Goal: Task Accomplishment & Management: Complete application form

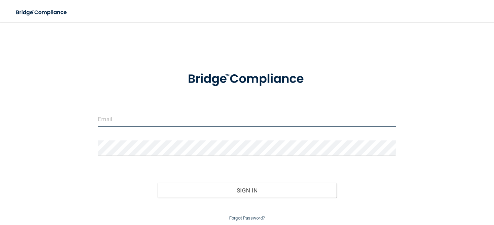
click at [131, 120] on input "email" at bounding box center [247, 119] width 298 height 15
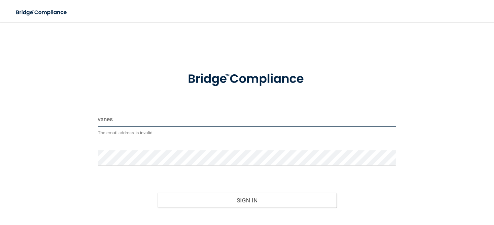
type input "[EMAIL_ADDRESS][DOMAIN_NAME]"
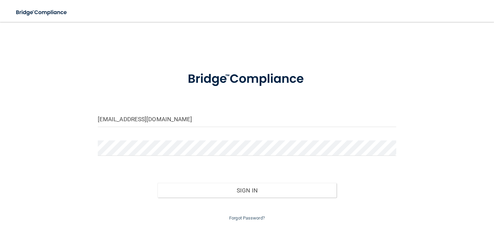
click at [141, 157] on div at bounding box center [247, 151] width 309 height 21
click at [157, 183] on button "Sign In" at bounding box center [246, 190] width 179 height 15
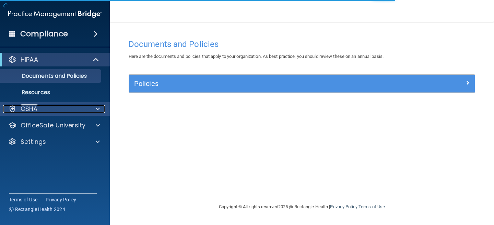
click at [68, 107] on div "OSHA" at bounding box center [45, 109] width 85 height 8
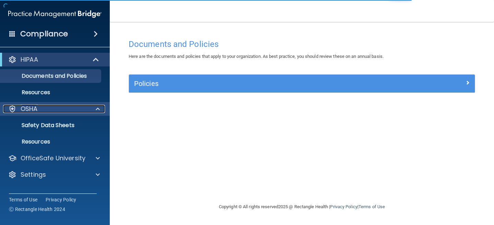
click at [64, 110] on div "OSHA" at bounding box center [45, 109] width 85 height 8
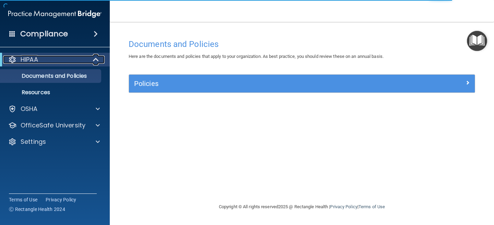
click at [63, 63] on div "HIPAA" at bounding box center [45, 60] width 85 height 8
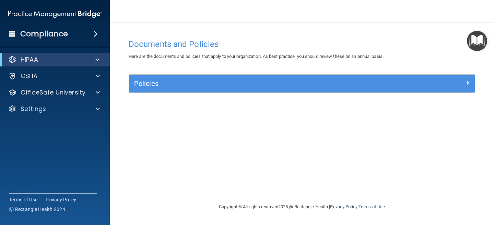
click at [94, 34] on span at bounding box center [96, 34] width 4 height 8
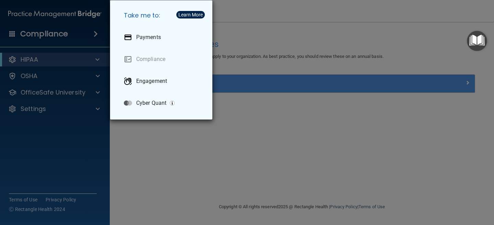
click at [77, 36] on div "Take me to: Payments Compliance Engagement Cyber Quant" at bounding box center [247, 112] width 494 height 225
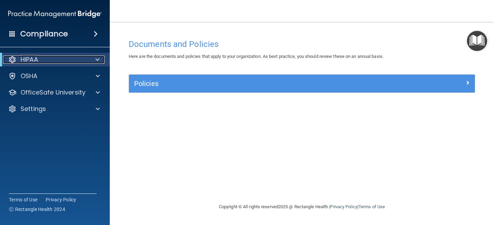
click at [91, 57] on div at bounding box center [96, 60] width 17 height 8
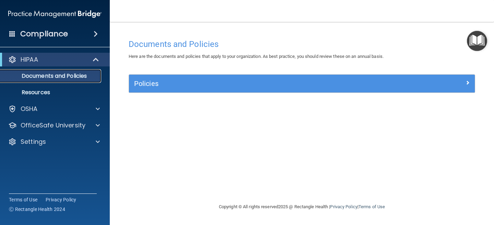
click at [67, 74] on p "Documents and Policies" at bounding box center [51, 76] width 94 height 7
click at [49, 91] on p "Resources" at bounding box center [51, 92] width 94 height 7
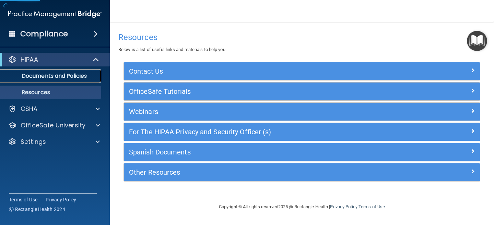
click at [68, 80] on p "Documents and Policies" at bounding box center [51, 76] width 94 height 7
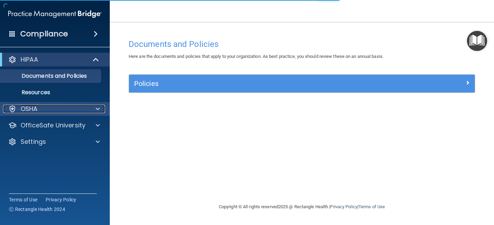
click at [89, 107] on div at bounding box center [96, 109] width 17 height 8
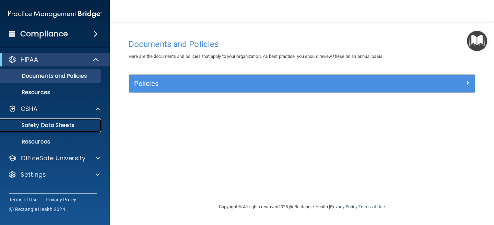
click at [63, 125] on p "Safety Data Sheets" at bounding box center [51, 125] width 94 height 7
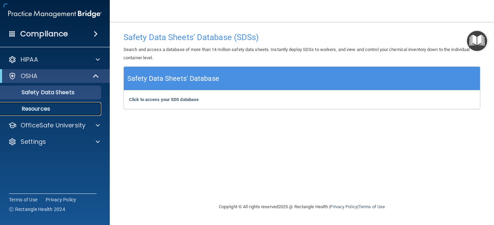
click at [52, 109] on p "Resources" at bounding box center [51, 109] width 94 height 7
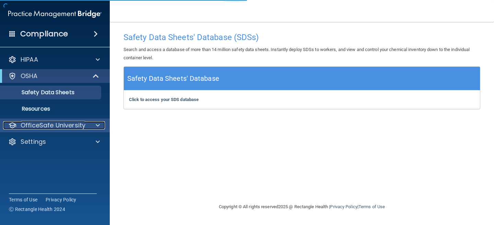
click at [96, 125] on span at bounding box center [98, 125] width 4 height 8
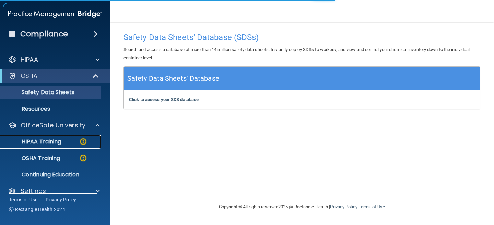
click at [77, 144] on div "HIPAA Training" at bounding box center [51, 142] width 94 height 7
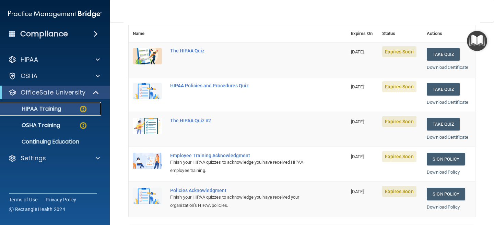
scroll to position [84, 0]
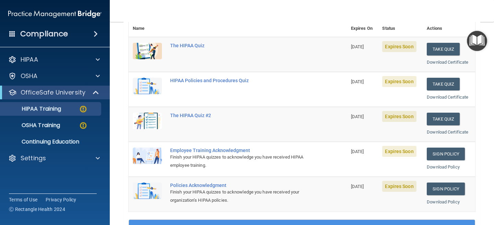
click at [317, 129] on td "The HIPAA Quiz #2" at bounding box center [256, 124] width 181 height 35
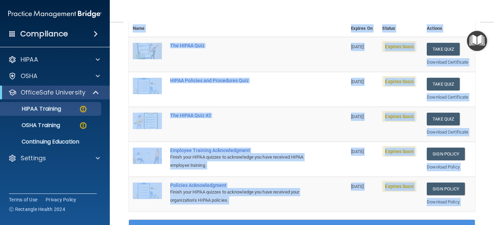
click at [475, 163] on div "✓ HIPAA Officer Training ✓ HIPAA Quizzes Name Expires On Status Actions The HIP…" at bounding box center [301, 195] width 357 height 419
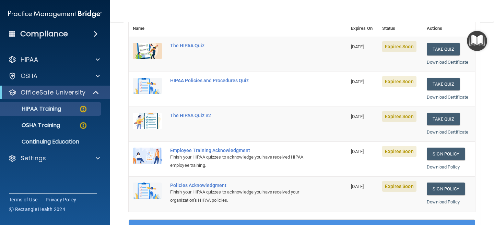
click at [472, 107] on td "Take Quiz Download Certificate" at bounding box center [449, 124] width 52 height 35
click at [443, 119] on button "Take Quiz" at bounding box center [443, 119] width 33 height 13
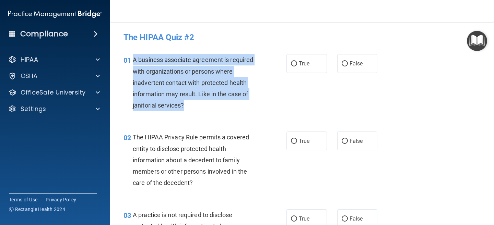
drag, startPoint x: 183, startPoint y: 106, endPoint x: 133, endPoint y: 62, distance: 65.9
click at [133, 62] on span "A business associate agreement is required with organizations or persons where …" at bounding box center [193, 82] width 120 height 53
click at [142, 62] on span "A business associate agreement is required with organizations or persons where …" at bounding box center [193, 82] width 120 height 53
drag, startPoint x: 133, startPoint y: 59, endPoint x: 187, endPoint y: 105, distance: 70.3
click at [187, 105] on div "A business associate agreement is required with organizations or persons where …" at bounding box center [198, 82] width 130 height 57
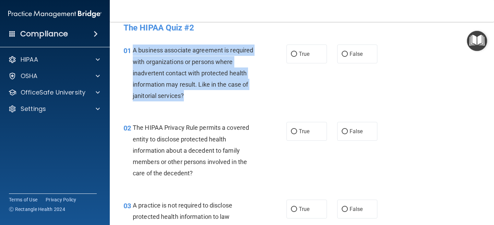
scroll to position [14, 0]
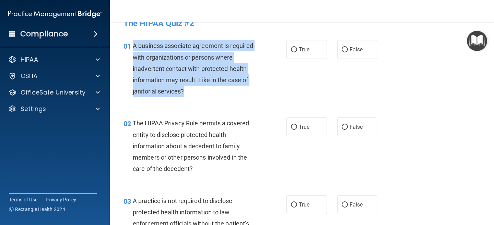
copy span "A business associate agreement is required with organizations or persons where …"
click at [191, 75] on div "A business associate agreement is required with organizations or persons where …" at bounding box center [198, 68] width 130 height 57
drag, startPoint x: 182, startPoint y: 92, endPoint x: 134, endPoint y: 47, distance: 65.5
click at [134, 47] on span "A business associate agreement is required with organizations or persons where …" at bounding box center [193, 68] width 120 height 53
click at [190, 71] on span "A business associate agreement is required with organizations or persons where …" at bounding box center [193, 68] width 120 height 53
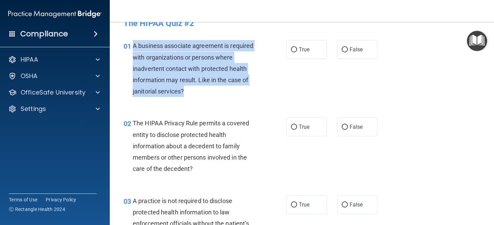
drag, startPoint x: 185, startPoint y: 92, endPoint x: 135, endPoint y: 48, distance: 65.9
click at [135, 48] on div "A business associate agreement is required with organizations or persons where …" at bounding box center [198, 68] width 130 height 57
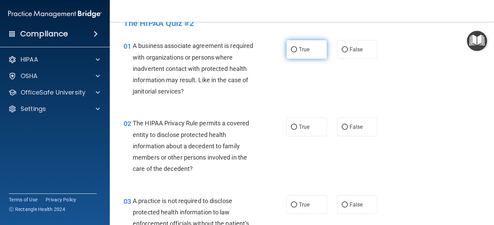
click at [303, 53] on label "True" at bounding box center [306, 49] width 40 height 19
click at [297, 52] on input "True" at bounding box center [294, 49] width 6 height 5
radio input "true"
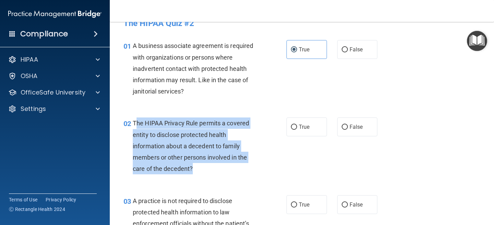
drag, startPoint x: 193, startPoint y: 169, endPoint x: 134, endPoint y: 125, distance: 73.2
click at [134, 125] on div "The HIPAA Privacy Rule permits a covered entity to disclose protected health in…" at bounding box center [198, 146] width 130 height 57
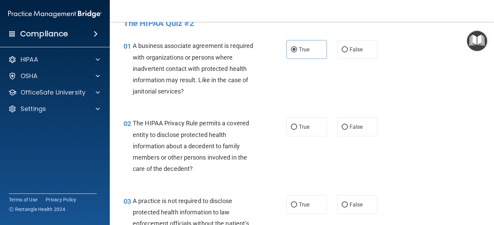
click at [134, 124] on span "The HIPAA Privacy Rule permits a covered entity to disclose protected health in…" at bounding box center [191, 146] width 116 height 53
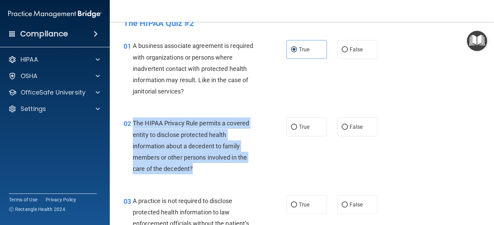
drag, startPoint x: 134, startPoint y: 124, endPoint x: 190, endPoint y: 169, distance: 72.3
click at [190, 169] on span "The HIPAA Privacy Rule permits a covered entity to disclose protected health in…" at bounding box center [191, 146] width 116 height 53
click at [171, 153] on div "The HIPAA Privacy Rule permits a covered entity to disclose protected health in…" at bounding box center [198, 146] width 130 height 57
drag, startPoint x: 191, startPoint y: 172, endPoint x: 134, endPoint y: 124, distance: 74.5
click at [134, 124] on span "The HIPAA Privacy Rule permits a covered entity to disclose protected health in…" at bounding box center [191, 146] width 116 height 53
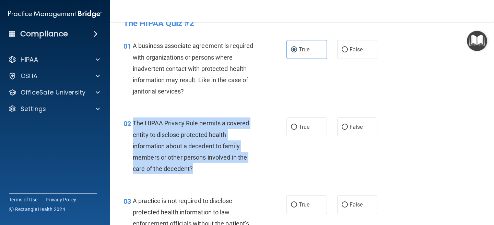
copy span "The HIPAA Privacy Rule permits a covered entity to disclose protected health in…"
click at [294, 137] on div "02 The HIPAA Privacy Rule permits a covered entity to disclose protected health…" at bounding box center [205, 148] width 184 height 60
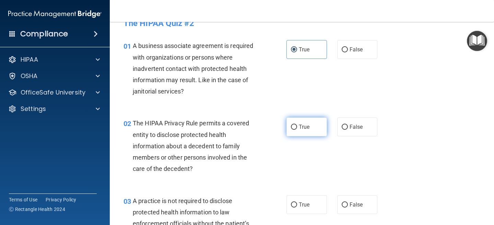
click at [300, 121] on label "True" at bounding box center [306, 127] width 40 height 19
click at [297, 125] on input "True" at bounding box center [294, 127] width 6 height 5
radio input "true"
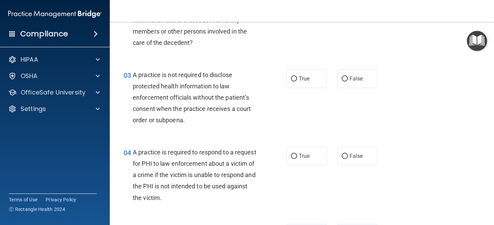
scroll to position [141, 0]
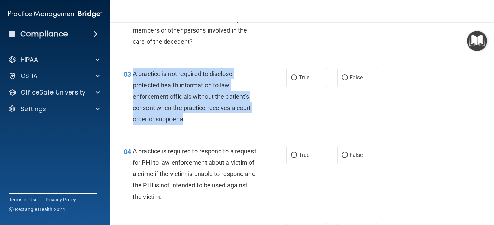
drag, startPoint x: 184, startPoint y: 119, endPoint x: 135, endPoint y: 74, distance: 66.0
click at [135, 73] on span "A practice is not required to disclose protected health information to law enfo…" at bounding box center [192, 96] width 118 height 53
drag, startPoint x: 134, startPoint y: 73, endPoint x: 191, endPoint y: 119, distance: 73.7
click at [191, 119] on div "A practice is not required to disclose protected health information to law enfo…" at bounding box center [198, 96] width 130 height 57
copy span "A practice is not required to disclose protected health information to law enfo…"
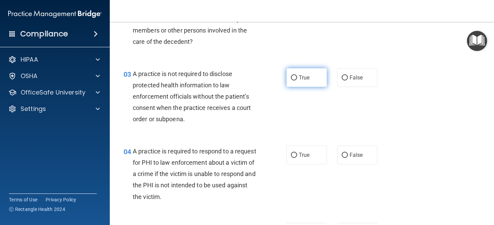
click at [299, 75] on span "True" at bounding box center [304, 77] width 11 height 7
click at [297, 75] on input "True" at bounding box center [294, 77] width 6 height 5
radio input "true"
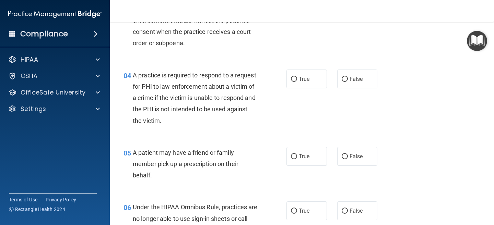
scroll to position [218, 0]
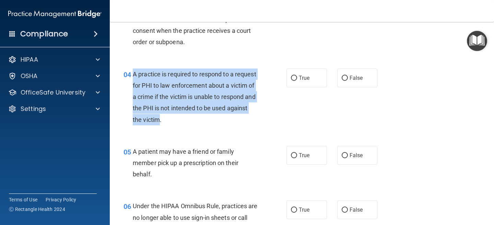
drag, startPoint x: 159, startPoint y: 120, endPoint x: 133, endPoint y: 73, distance: 53.3
click at [133, 73] on span "A practice is required to respond to a request for PHI to law enforcement about…" at bounding box center [194, 97] width 123 height 53
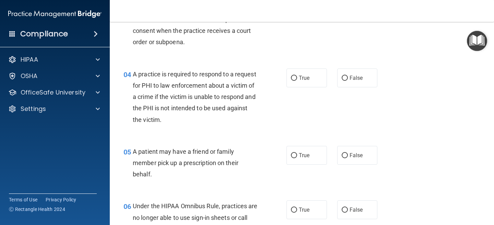
click at [149, 89] on div "A practice is required to respond to a request for PHI to law enforcement about…" at bounding box center [198, 97] width 130 height 57
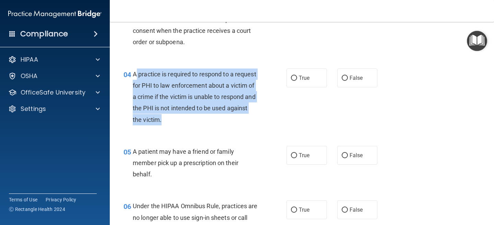
drag, startPoint x: 135, startPoint y: 74, endPoint x: 167, endPoint y: 114, distance: 51.7
click at [167, 114] on div "A practice is required to respond to a request for PHI to law enforcement about…" at bounding box center [198, 97] width 130 height 57
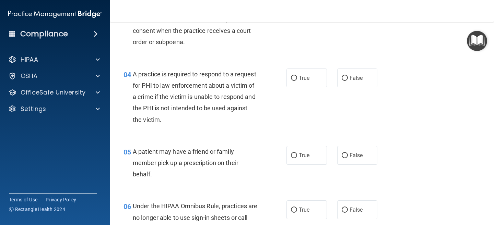
click at [134, 74] on span "A practice is required to respond to a request for PHI to law enforcement about…" at bounding box center [194, 97] width 123 height 53
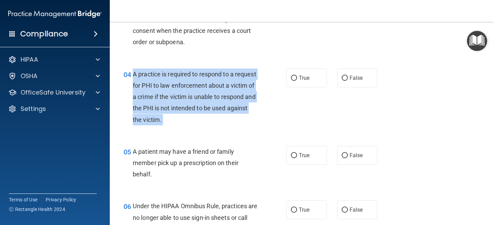
drag, startPoint x: 134, startPoint y: 74, endPoint x: 161, endPoint y: 118, distance: 51.3
click at [161, 118] on span "A practice is required to respond to a request for PHI to law enforcement about…" at bounding box center [194, 97] width 123 height 53
copy ng-form "A practice is required to respond to a request for PHI to law enforcement about…"
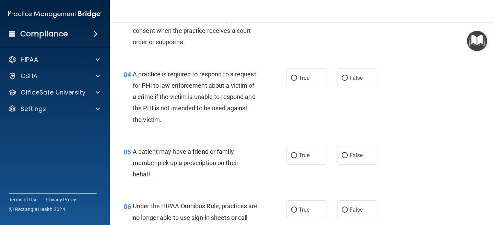
click at [201, 138] on div "05 A patient may have a friend or family member pick up a prescription on their…" at bounding box center [301, 165] width 367 height 55
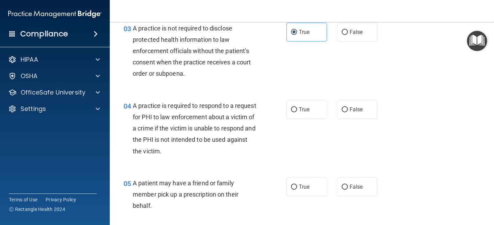
scroll to position [184, 0]
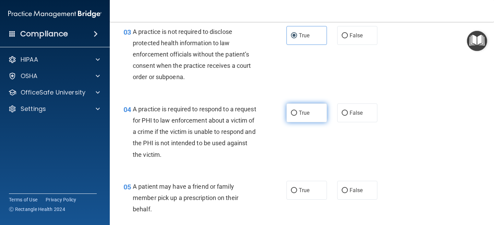
click at [296, 111] on input "True" at bounding box center [294, 113] width 6 height 5
radio input "true"
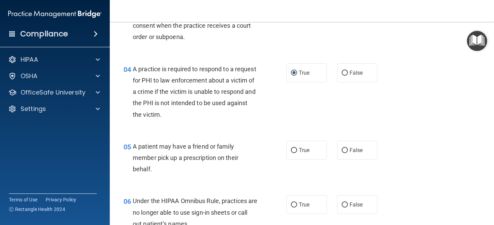
scroll to position [238, 0]
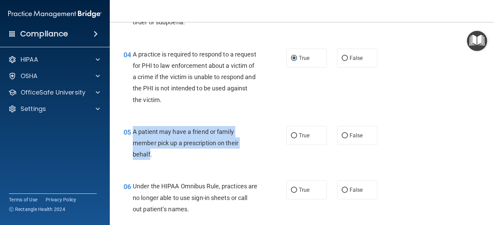
drag, startPoint x: 150, startPoint y: 155, endPoint x: 132, endPoint y: 130, distance: 30.5
click at [132, 130] on div "05 A patient may have a friend or family member pick up a prescription on their…" at bounding box center [205, 145] width 184 height 38
copy div "A patient may have a friend or family member pick up a prescription on their be…"
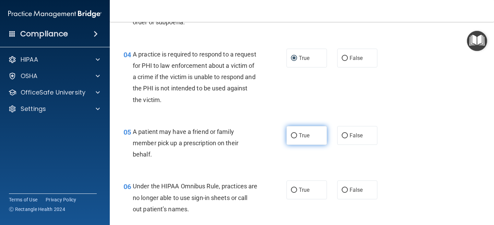
click at [301, 133] on span "True" at bounding box center [304, 135] width 11 height 7
click at [297, 133] on input "True" at bounding box center [294, 135] width 6 height 5
radio input "true"
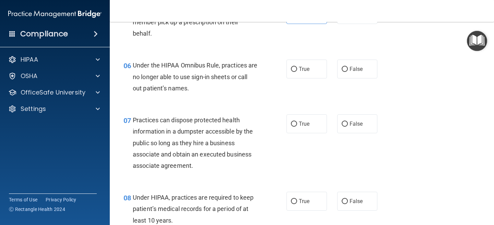
scroll to position [356, 0]
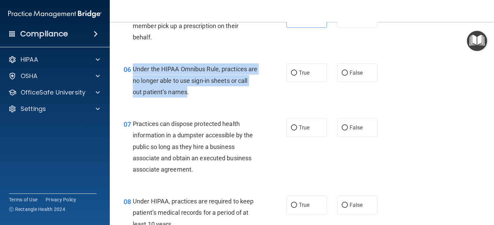
drag, startPoint x: 198, startPoint y: 92, endPoint x: 134, endPoint y: 71, distance: 66.4
click at [134, 71] on span "Under the HIPAA Omnibus Rule, practices are no longer able to use sign-in sheet…" at bounding box center [195, 81] width 125 height 30
copy span "Under the HIPAA Omnibus Rule, practices are no longer able to use sign-in sheet…"
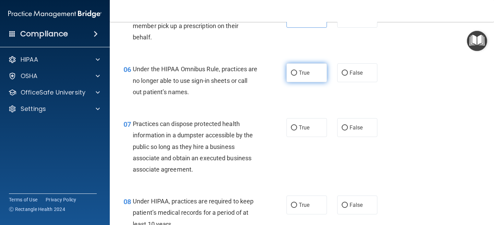
click at [301, 76] on span "True" at bounding box center [304, 73] width 11 height 7
click at [297, 76] on input "True" at bounding box center [294, 73] width 6 height 5
radio input "true"
click at [202, 3] on nav "Toggle navigation Vanessa Soto Herrera vanesotoherrera@icloud.com Manage My Ent…" at bounding box center [302, 11] width 384 height 22
click at [216, 72] on span "Under the HIPAA Omnibus Rule, practices are no longer able to use sign-in sheet…" at bounding box center [195, 81] width 125 height 30
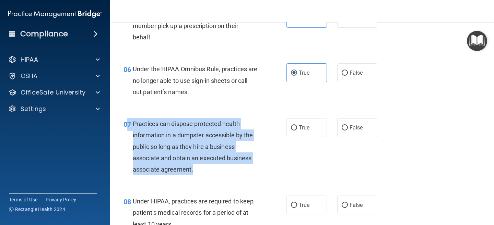
drag, startPoint x: 192, startPoint y: 170, endPoint x: 127, endPoint y: 120, distance: 82.2
click at [127, 120] on div "07 Practices can dispose protected health information in a dumpster accessible …" at bounding box center [205, 148] width 184 height 60
copy div "7 Practices can dispose protected health information in a dumpster accessible b…"
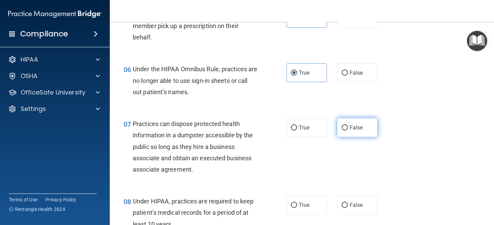
click at [341, 130] on label "False" at bounding box center [357, 127] width 40 height 19
click at [342, 130] on input "False" at bounding box center [345, 128] width 6 height 5
radio input "true"
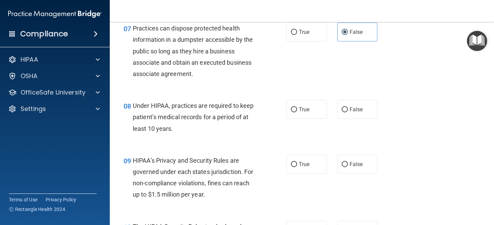
scroll to position [454, 0]
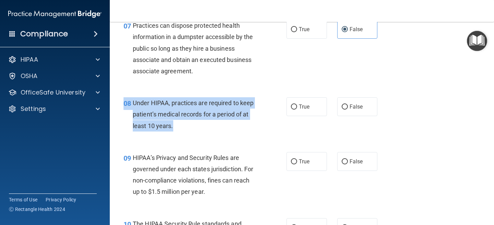
drag, startPoint x: 175, startPoint y: 125, endPoint x: 122, endPoint y: 103, distance: 57.4
click at [122, 103] on div "08 Under HIPAA, practices are required to keep patient’s medical records for a …" at bounding box center [205, 116] width 184 height 38
click at [128, 103] on span "08" at bounding box center [127, 103] width 8 height 8
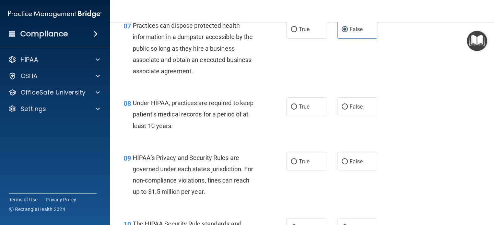
drag, startPoint x: 132, startPoint y: 103, endPoint x: 161, endPoint y: 124, distance: 35.7
click at [161, 124] on span "Under HIPAA, practices are required to keep patient’s medical records for a per…" at bounding box center [193, 114] width 121 height 30
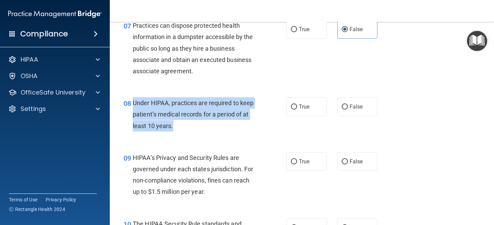
drag, startPoint x: 174, startPoint y: 126, endPoint x: 133, endPoint y: 105, distance: 45.6
click at [133, 105] on div "Under HIPAA, practices are required to keep patient’s medical records for a per…" at bounding box center [198, 114] width 130 height 34
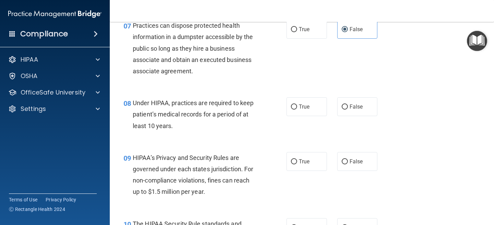
click at [239, 142] on div "08 Under HIPAA, practices are required to keep patient’s medical records for a …" at bounding box center [301, 116] width 367 height 55
click at [294, 103] on label "True" at bounding box center [306, 106] width 40 height 19
click at [294, 105] on input "True" at bounding box center [294, 107] width 6 height 5
radio input "true"
drag, startPoint x: 130, startPoint y: 102, endPoint x: 151, endPoint y: 106, distance: 21.4
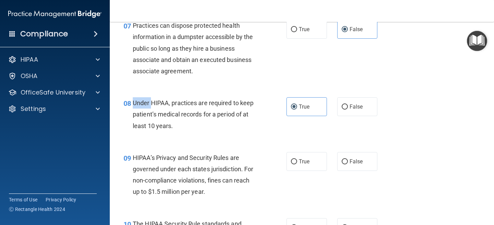
click at [151, 106] on div "08 Under HIPAA, practices are required to keep patient’s medical records for a …" at bounding box center [205, 116] width 184 height 38
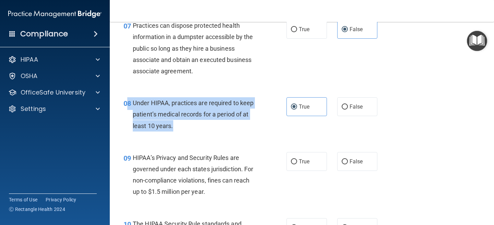
drag, startPoint x: 129, startPoint y: 102, endPoint x: 181, endPoint y: 126, distance: 57.7
click at [181, 126] on div "08 Under HIPAA, practices are required to keep patient’s medical records for a …" at bounding box center [205, 116] width 184 height 38
copy div "8 Under HIPAA, practices are required to keep patient’s medical records for a p…"
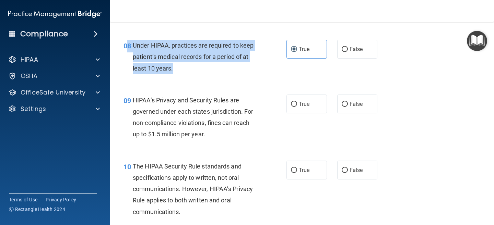
scroll to position [531, 0]
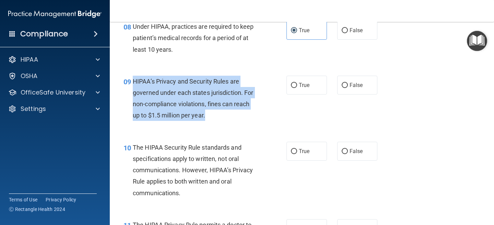
drag, startPoint x: 206, startPoint y: 117, endPoint x: 135, endPoint y: 80, distance: 79.8
click at [135, 80] on div "HIPAA’s Privacy and Security Rules are governed under each states jurisdiction.…" at bounding box center [198, 99] width 130 height 46
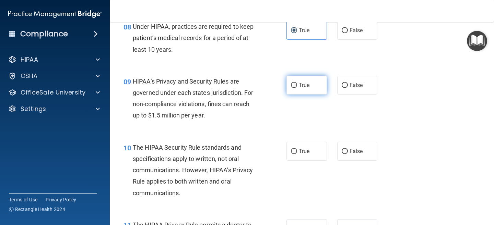
click at [297, 87] on label "True" at bounding box center [306, 85] width 40 height 19
click at [297, 87] on input "True" at bounding box center [294, 85] width 6 height 5
radio input "true"
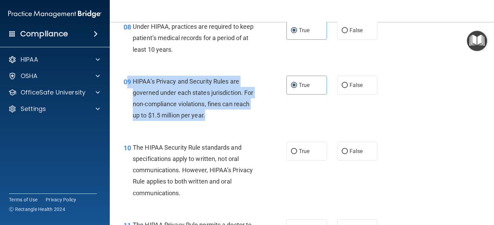
drag, startPoint x: 208, startPoint y: 115, endPoint x: 130, endPoint y: 79, distance: 86.4
click at [129, 79] on div "09 HIPAA’s Privacy and Security Rules are governed under each states jurisdicti…" at bounding box center [205, 100] width 184 height 49
copy div "9 HIPAA’s Privacy and Security Rules are governed under each states jurisdictio…"
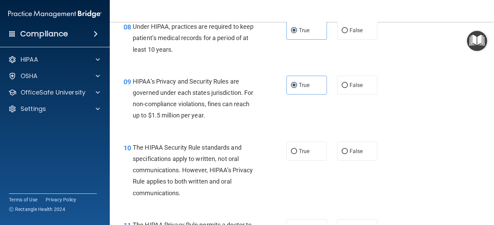
click at [192, 135] on div "10 The HIPAA Security Rule standards and specifications apply to written, not o…" at bounding box center [301, 172] width 367 height 78
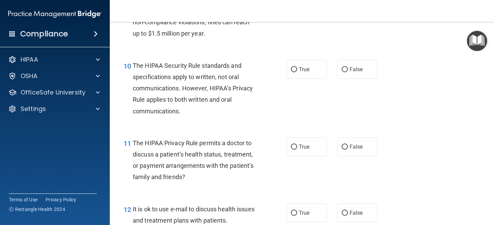
scroll to position [615, 0]
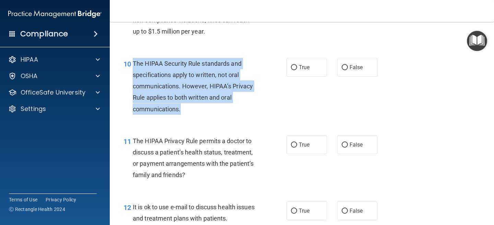
drag, startPoint x: 184, startPoint y: 108, endPoint x: 132, endPoint y: 65, distance: 67.2
click at [132, 65] on div "10 The HIPAA Security Rule standards and specifications apply to written, not o…" at bounding box center [205, 88] width 184 height 60
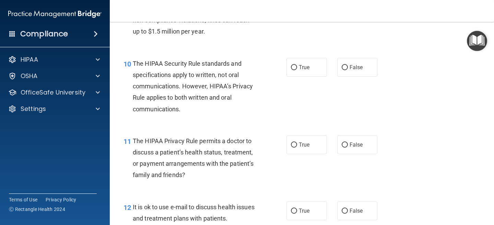
click at [188, 121] on div "10 The HIPAA Security Rule standards and specifications apply to written, not o…" at bounding box center [301, 88] width 367 height 78
click at [305, 60] on label "True" at bounding box center [306, 67] width 40 height 19
click at [297, 65] on input "True" at bounding box center [294, 67] width 6 height 5
radio input "true"
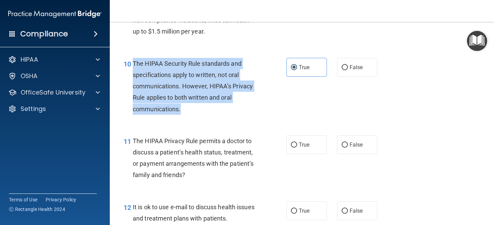
drag, startPoint x: 187, startPoint y: 111, endPoint x: 134, endPoint y: 65, distance: 70.2
click at [134, 65] on div "The HIPAA Security Rule standards and specifications apply to written, not oral…" at bounding box center [198, 86] width 130 height 57
copy span "The HIPAA Security Rule standards and specifications apply to written, not oral…"
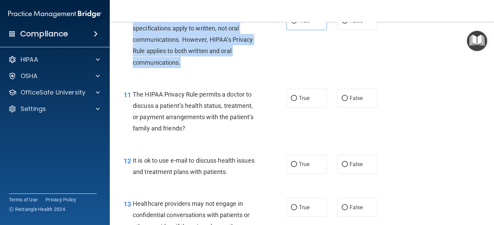
scroll to position [663, 0]
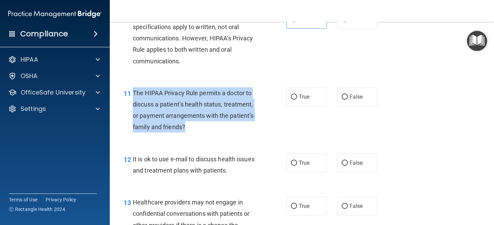
drag, startPoint x: 189, startPoint y: 127, endPoint x: 135, endPoint y: 97, distance: 61.3
click at [135, 96] on div "The HIPAA Privacy Rule permits a doctor to discuss a patient’s health status, t…" at bounding box center [198, 110] width 130 height 46
click at [137, 92] on span "The HIPAA Privacy Rule permits a doctor to discuss a patient’s health status, t…" at bounding box center [193, 111] width 121 height 42
drag, startPoint x: 134, startPoint y: 92, endPoint x: 196, endPoint y: 126, distance: 70.2
click at [196, 126] on div "The HIPAA Privacy Rule permits a doctor to discuss a patient’s health status, t…" at bounding box center [198, 110] width 130 height 46
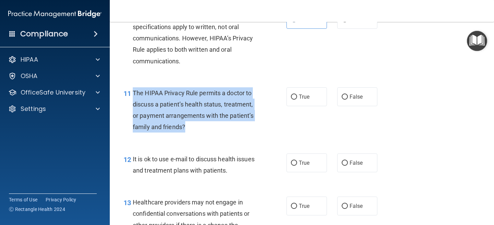
click at [173, 117] on span "The HIPAA Privacy Rule permits a doctor to discuss a patient’s health status, t…" at bounding box center [193, 111] width 121 height 42
drag, startPoint x: 187, startPoint y: 125, endPoint x: 134, endPoint y: 93, distance: 62.0
click at [134, 93] on div "The HIPAA Privacy Rule permits a doctor to discuss a patient’s health status, t…" at bounding box center [198, 110] width 130 height 46
click at [149, 102] on span "The HIPAA Privacy Rule permits a doctor to discuss a patient’s health status, t…" at bounding box center [193, 111] width 121 height 42
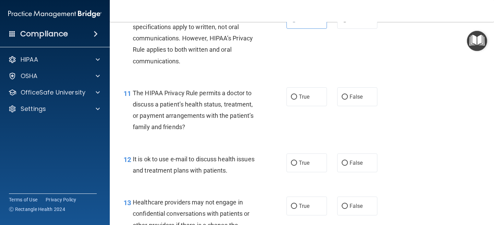
click at [168, 115] on span "The HIPAA Privacy Rule permits a doctor to discuss a patient’s health status, t…" at bounding box center [193, 111] width 121 height 42
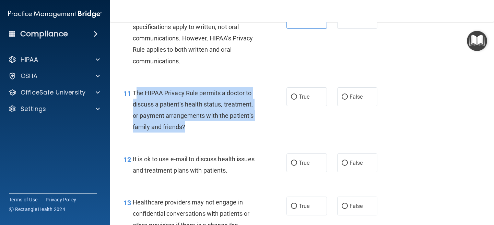
drag, startPoint x: 188, startPoint y: 126, endPoint x: 135, endPoint y: 92, distance: 63.0
click at [135, 92] on div "The HIPAA Privacy Rule permits a doctor to discuss a patient’s health status, t…" at bounding box center [198, 110] width 130 height 46
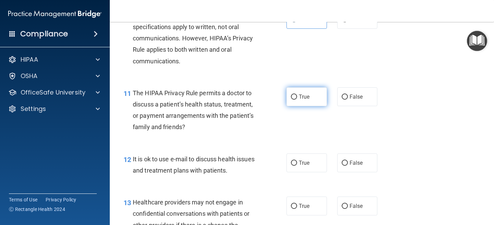
click at [287, 104] on label "True" at bounding box center [306, 96] width 40 height 19
click at [291, 100] on input "True" at bounding box center [294, 97] width 6 height 5
radio input "true"
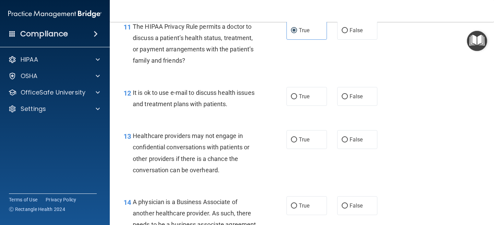
scroll to position [701, 0]
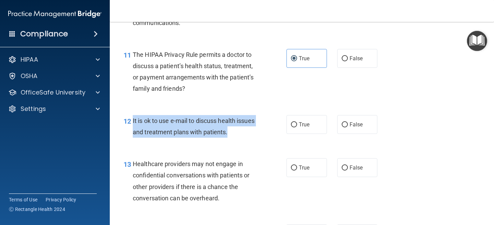
drag, startPoint x: 233, startPoint y: 135, endPoint x: 133, endPoint y: 118, distance: 101.2
click at [133, 118] on div "It is ok to use e-mail to discuss health issues and treatment plans with patien…" at bounding box center [198, 126] width 130 height 23
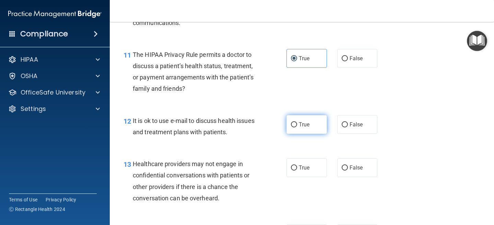
click at [306, 120] on label "True" at bounding box center [306, 124] width 40 height 19
click at [297, 122] on input "True" at bounding box center [294, 124] width 6 height 5
radio input "true"
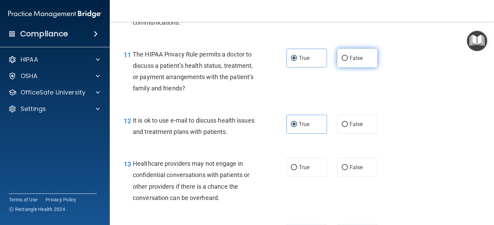
click at [353, 67] on label "False" at bounding box center [357, 58] width 40 height 19
click at [348, 61] on input "False" at bounding box center [345, 58] width 6 height 5
radio input "true"
radio input "false"
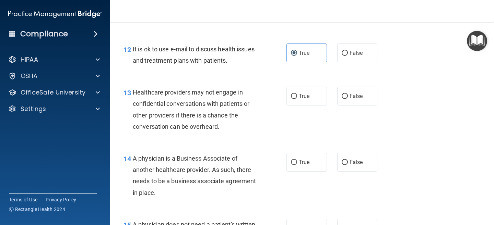
scroll to position [773, 0]
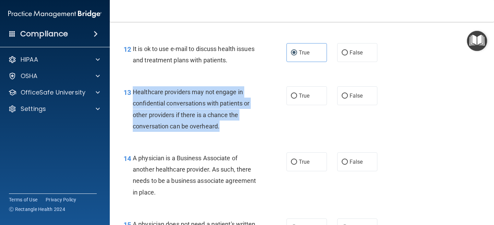
drag, startPoint x: 224, startPoint y: 125, endPoint x: 133, endPoint y: 89, distance: 97.8
click at [133, 89] on div "Healthcare providers may not engage in confidential conversations with patients…" at bounding box center [198, 109] width 130 height 46
click at [294, 96] on input "True" at bounding box center [294, 96] width 6 height 5
radio input "true"
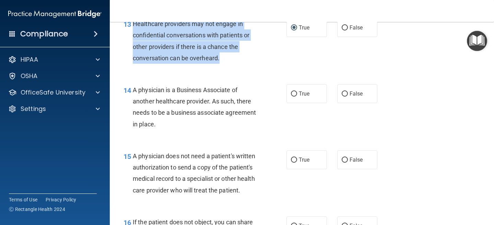
scroll to position [842, 0]
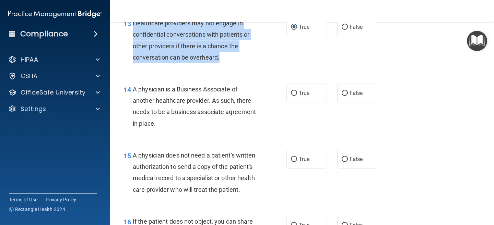
drag, startPoint x: 160, startPoint y: 127, endPoint x: 132, endPoint y: 92, distance: 45.0
click at [133, 92] on div "A physician is a Business Associate of another healthcare provider. As such, th…" at bounding box center [198, 107] width 130 height 46
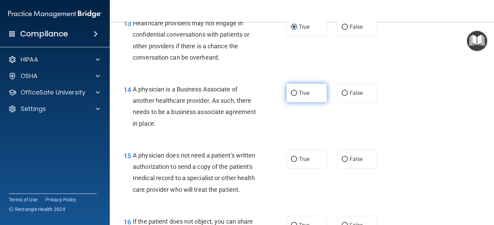
click at [305, 96] on span "True" at bounding box center [304, 93] width 11 height 7
click at [297, 96] on input "True" at bounding box center [294, 93] width 6 height 5
radio input "true"
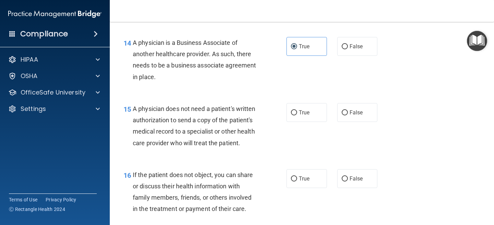
scroll to position [902, 0]
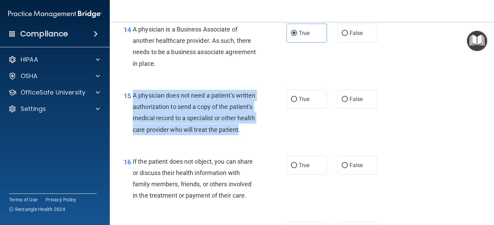
drag, startPoint x: 238, startPoint y: 131, endPoint x: 134, endPoint y: 95, distance: 110.2
click at [133, 95] on span "A physician does not need a patient's written authorization to send a copy of t…" at bounding box center [194, 113] width 123 height 42
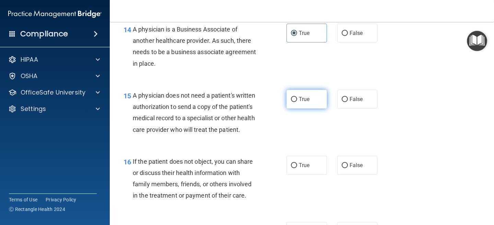
click at [297, 103] on label "True" at bounding box center [306, 99] width 40 height 19
click at [297, 102] on input "True" at bounding box center [294, 99] width 6 height 5
radio input "true"
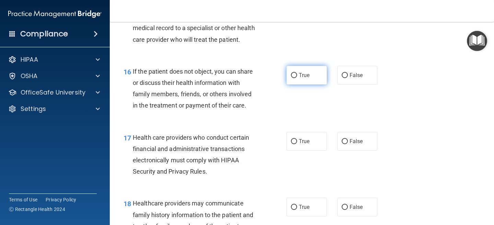
scroll to position [993, 0]
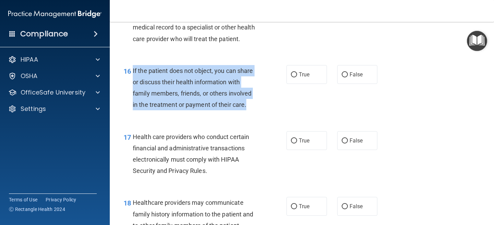
drag, startPoint x: 247, startPoint y: 104, endPoint x: 132, endPoint y: 71, distance: 119.2
click at [132, 71] on div "16 If the patient does not object, you can share or discuss their health inform…" at bounding box center [205, 89] width 184 height 49
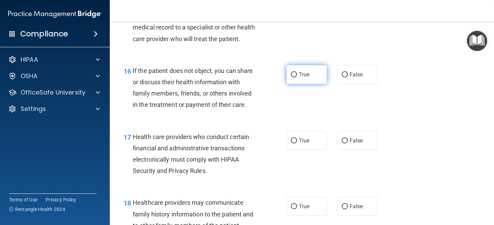
click at [309, 78] on label "True" at bounding box center [306, 74] width 40 height 19
click at [297, 78] on input "True" at bounding box center [294, 74] width 6 height 5
radio input "true"
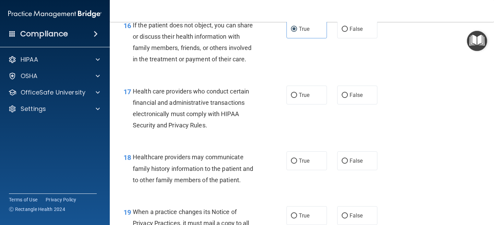
scroll to position [1039, 0]
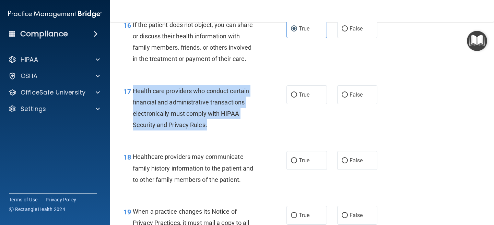
drag, startPoint x: 208, startPoint y: 122, endPoint x: 135, endPoint y: 93, distance: 77.7
click at [135, 93] on div "Health care providers who conduct certain financial and administrative transact…" at bounding box center [198, 108] width 130 height 46
drag, startPoint x: 133, startPoint y: 90, endPoint x: 210, endPoint y: 129, distance: 86.1
click at [210, 129] on div "Health care providers who conduct certain financial and administrative transact…" at bounding box center [198, 108] width 130 height 46
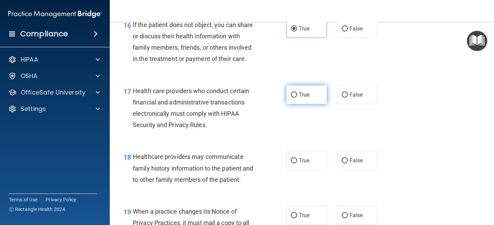
click at [306, 95] on span "True" at bounding box center [304, 95] width 11 height 7
click at [297, 95] on input "True" at bounding box center [294, 95] width 6 height 5
radio input "true"
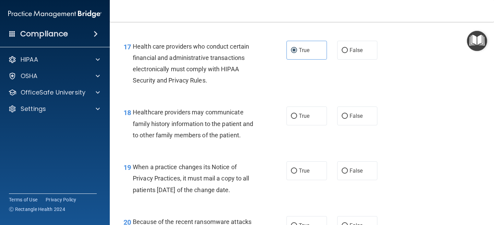
scroll to position [1086, 0]
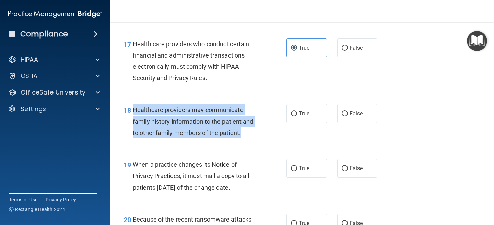
drag, startPoint x: 240, startPoint y: 134, endPoint x: 134, endPoint y: 111, distance: 109.0
click at [133, 111] on span "Healthcare providers may communicate family history information to the patient …" at bounding box center [193, 121] width 121 height 30
click at [166, 125] on span "Healthcare providers may communicate family history information to the patient …" at bounding box center [193, 121] width 121 height 30
drag, startPoint x: 241, startPoint y: 134, endPoint x: 134, endPoint y: 110, distance: 110.3
click at [133, 110] on div "Healthcare providers may communicate family history information to the patient …" at bounding box center [198, 121] width 130 height 34
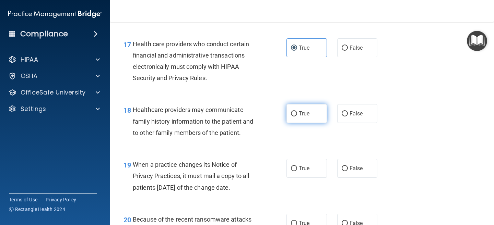
click at [301, 114] on span "True" at bounding box center [304, 113] width 11 height 7
click at [297, 114] on input "True" at bounding box center [294, 113] width 6 height 5
radio input "true"
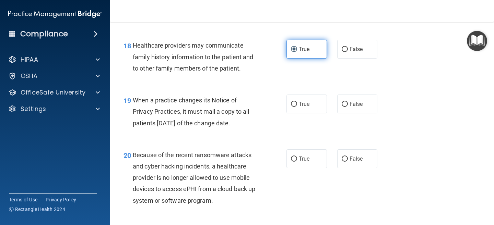
scroll to position [1159, 0]
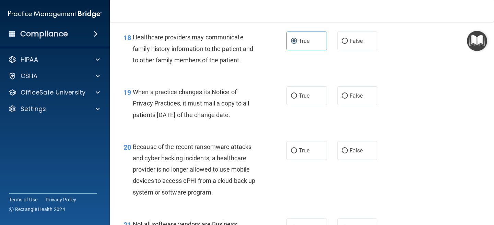
drag, startPoint x: 253, startPoint y: 117, endPoint x: 133, endPoint y: 94, distance: 123.0
click at [133, 94] on div "When a practice changes its Notice of Privacy Practices, it must mail a copy to…" at bounding box center [198, 103] width 130 height 34
click at [300, 95] on span "True" at bounding box center [304, 96] width 11 height 7
click at [297, 95] on input "True" at bounding box center [294, 96] width 6 height 5
radio input "true"
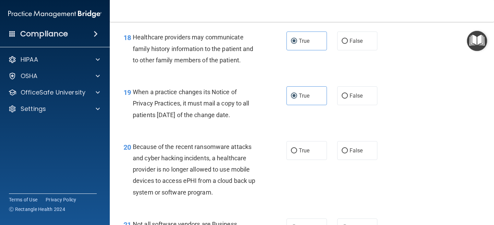
click at [249, 114] on span "When a practice changes its Notice of Privacy Practices, it must mail a copy to…" at bounding box center [191, 103] width 117 height 30
drag, startPoint x: 249, startPoint y: 114, endPoint x: 143, endPoint y: 94, distance: 107.8
click at [143, 94] on span "When a practice changes its Notice of Privacy Practices, it must mail a copy to…" at bounding box center [191, 103] width 117 height 30
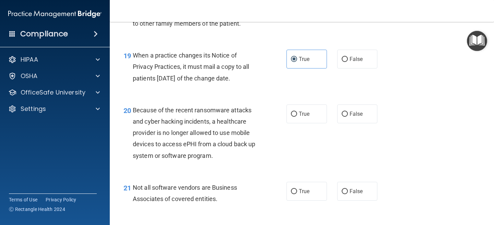
scroll to position [1203, 0]
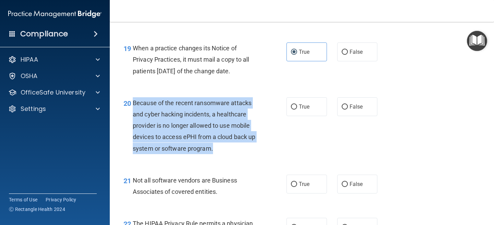
drag, startPoint x: 212, startPoint y: 147, endPoint x: 135, endPoint y: 105, distance: 88.4
click at [134, 105] on span "Because of the recent ransomware attacks and cyber hacking incidents, a healthc…" at bounding box center [194, 125] width 122 height 53
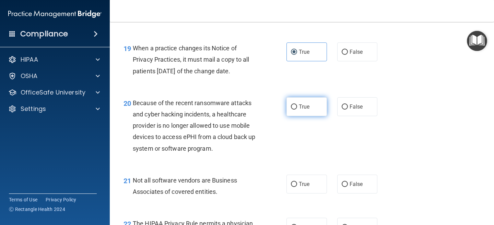
click at [297, 110] on label "True" at bounding box center [306, 106] width 40 height 19
click at [297, 110] on input "True" at bounding box center [294, 107] width 6 height 5
radio input "true"
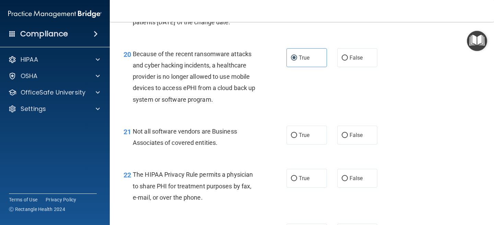
scroll to position [1255, 0]
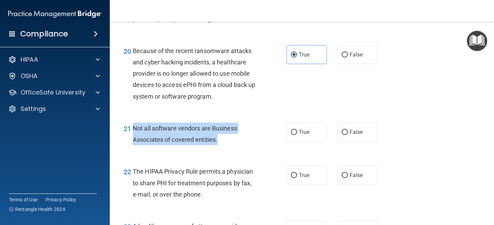
drag, startPoint x: 218, startPoint y: 140, endPoint x: 133, endPoint y: 126, distance: 86.2
click at [133, 126] on div "Not all software vendors are Business Associates of covered entities." at bounding box center [198, 134] width 130 height 23
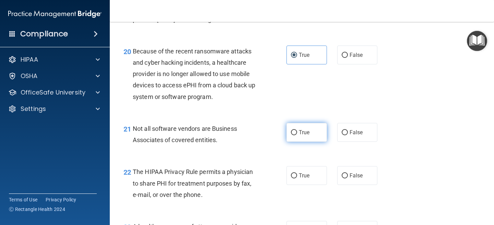
click at [298, 136] on label "True" at bounding box center [306, 132] width 40 height 19
click at [297, 135] on input "True" at bounding box center [294, 132] width 6 height 5
radio input "true"
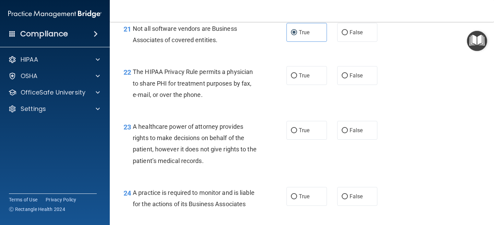
scroll to position [1356, 0]
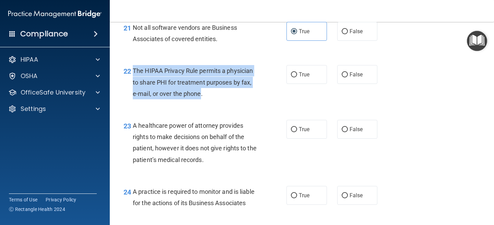
drag, startPoint x: 201, startPoint y: 92, endPoint x: 134, endPoint y: 71, distance: 70.4
click at [134, 71] on span "The HIPAA Privacy Rule permits a physician to share PHI for treatment purposes …" at bounding box center [193, 82] width 120 height 30
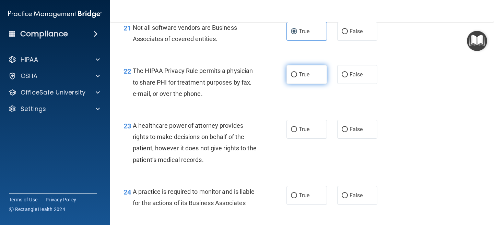
click at [297, 74] on label "True" at bounding box center [306, 74] width 40 height 19
click at [297, 74] on input "True" at bounding box center [294, 74] width 6 height 5
radio input "true"
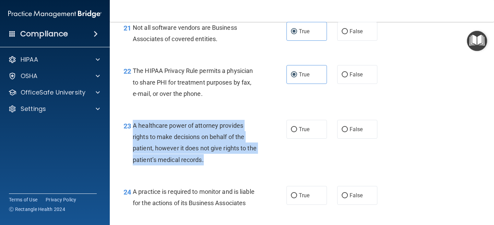
drag, startPoint x: 206, startPoint y: 159, endPoint x: 133, endPoint y: 126, distance: 79.7
click at [133, 126] on div "A healthcare power of attorney provides rights to make decisions on behalf of t…" at bounding box center [198, 143] width 130 height 46
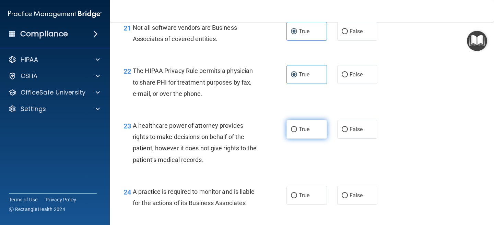
click at [295, 134] on label "True" at bounding box center [306, 129] width 40 height 19
click at [295, 132] on input "True" at bounding box center [294, 129] width 6 height 5
radio input "true"
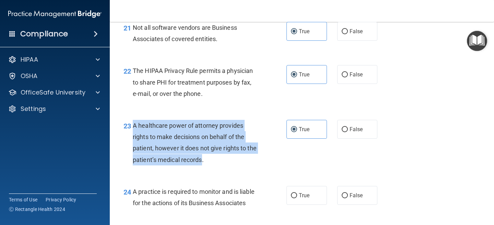
drag, startPoint x: 203, startPoint y: 159, endPoint x: 134, endPoint y: 128, distance: 75.7
click at [134, 128] on span "A healthcare power of attorney provides rights to make decisions on behalf of t…" at bounding box center [195, 143] width 124 height 42
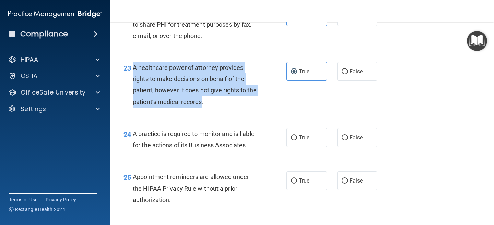
scroll to position [1414, 0]
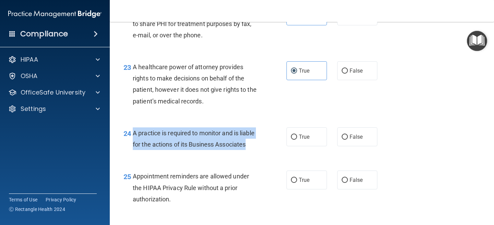
drag, startPoint x: 252, startPoint y: 145, endPoint x: 131, endPoint y: 133, distance: 121.3
click at [131, 133] on div "24 A practice is required to monitor and is liable for the actions of its Busin…" at bounding box center [205, 141] width 184 height 26
click at [292, 138] on input "True" at bounding box center [294, 137] width 6 height 5
radio input "true"
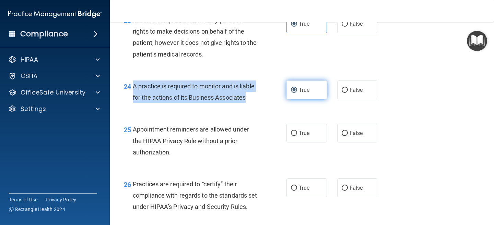
scroll to position [1465, 0]
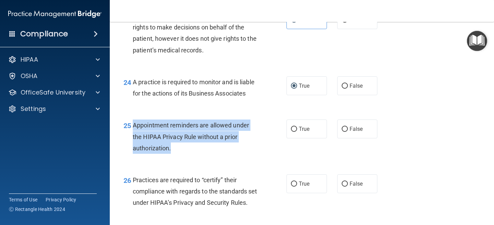
drag, startPoint x: 182, startPoint y: 145, endPoint x: 134, endPoint y: 126, distance: 52.2
click at [133, 125] on div "Appointment reminders are allowed under the HIPAA Privacy Rule without a prior …" at bounding box center [198, 137] width 130 height 34
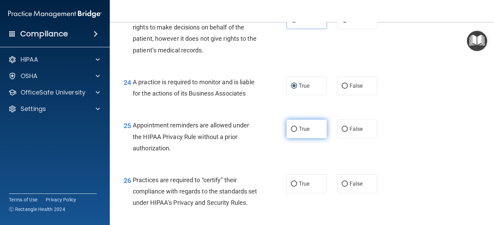
click at [295, 125] on label "True" at bounding box center [306, 129] width 40 height 19
click at [295, 127] on input "True" at bounding box center [294, 129] width 6 height 5
radio input "true"
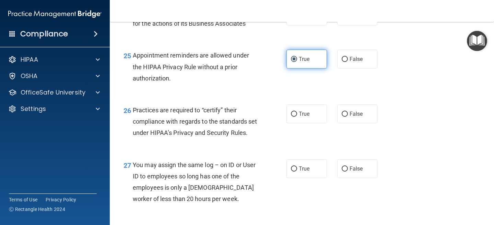
scroll to position [1549, 0]
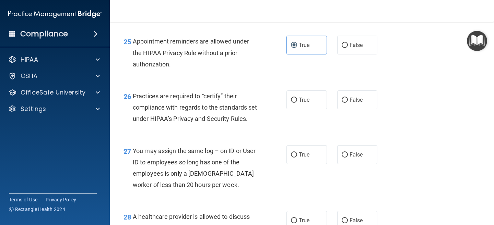
click at [181, 119] on span "Practices are required to “certify” their compliance with regards to the standa…" at bounding box center [195, 108] width 124 height 30
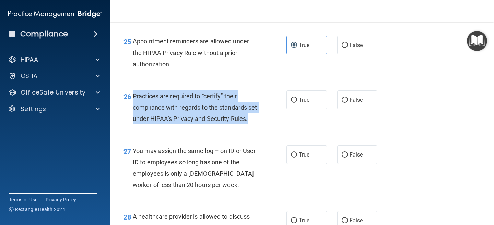
drag, startPoint x: 161, startPoint y: 130, endPoint x: 133, endPoint y: 94, distance: 44.7
click at [133, 94] on div "Practices are required to “certify” their compliance with regards to the standa…" at bounding box center [198, 108] width 130 height 34
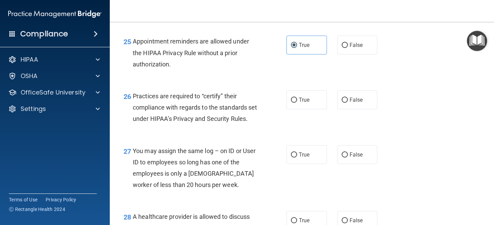
click at [195, 153] on div "27 You may assign the same log – on ID or User ID to employees so long has one …" at bounding box center [301, 170] width 367 height 66
click at [306, 93] on label "True" at bounding box center [306, 100] width 40 height 19
click at [297, 98] on input "True" at bounding box center [294, 100] width 6 height 5
radio input "true"
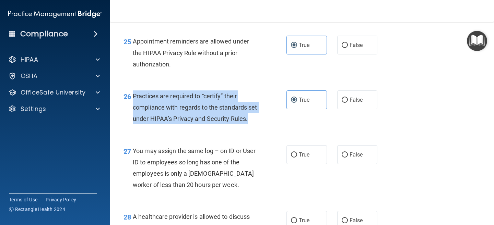
drag, startPoint x: 152, startPoint y: 137, endPoint x: 132, endPoint y: 96, distance: 45.4
click at [132, 96] on div "26 Practices are required to “certify” their compliance with regards to the sta…" at bounding box center [205, 110] width 184 height 38
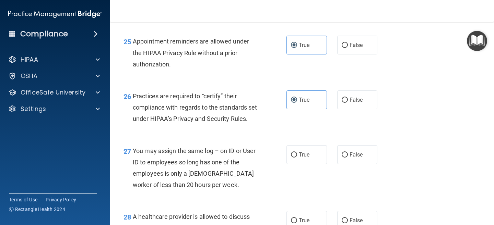
click at [149, 113] on div "Practices are required to “certify” their compliance with regards to the standa…" at bounding box center [198, 108] width 130 height 34
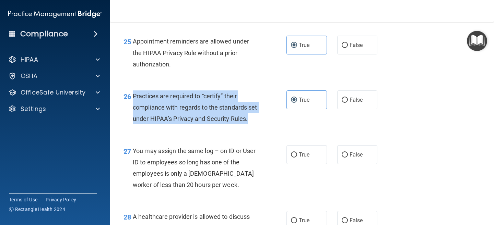
drag, startPoint x: 151, startPoint y: 134, endPoint x: 132, endPoint y: 95, distance: 44.0
click at [132, 94] on div "26 Practices are required to “certify” their compliance with regards to the sta…" at bounding box center [205, 110] width 184 height 38
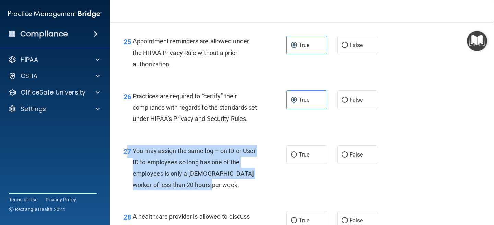
drag, startPoint x: 202, startPoint y: 198, endPoint x: 127, endPoint y: 158, distance: 84.2
click at [127, 158] on div "27 You may assign the same log – on ID or User ID to employees so long has one …" at bounding box center [205, 169] width 184 height 49
click at [136, 161] on span "You may assign the same log – on ID or User ID to employees so long has one of …" at bounding box center [194, 168] width 123 height 42
drag, startPoint x: 134, startPoint y: 160, endPoint x: 203, endPoint y: 197, distance: 78.6
click at [203, 191] on div "You may assign the same log – on ID or User ID to employees so long has one of …" at bounding box center [198, 168] width 130 height 46
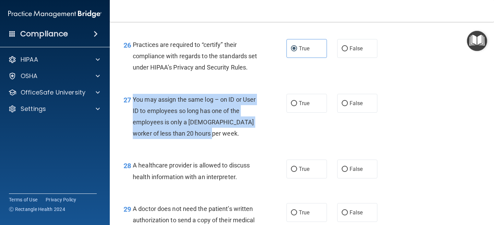
scroll to position [1605, 0]
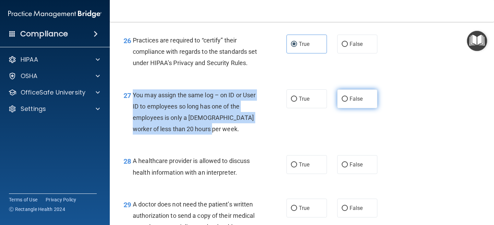
click at [345, 102] on input "False" at bounding box center [345, 99] width 6 height 5
radio input "true"
click at [242, 139] on div "27 You may assign the same log – on ID or User ID to employees so long has one …" at bounding box center [205, 114] width 184 height 49
drag, startPoint x: 201, startPoint y: 142, endPoint x: 132, endPoint y: 106, distance: 77.8
click at [132, 106] on div "27 You may assign the same log – on ID or User ID to employees so long has one …" at bounding box center [205, 114] width 184 height 49
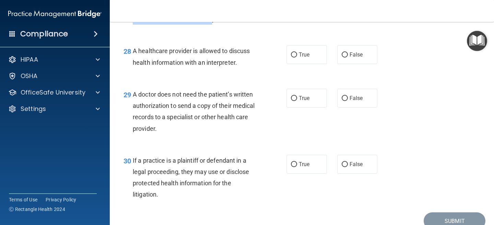
scroll to position [1717, 0]
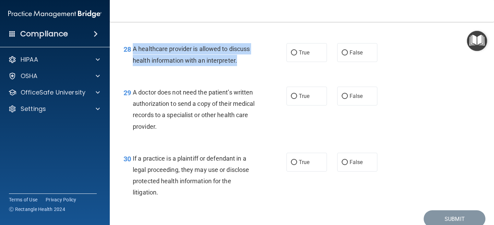
drag, startPoint x: 239, startPoint y: 74, endPoint x: 134, endPoint y: 60, distance: 106.1
click at [133, 60] on div "A healthcare provider is allowed to discuss health information with an interpre…" at bounding box center [198, 54] width 130 height 23
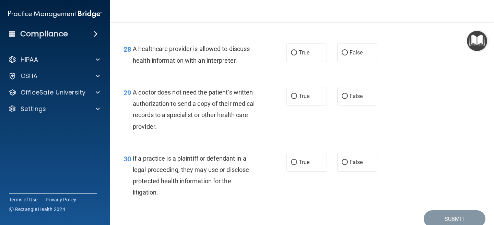
click at [153, 66] on div "A healthcare provider is allowed to discuss health information with an interpre…" at bounding box center [198, 54] width 130 height 23
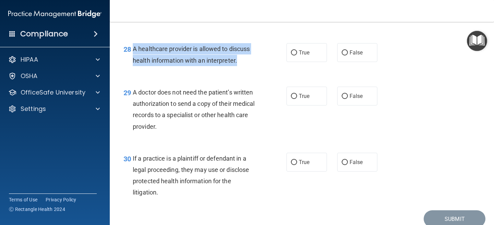
drag, startPoint x: 240, startPoint y: 72, endPoint x: 134, endPoint y: 59, distance: 106.8
click at [133, 59] on div "A healthcare provider is allowed to discuss health information with an interpre…" at bounding box center [198, 54] width 130 height 23
drag, startPoint x: 165, startPoint y: 141, endPoint x: 131, endPoint y: 107, distance: 47.8
click at [131, 107] on div "29 A doctor does not need the patient’s written authorization to send a copy of…" at bounding box center [205, 111] width 184 height 49
click at [162, 114] on span "A doctor does not need the patient’s written authorization to send a copy of th…" at bounding box center [194, 110] width 122 height 42
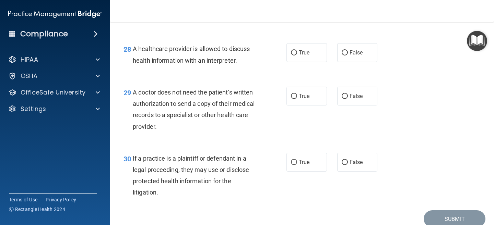
click at [175, 126] on span "A doctor does not need the patient’s written authorization to send a copy of th…" at bounding box center [194, 110] width 122 height 42
drag, startPoint x: 162, startPoint y: 137, endPoint x: 134, endPoint y: 106, distance: 41.1
click at [134, 106] on div "A doctor does not need the patient’s written authorization to send a copy of th…" at bounding box center [198, 110] width 130 height 46
click at [166, 78] on div "28 A healthcare provider is allowed to discuss health information with an inter…" at bounding box center [301, 56] width 367 height 43
click at [306, 56] on span "True" at bounding box center [304, 52] width 11 height 7
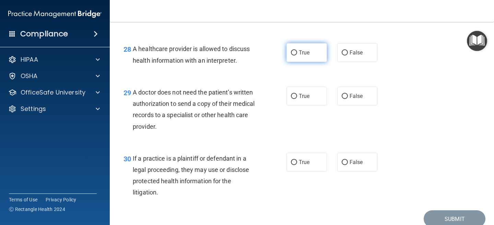
click at [297, 56] on input "True" at bounding box center [294, 52] width 6 height 5
radio input "true"
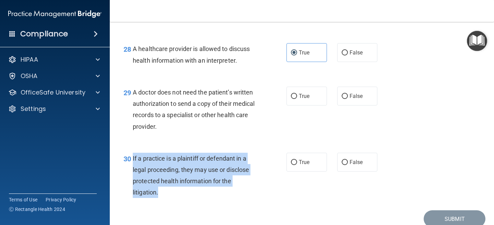
drag, startPoint x: 163, startPoint y: 203, endPoint x: 132, endPoint y: 171, distance: 44.1
click at [133, 171] on div "If a practice is a plaintiff or defendant in a legal proceeding, they may use o…" at bounding box center [198, 176] width 130 height 46
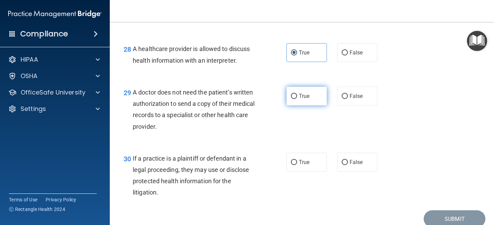
click at [307, 106] on label "True" at bounding box center [306, 96] width 40 height 19
click at [297, 99] on input "True" at bounding box center [294, 96] width 6 height 5
radio input "true"
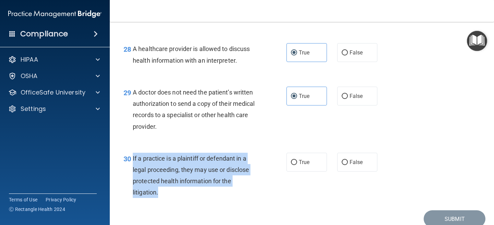
drag, startPoint x: 170, startPoint y: 204, endPoint x: 131, endPoint y: 172, distance: 50.7
click at [131, 172] on div "30 If a practice is a plaintiff or defendant in a legal proceeding, they may us…" at bounding box center [205, 177] width 184 height 49
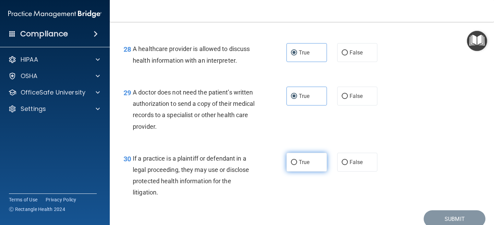
click at [303, 170] on label "True" at bounding box center [306, 162] width 40 height 19
click at [297, 165] on input "True" at bounding box center [294, 162] width 6 height 5
radio input "true"
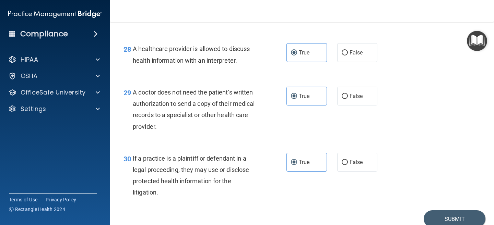
scroll to position [1759, 0]
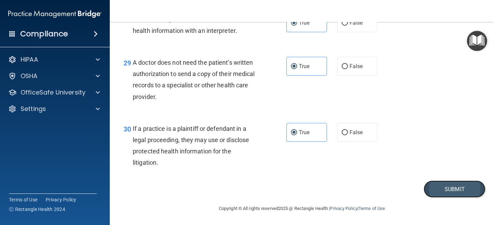
click at [450, 191] on button "Submit" at bounding box center [455, 189] width 62 height 17
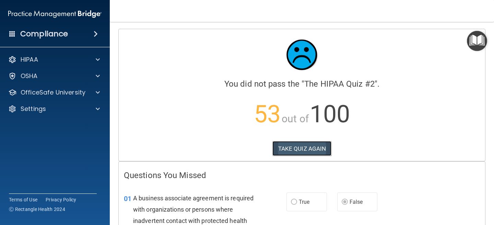
click at [296, 148] on button "TAKE QUIZ AGAIN" at bounding box center [301, 148] width 59 height 15
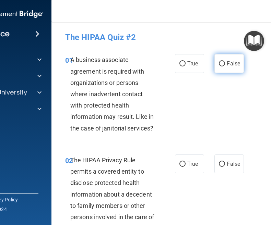
click at [236, 64] on span "False" at bounding box center [233, 63] width 13 height 7
click at [225, 64] on input "False" at bounding box center [222, 63] width 6 height 5
radio input "true"
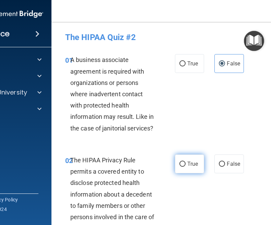
click at [177, 170] on label "True" at bounding box center [189, 164] width 29 height 19
click at [179, 167] on input "True" at bounding box center [182, 164] width 6 height 5
radio input "true"
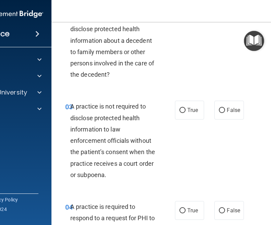
scroll to position [160, 0]
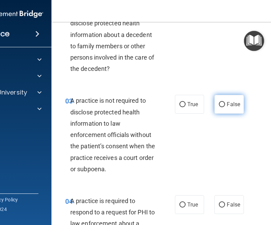
click at [225, 106] on label "False" at bounding box center [228, 104] width 29 height 19
click at [225, 106] on input "False" at bounding box center [222, 104] width 6 height 5
radio input "true"
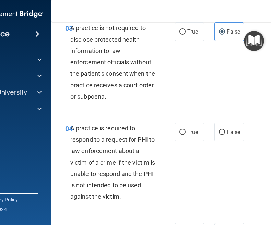
scroll to position [244, 0]
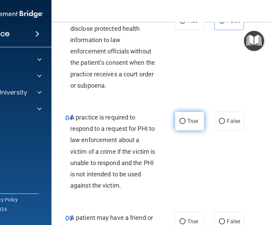
click at [198, 112] on label "True" at bounding box center [189, 121] width 29 height 19
click at [186, 119] on input "True" at bounding box center [182, 121] width 6 height 5
radio input "true"
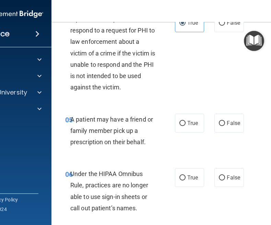
scroll to position [357, 0]
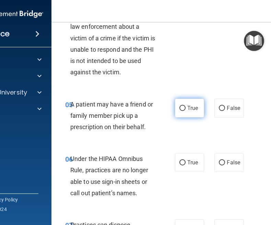
click at [193, 107] on span "True" at bounding box center [192, 108] width 11 height 7
click at [186, 107] on input "True" at bounding box center [182, 108] width 6 height 5
radio input "true"
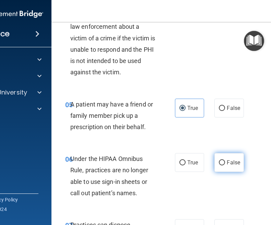
click at [222, 162] on input "False" at bounding box center [222, 163] width 6 height 5
radio input "true"
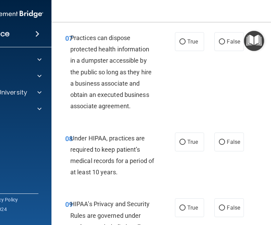
scroll to position [552, 0]
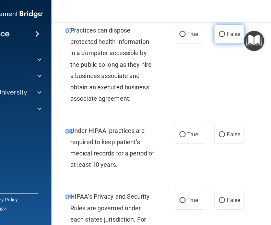
click at [230, 40] on label "False" at bounding box center [228, 34] width 29 height 19
click at [225, 37] on input "False" at bounding box center [222, 34] width 6 height 5
radio input "true"
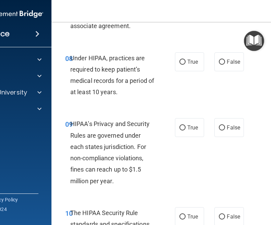
scroll to position [627, 0]
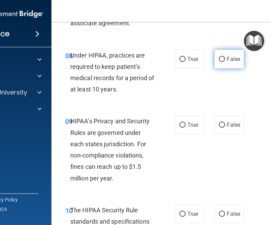
click at [233, 61] on span "False" at bounding box center [233, 59] width 13 height 7
click at [225, 61] on input "False" at bounding box center [222, 59] width 6 height 5
radio input "true"
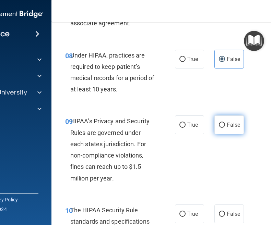
click at [228, 127] on span "False" at bounding box center [233, 125] width 13 height 7
click at [225, 127] on input "False" at bounding box center [222, 125] width 6 height 5
radio input "true"
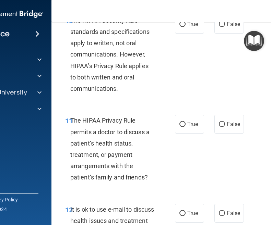
scroll to position [811, 0]
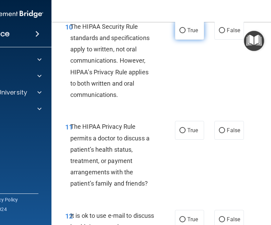
click at [192, 32] on span "True" at bounding box center [192, 30] width 11 height 7
click at [186, 32] on input "True" at bounding box center [182, 30] width 6 height 5
radio input "true"
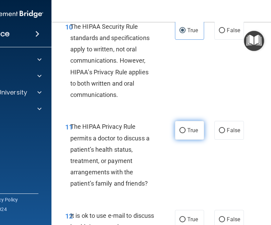
click at [186, 134] on label "True" at bounding box center [189, 130] width 29 height 19
click at [186, 133] on input "True" at bounding box center [182, 130] width 6 height 5
radio input "true"
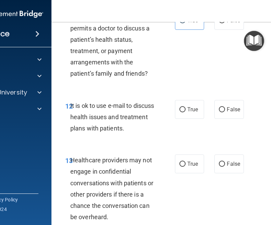
scroll to position [939, 0]
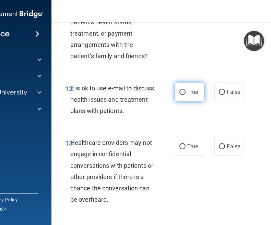
click at [190, 93] on span "True" at bounding box center [192, 92] width 11 height 7
click at [186, 93] on input "True" at bounding box center [182, 92] width 6 height 5
radio input "true"
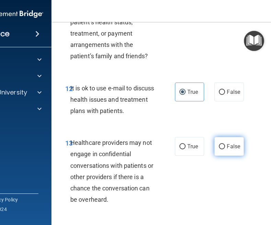
click at [226, 146] on label "False" at bounding box center [228, 146] width 29 height 19
click at [225, 146] on input "False" at bounding box center [222, 146] width 6 height 5
radio input "true"
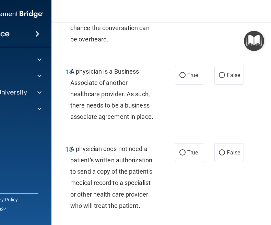
scroll to position [1100, 0]
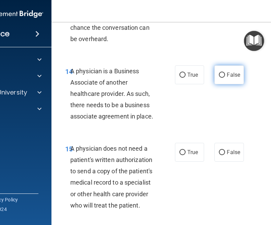
click at [229, 82] on label "False" at bounding box center [228, 75] width 29 height 19
click at [225, 78] on input "False" at bounding box center [222, 75] width 6 height 5
radio input "true"
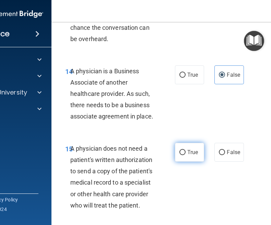
click at [184, 161] on label "True" at bounding box center [189, 152] width 29 height 19
click at [184, 155] on input "True" at bounding box center [182, 152] width 6 height 5
radio input "true"
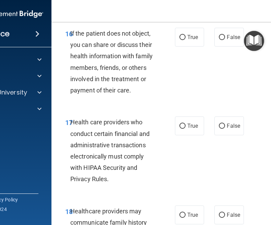
scroll to position [1305, 0]
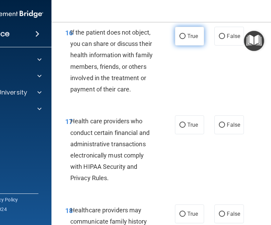
click at [196, 40] on label "True" at bounding box center [189, 36] width 29 height 19
click at [186, 39] on input "True" at bounding box center [182, 36] width 6 height 5
radio input "true"
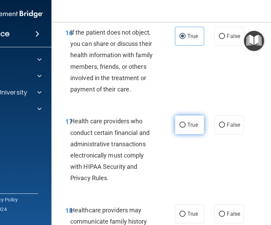
click at [188, 130] on label "True" at bounding box center [189, 125] width 29 height 19
click at [186, 128] on input "True" at bounding box center [182, 125] width 6 height 5
radio input "true"
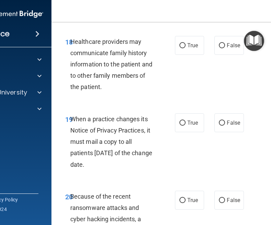
scroll to position [1480, 0]
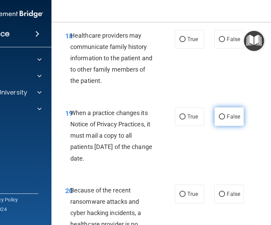
click at [225, 117] on label "False" at bounding box center [228, 116] width 29 height 19
click at [225, 117] on input "False" at bounding box center [222, 117] width 6 height 5
radio input "true"
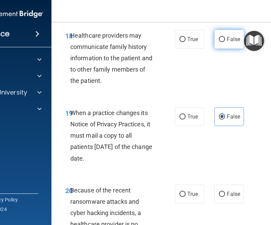
click at [238, 43] on label "False" at bounding box center [228, 39] width 29 height 19
click at [225, 42] on input "False" at bounding box center [222, 39] width 6 height 5
radio input "true"
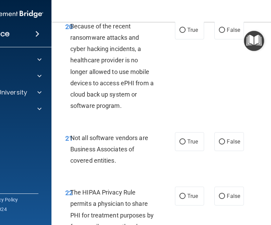
scroll to position [1644, 0]
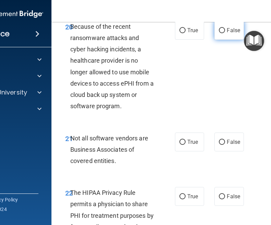
click at [223, 36] on label "False" at bounding box center [228, 30] width 29 height 19
click at [223, 33] on input "False" at bounding box center [222, 30] width 6 height 5
radio input "true"
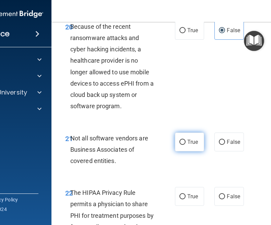
click at [184, 135] on label "True" at bounding box center [189, 142] width 29 height 19
click at [184, 140] on input "True" at bounding box center [182, 142] width 6 height 5
radio input "true"
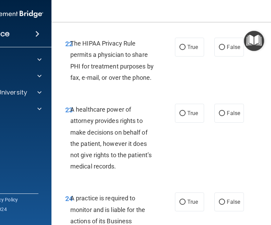
scroll to position [1796, 0]
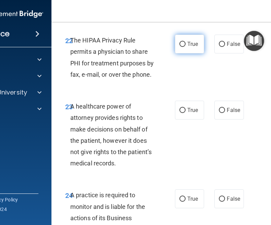
click at [191, 49] on label "True" at bounding box center [189, 44] width 29 height 19
click at [186, 47] on input "True" at bounding box center [182, 44] width 6 height 5
radio input "true"
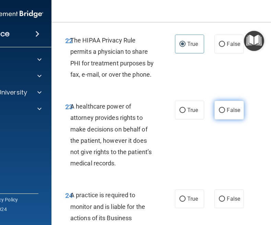
click at [230, 108] on span "False" at bounding box center [233, 110] width 13 height 7
click at [225, 108] on input "False" at bounding box center [222, 110] width 6 height 5
radio input "true"
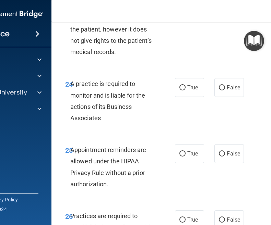
scroll to position [1944, 0]
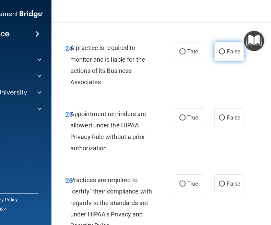
click at [228, 49] on span "False" at bounding box center [233, 51] width 13 height 7
click at [225, 49] on input "False" at bounding box center [222, 51] width 6 height 5
radio input "true"
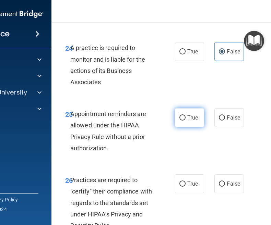
click at [192, 116] on span "True" at bounding box center [192, 118] width 11 height 7
click at [186, 116] on input "True" at bounding box center [182, 118] width 6 height 5
radio input "true"
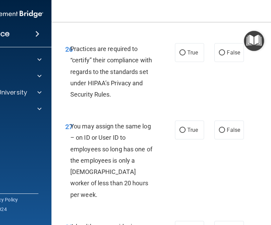
scroll to position [2076, 0]
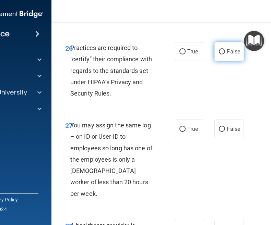
click at [230, 48] on span "False" at bounding box center [233, 51] width 13 height 7
click at [225, 49] on input "False" at bounding box center [222, 51] width 6 height 5
radio input "true"
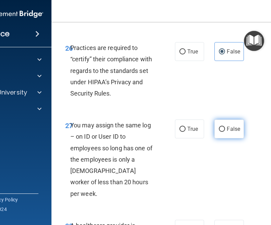
click at [233, 133] on label "False" at bounding box center [228, 129] width 29 height 19
click at [225, 132] on input "False" at bounding box center [222, 129] width 6 height 5
radio input "true"
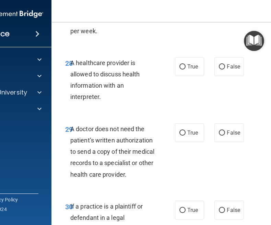
scroll to position [2238, 0]
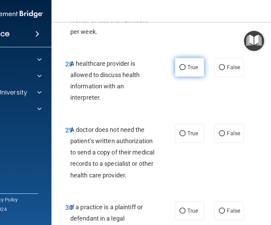
click at [187, 59] on label "True" at bounding box center [189, 67] width 29 height 19
click at [186, 65] on input "True" at bounding box center [182, 67] width 6 height 5
radio input "true"
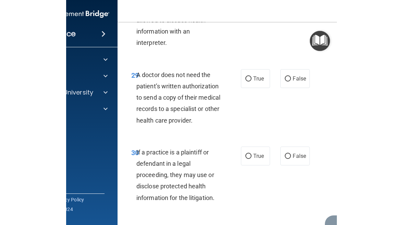
scroll to position [2295, 0]
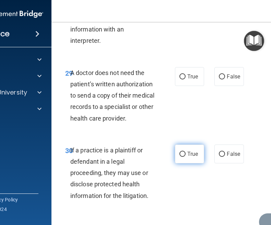
click at [193, 151] on span "True" at bounding box center [192, 154] width 11 height 7
click at [186, 152] on input "True" at bounding box center [182, 154] width 6 height 5
radio input "true"
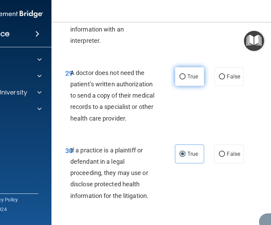
click at [186, 67] on label "True" at bounding box center [189, 76] width 29 height 19
click at [186, 74] on input "True" at bounding box center [182, 76] width 6 height 5
radio input "true"
click at [264, 87] on div "29 A doctor does not need the patient’s written authorization to send a copy of…" at bounding box center [190, 98] width 261 height 78
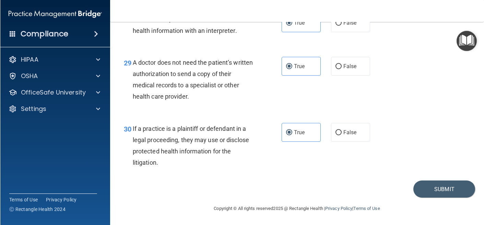
scroll to position [1782, 0]
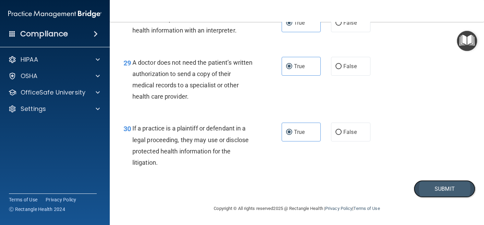
click at [440, 184] on button "Submit" at bounding box center [445, 188] width 62 height 17
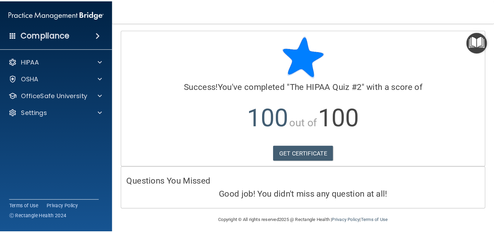
scroll to position [4, 0]
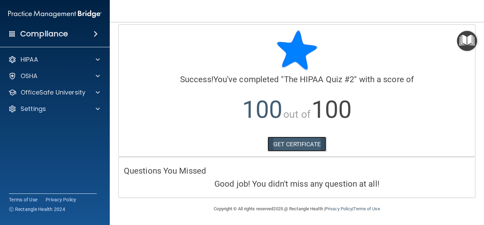
click at [298, 142] on link "GET CERTIFICATE" at bounding box center [297, 144] width 59 height 15
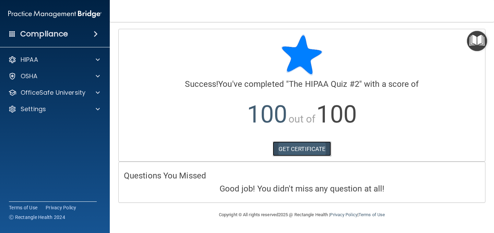
scroll to position [0, 0]
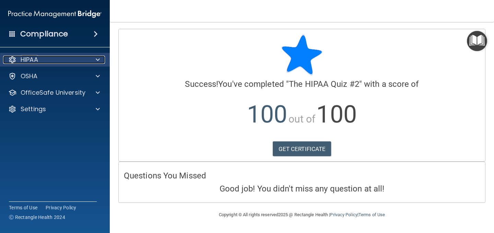
click at [82, 58] on div "HIPAA" at bounding box center [45, 60] width 85 height 8
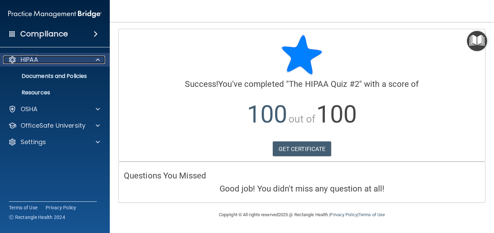
click at [82, 58] on div "HIPAA" at bounding box center [45, 60] width 85 height 8
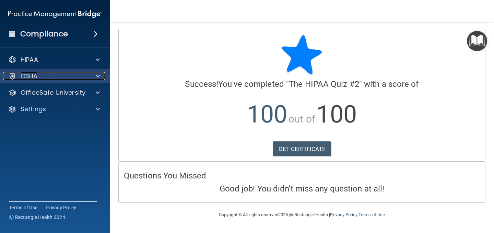
click at [83, 79] on div "OSHA" at bounding box center [45, 76] width 85 height 8
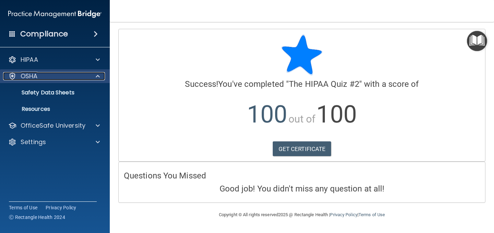
click at [83, 79] on div "OSHA" at bounding box center [45, 76] width 85 height 8
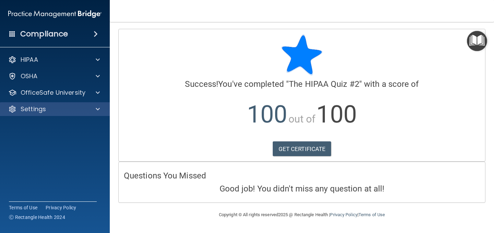
click at [49, 104] on div "Settings" at bounding box center [55, 109] width 110 height 14
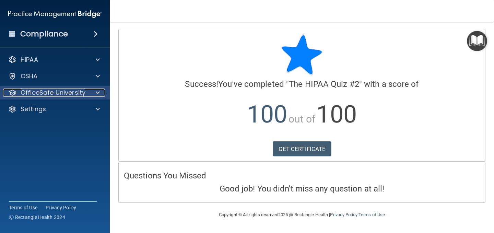
click at [64, 96] on p "OfficeSafe University" at bounding box center [53, 92] width 65 height 8
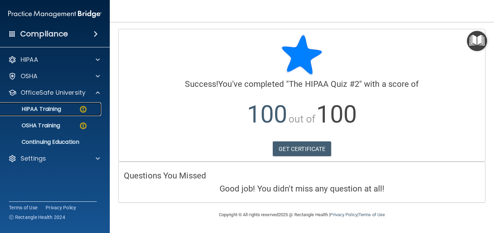
click at [67, 113] on link "HIPAA Training" at bounding box center [47, 109] width 108 height 14
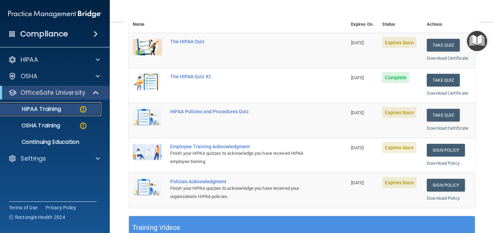
scroll to position [95, 0]
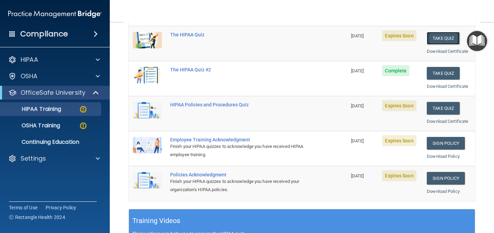
click at [437, 38] on button "Take Quiz" at bounding box center [443, 38] width 33 height 13
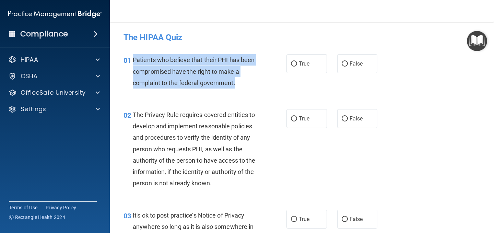
drag, startPoint x: 235, startPoint y: 83, endPoint x: 133, endPoint y: 61, distance: 103.9
click at [133, 61] on span "Patients who believe that their PHI has been compromised have the right to make…" at bounding box center [194, 71] width 122 height 30
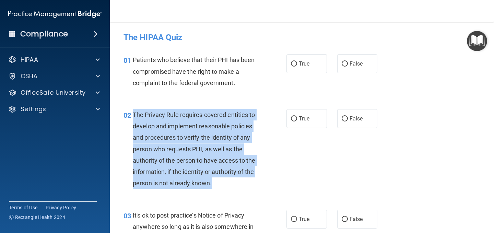
drag, startPoint x: 214, startPoint y: 187, endPoint x: 132, endPoint y: 111, distance: 111.1
click at [132, 111] on div "02 The Privacy Rule requires covered entities to develop and implement reasonab…" at bounding box center [205, 150] width 184 height 83
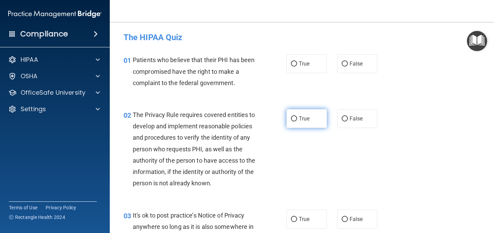
click at [301, 116] on span "True" at bounding box center [304, 118] width 11 height 7
click at [297, 116] on input "True" at bounding box center [294, 118] width 6 height 5
radio input "true"
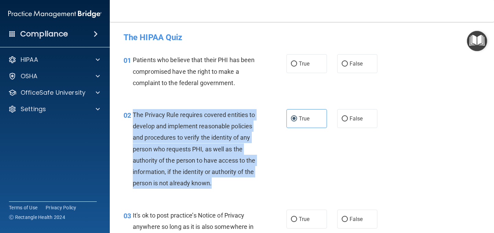
drag, startPoint x: 213, startPoint y: 184, endPoint x: 133, endPoint y: 116, distance: 104.6
click at [133, 116] on div "The Privacy Rule requires covered entities to develop and implement reasonable …" at bounding box center [198, 149] width 130 height 80
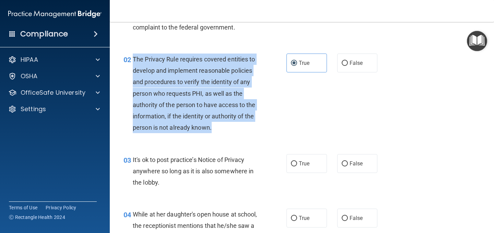
scroll to position [60, 0]
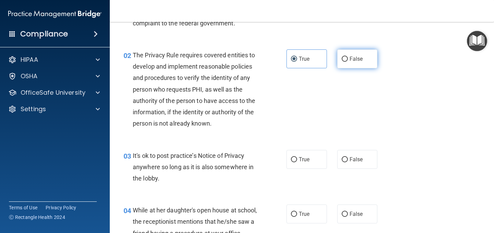
click at [353, 61] on span "False" at bounding box center [356, 59] width 13 height 7
click at [348, 61] on input "False" at bounding box center [345, 59] width 6 height 5
radio input "true"
click at [307, 63] on label "True" at bounding box center [306, 58] width 40 height 19
click at [297, 62] on input "True" at bounding box center [294, 59] width 6 height 5
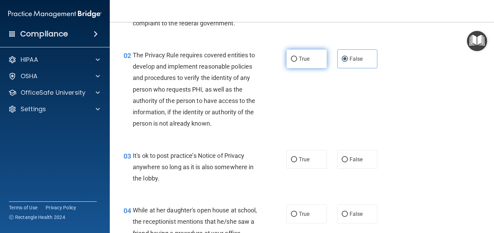
radio input "true"
radio input "false"
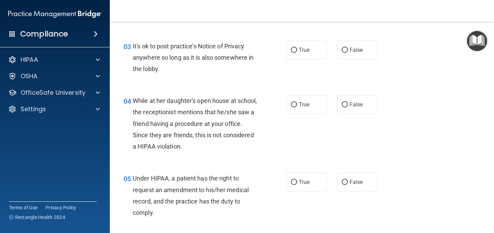
scroll to position [169, 0]
click at [353, 54] on label "False" at bounding box center [357, 49] width 40 height 19
click at [348, 52] on input "False" at bounding box center [345, 49] width 6 height 5
radio input "true"
click at [351, 100] on label "False" at bounding box center [357, 104] width 40 height 19
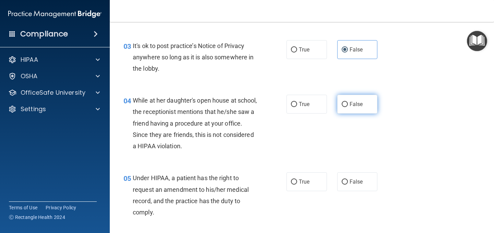
click at [348, 102] on input "False" at bounding box center [345, 104] width 6 height 5
radio input "true"
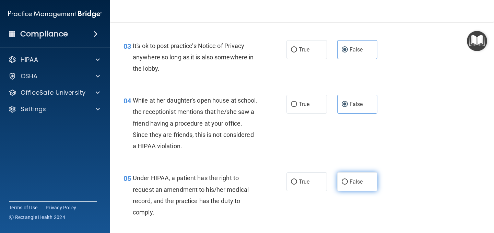
click at [350, 179] on span "False" at bounding box center [356, 181] width 13 height 7
click at [348, 179] on input "False" at bounding box center [345, 181] width 6 height 5
radio input "true"
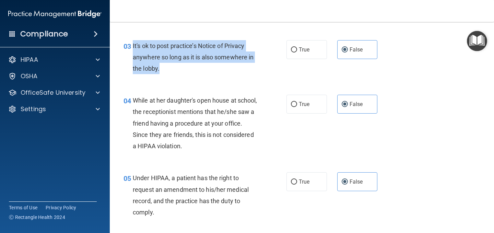
drag, startPoint x: 160, startPoint y: 67, endPoint x: 132, endPoint y: 45, distance: 35.7
click at [132, 45] on div "03 It's ok to post practice’s Notice of Privacy anywhere so long as it is also …" at bounding box center [205, 59] width 184 height 38
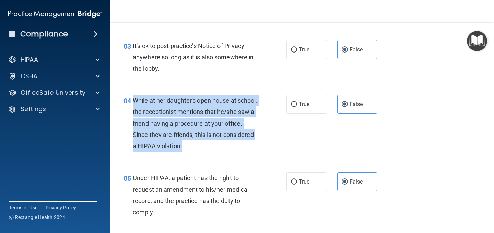
drag, startPoint x: 217, startPoint y: 147, endPoint x: 135, endPoint y: 102, distance: 92.7
click at [135, 102] on div "While at her daughter's open house at school, the receptionist mentions that he…" at bounding box center [198, 123] width 130 height 57
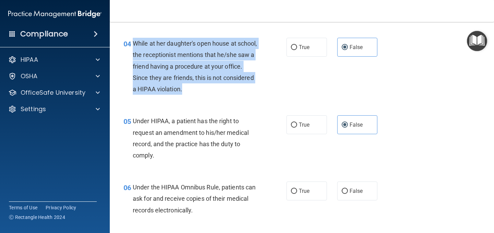
scroll to position [245, 0]
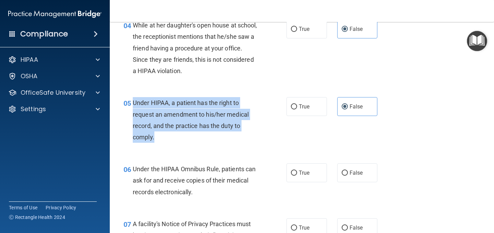
drag, startPoint x: 157, startPoint y: 139, endPoint x: 131, endPoint y: 105, distance: 43.2
click at [131, 105] on div "05 Under HIPAA, a patient has the right to request an amendment to his/her medi…" at bounding box center [205, 121] width 184 height 49
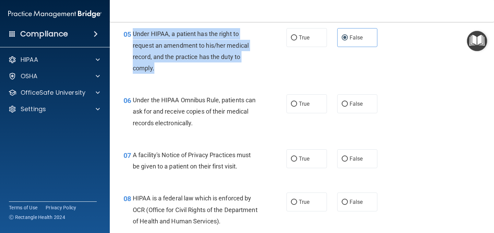
scroll to position [330, 0]
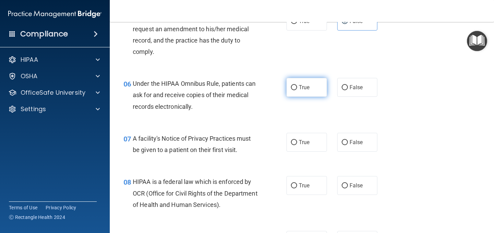
click at [301, 91] on label "True" at bounding box center [306, 87] width 40 height 19
click at [297, 90] on input "True" at bounding box center [294, 87] width 6 height 5
radio input "true"
click at [302, 141] on span "True" at bounding box center [304, 142] width 11 height 7
click at [297, 141] on input "True" at bounding box center [294, 142] width 6 height 5
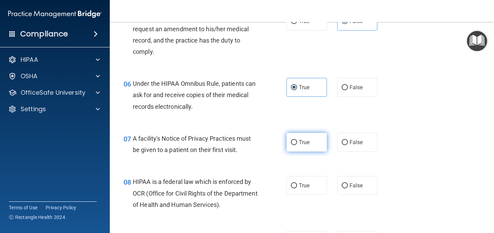
radio input "true"
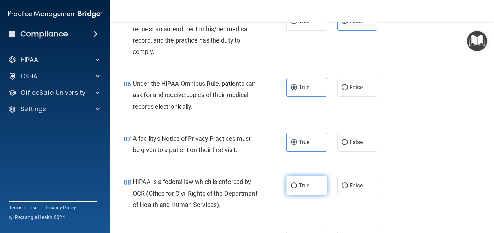
click at [300, 190] on label "True" at bounding box center [306, 185] width 40 height 19
click at [297, 188] on input "True" at bounding box center [294, 185] width 6 height 5
radio input "true"
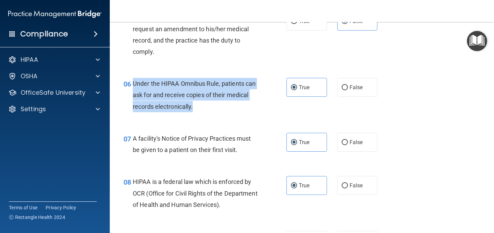
drag, startPoint x: 196, startPoint y: 106, endPoint x: 134, endPoint y: 85, distance: 64.8
click at [134, 85] on div "Under the HIPAA Omnibus Rule, patients can ask for and receive copies of their …" at bounding box center [198, 95] width 130 height 34
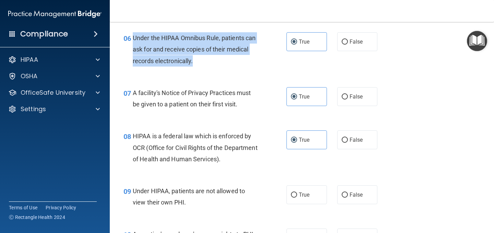
scroll to position [382, 0]
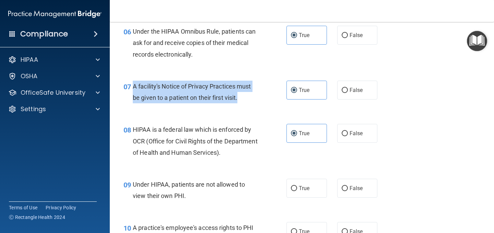
drag, startPoint x: 239, startPoint y: 101, endPoint x: 131, endPoint y: 81, distance: 109.9
click at [131, 81] on div "07 A facility's Notice of Privacy Practices must be given to a patient on their…" at bounding box center [205, 94] width 184 height 26
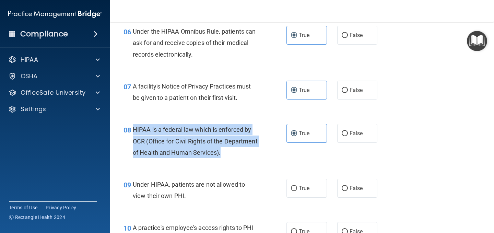
drag, startPoint x: 258, startPoint y: 154, endPoint x: 133, endPoint y: 129, distance: 126.9
click at [133, 129] on div "HIPAA is a federal law which is enforced by OCR (Office for Civil Rights of the…" at bounding box center [198, 141] width 130 height 34
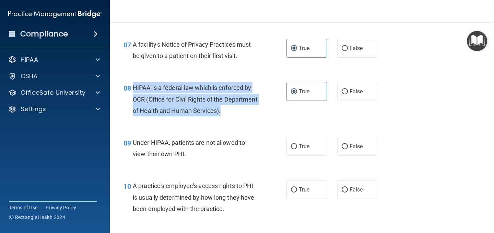
scroll to position [424, 0]
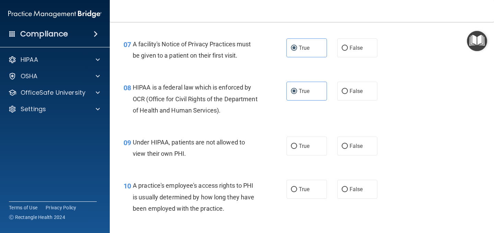
click at [192, 168] on div "09 Under HIPAA, patients are not allowed to view their own PHI. True False" at bounding box center [301, 149] width 367 height 43
click at [340, 145] on label "False" at bounding box center [357, 146] width 40 height 19
click at [342, 145] on input "False" at bounding box center [345, 146] width 6 height 5
radio input "true"
click at [353, 186] on label "False" at bounding box center [357, 189] width 40 height 19
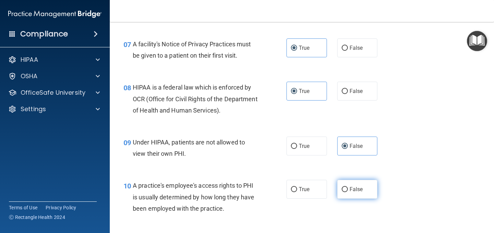
click at [348, 187] on input "False" at bounding box center [345, 189] width 6 height 5
radio input "true"
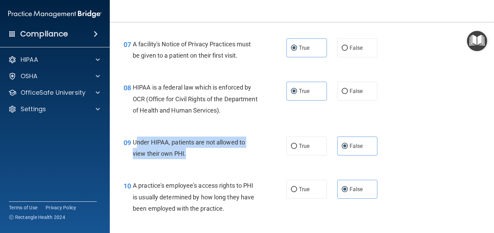
drag, startPoint x: 187, startPoint y: 157, endPoint x: 136, endPoint y: 146, distance: 52.8
click at [136, 146] on div "Under HIPAA, patients are not allowed to view their own PHI." at bounding box center [198, 148] width 130 height 23
drag, startPoint x: 133, startPoint y: 141, endPoint x: 187, endPoint y: 156, distance: 55.5
click at [187, 156] on div "Under HIPAA, patients are not allowed to view their own PHI." at bounding box center [198, 148] width 130 height 23
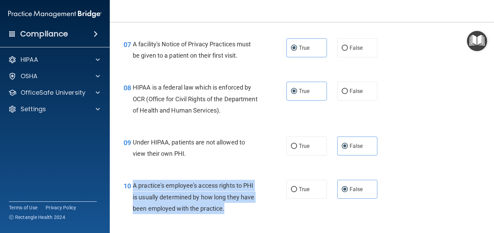
drag, startPoint x: 223, startPoint y: 210, endPoint x: 135, endPoint y: 190, distance: 90.9
click at [134, 189] on span "A practice's employee's access rights to PHI is usually determined by how long …" at bounding box center [193, 197] width 121 height 30
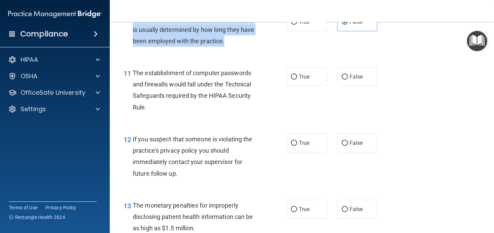
scroll to position [595, 0]
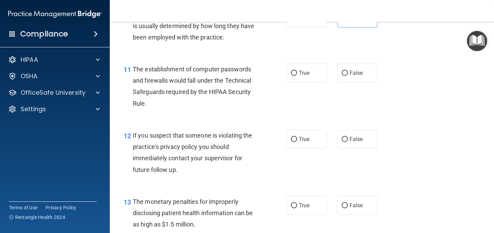
click at [176, 102] on div "The establishment of computer passwords and firewalls would fall under the Tech…" at bounding box center [198, 86] width 130 height 46
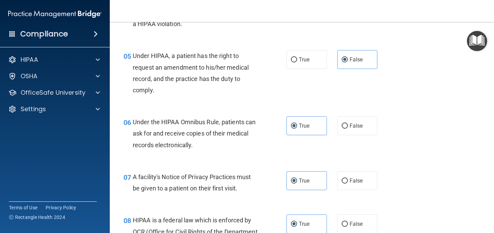
scroll to position [0, 0]
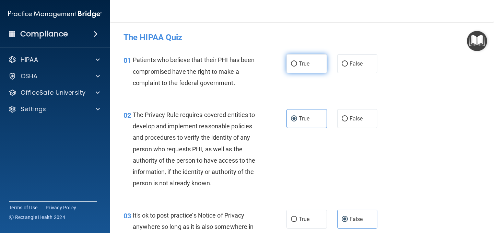
click at [292, 62] on input "True" at bounding box center [294, 63] width 6 height 5
radio input "true"
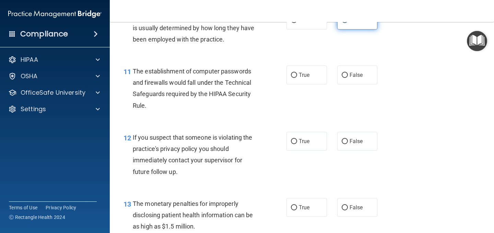
scroll to position [600, 0]
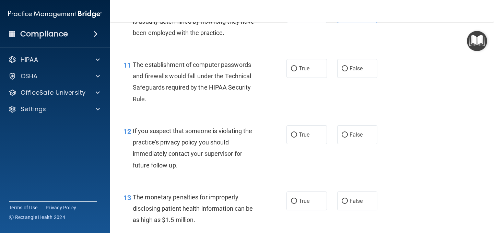
click at [301, 55] on div "11 The establishment of computer passwords and firewalls would fall under the T…" at bounding box center [301, 83] width 367 height 66
click at [301, 70] on span "True" at bounding box center [304, 68] width 11 height 7
click at [297, 70] on input "True" at bounding box center [294, 68] width 6 height 5
radio input "true"
click at [300, 136] on span "True" at bounding box center [304, 134] width 11 height 7
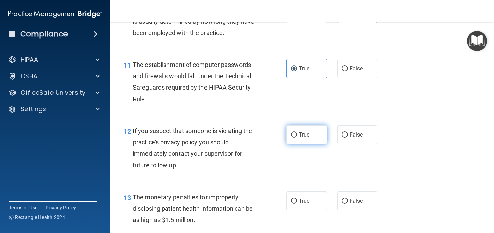
click at [297, 136] on input "True" at bounding box center [294, 134] width 6 height 5
radio input "true"
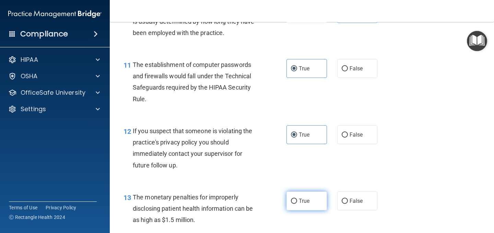
click at [294, 207] on label "True" at bounding box center [306, 200] width 40 height 19
click at [294, 204] on input "True" at bounding box center [294, 201] width 6 height 5
radio input "true"
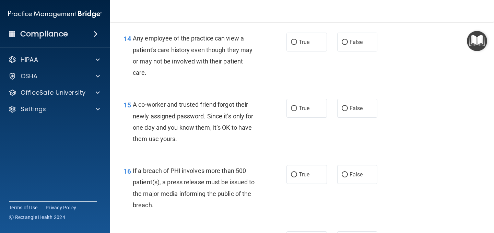
scroll to position [817, 0]
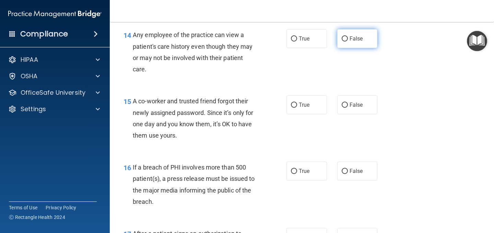
click at [358, 44] on label "False" at bounding box center [357, 38] width 40 height 19
click at [348, 42] on input "False" at bounding box center [345, 38] width 6 height 5
radio input "true"
click at [355, 102] on span "False" at bounding box center [356, 105] width 13 height 7
click at [348, 103] on input "False" at bounding box center [345, 105] width 6 height 5
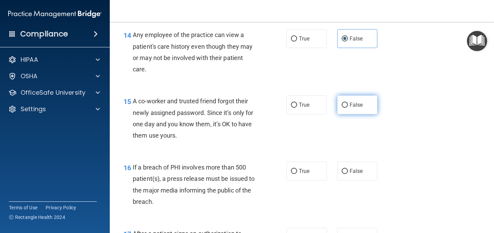
radio input "true"
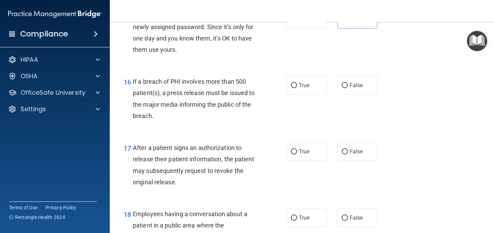
scroll to position [907, 0]
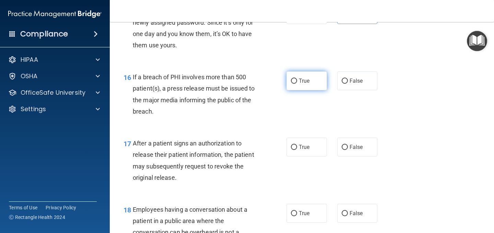
click at [299, 83] on span "True" at bounding box center [304, 81] width 11 height 7
click at [297, 83] on input "True" at bounding box center [294, 81] width 6 height 5
radio input "true"
click at [301, 145] on span "True" at bounding box center [304, 147] width 11 height 7
click at [297, 145] on input "True" at bounding box center [294, 147] width 6 height 5
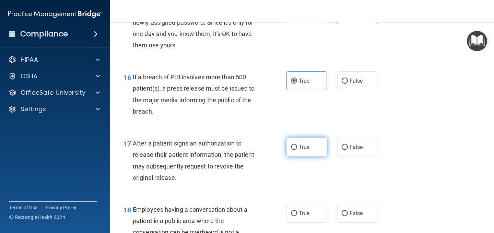
radio input "true"
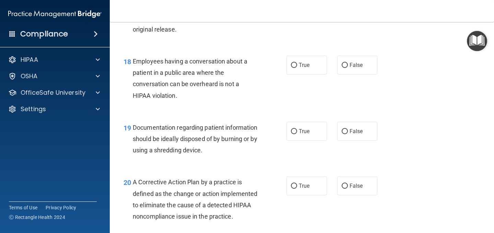
scroll to position [1069, 0]
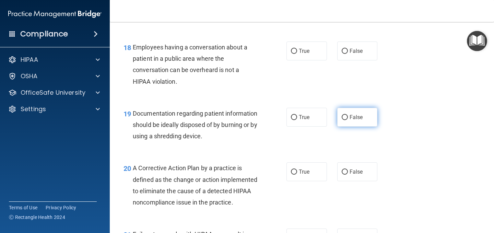
click at [349, 113] on label "False" at bounding box center [357, 117] width 40 height 19
click at [348, 115] on input "False" at bounding box center [345, 117] width 6 height 5
radio input "true"
click at [349, 113] on label "False" at bounding box center [357, 117] width 40 height 19
click at [348, 115] on input "False" at bounding box center [345, 117] width 6 height 5
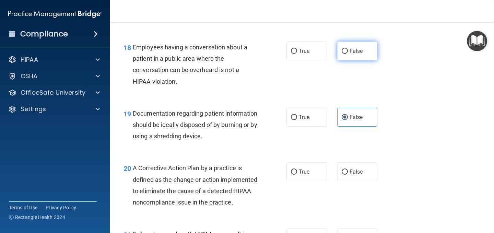
click at [360, 52] on span "False" at bounding box center [356, 51] width 13 height 7
click at [348, 52] on input "False" at bounding box center [345, 51] width 6 height 5
radio input "true"
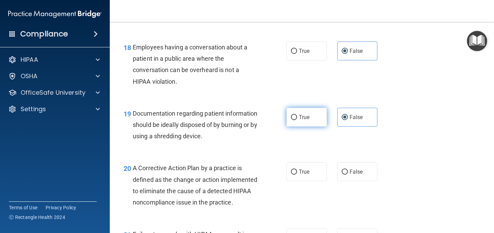
click at [313, 123] on label "True" at bounding box center [306, 117] width 40 height 19
click at [297, 120] on input "True" at bounding box center [294, 117] width 6 height 5
radio input "true"
radio input "false"
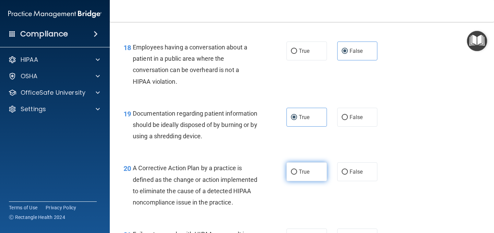
click at [309, 175] on span "True" at bounding box center [304, 171] width 11 height 7
click at [297, 175] on input "True" at bounding box center [294, 171] width 6 height 5
radio input "true"
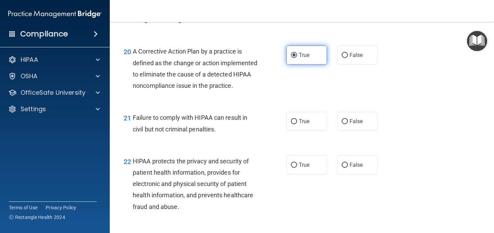
scroll to position [1185, 0]
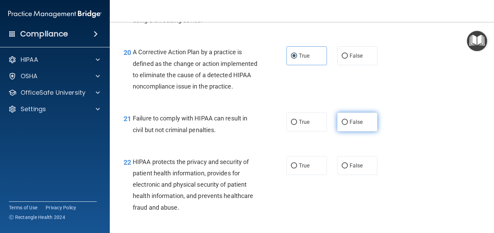
click at [357, 131] on label "False" at bounding box center [357, 122] width 40 height 19
click at [348, 125] on input "False" at bounding box center [345, 122] width 6 height 5
radio input "true"
click at [293, 189] on div "22 HIPAA protects the privacy and security of patient health information, provi…" at bounding box center [205, 186] width 184 height 60
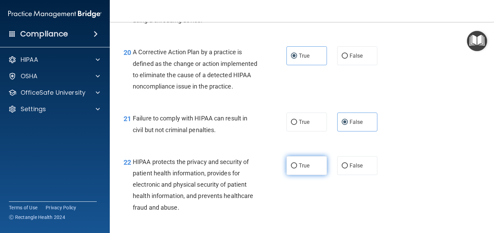
click at [300, 169] on span "True" at bounding box center [304, 165] width 11 height 7
click at [297, 168] on input "True" at bounding box center [294, 165] width 6 height 5
radio input "true"
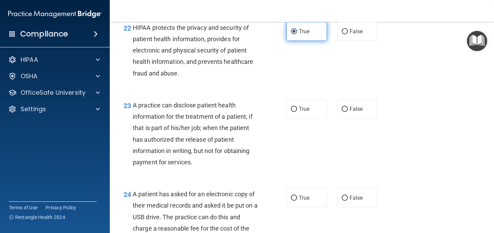
scroll to position [1329, 0]
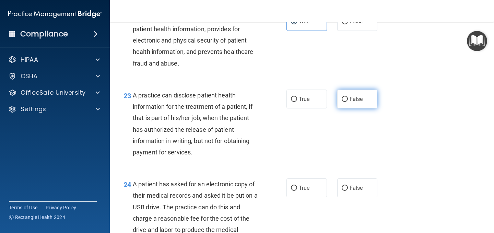
click at [351, 102] on span "False" at bounding box center [356, 99] width 13 height 7
click at [348, 102] on input "False" at bounding box center [345, 99] width 6 height 5
radio input "true"
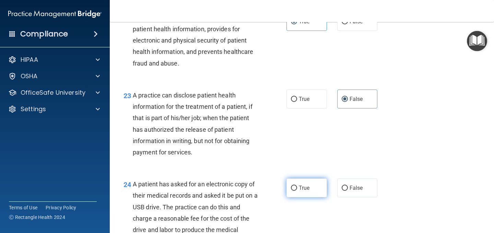
click at [304, 191] on span "True" at bounding box center [304, 188] width 11 height 7
click at [297, 191] on input "True" at bounding box center [294, 188] width 6 height 5
radio input "true"
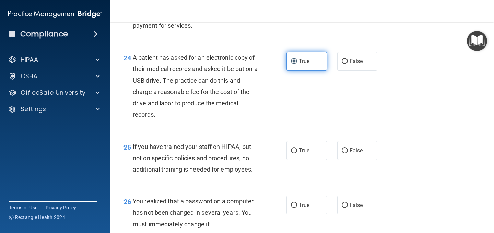
scroll to position [1464, 0]
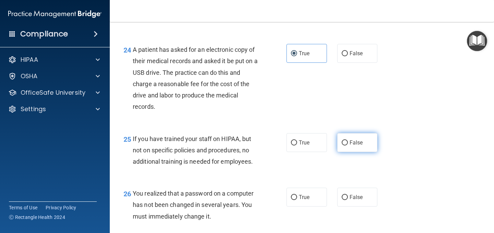
click at [349, 152] on label "False" at bounding box center [357, 142] width 40 height 19
click at [348, 145] on input "False" at bounding box center [345, 142] width 6 height 5
radio input "true"
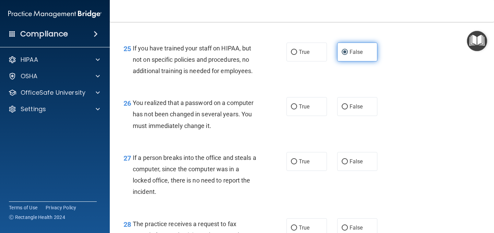
scroll to position [1557, 0]
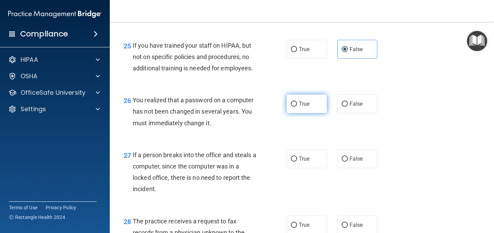
click at [307, 113] on label "True" at bounding box center [306, 103] width 40 height 19
click at [297, 107] on input "True" at bounding box center [294, 104] width 6 height 5
radio input "true"
click at [344, 162] on input "False" at bounding box center [345, 158] width 6 height 5
radio input "true"
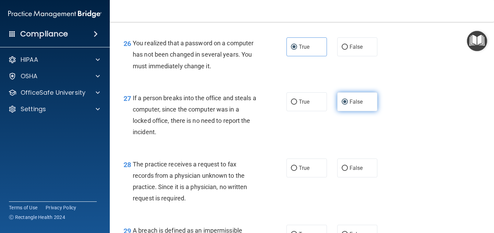
scroll to position [1616, 0]
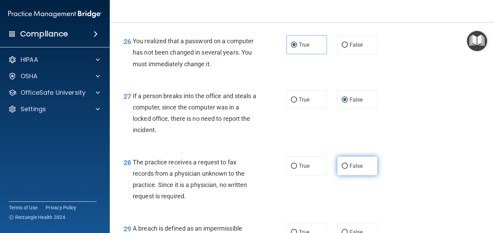
click at [346, 169] on input "False" at bounding box center [345, 166] width 6 height 5
radio input "true"
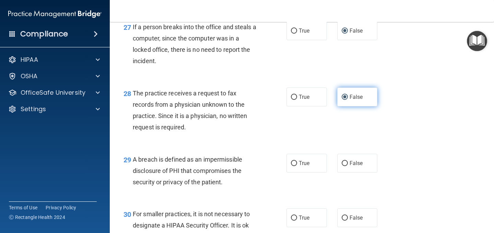
scroll to position [1688, 0]
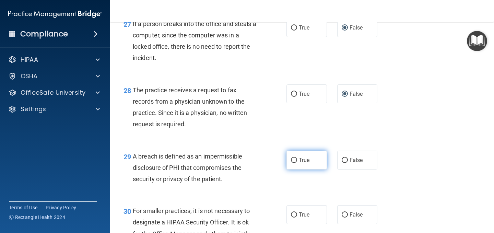
click at [316, 169] on label "True" at bounding box center [306, 160] width 40 height 19
click at [297, 163] on input "True" at bounding box center [294, 160] width 6 height 5
radio input "true"
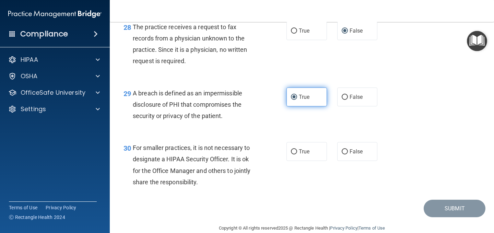
scroll to position [1764, 0]
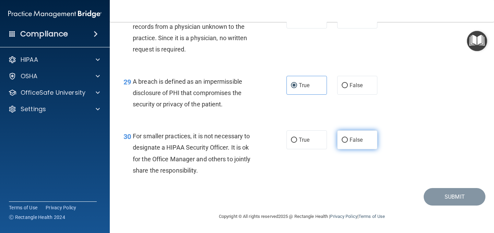
click at [348, 149] on label "False" at bounding box center [357, 139] width 40 height 19
click at [348, 143] on input "False" at bounding box center [345, 140] width 6 height 5
radio input "true"
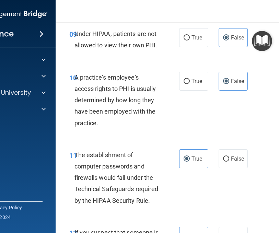
scroll to position [700, 0]
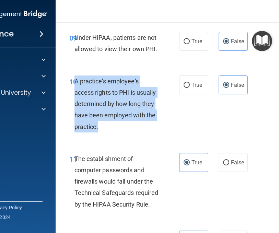
drag, startPoint x: 75, startPoint y: 80, endPoint x: 101, endPoint y: 129, distance: 55.7
click at [101, 129] on div "A practice's employee's access rights to PHI is usually determined by how long …" at bounding box center [119, 103] width 90 height 57
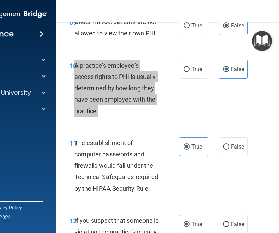
scroll to position [722, 0]
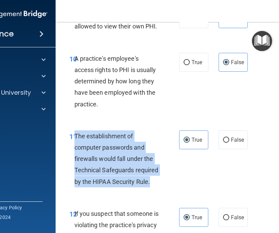
drag, startPoint x: 75, startPoint y: 135, endPoint x: 151, endPoint y: 181, distance: 88.5
click at [151, 181] on div "The establishment of computer passwords and firewalls would fall under the Tech…" at bounding box center [119, 158] width 90 height 57
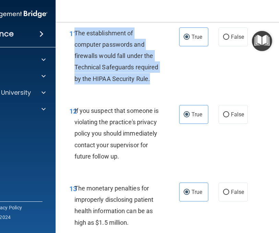
scroll to position [845, 0]
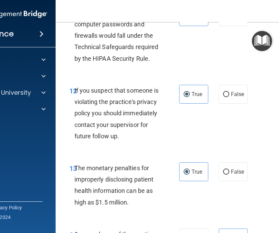
click at [85, 142] on div "If you suspect that someone is violating the practice's privacy policy you shou…" at bounding box center [119, 113] width 90 height 57
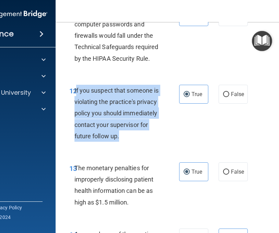
drag, startPoint x: 75, startPoint y: 89, endPoint x: 95, endPoint y: 149, distance: 63.5
click at [95, 142] on div "If you suspect that someone is violating the practice's privacy policy you shou…" at bounding box center [119, 113] width 90 height 57
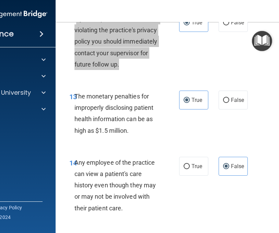
scroll to position [919, 0]
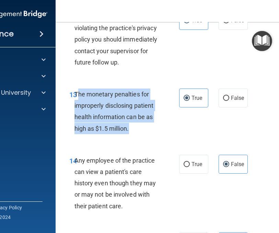
drag, startPoint x: 129, startPoint y: 141, endPoint x: 76, endPoint y: 103, distance: 65.1
click at [76, 103] on span "The monetary penalties for improperly disclosing patient health information can…" at bounding box center [113, 112] width 79 height 42
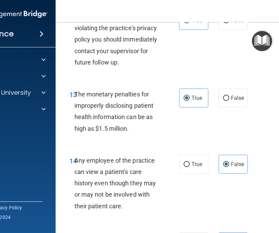
click at [148, 100] on div "The monetary penalties for improperly disclosing patient health information can…" at bounding box center [119, 111] width 90 height 46
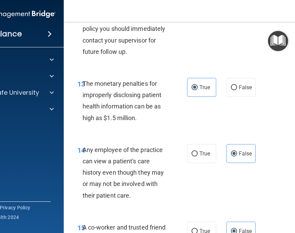
scroll to position [939, 0]
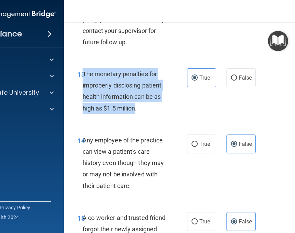
drag, startPoint x: 137, startPoint y: 120, endPoint x: 85, endPoint y: 83, distance: 63.7
click at [85, 83] on span "The monetary penalties for improperly disclosing patient health information can…" at bounding box center [122, 91] width 79 height 42
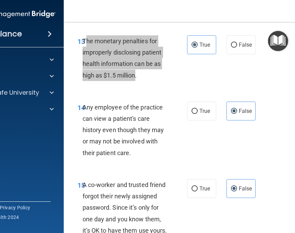
scroll to position [973, 0]
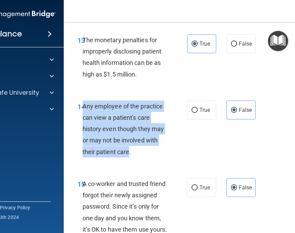
drag, startPoint x: 130, startPoint y: 162, endPoint x: 84, endPoint y: 120, distance: 62.1
click at [84, 119] on span "Any employee of the practice can view a patient's care history even though they…" at bounding box center [124, 129] width 82 height 53
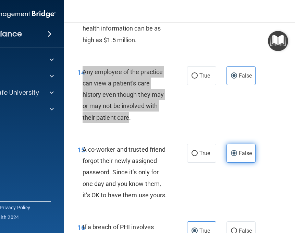
scroll to position [1008, 0]
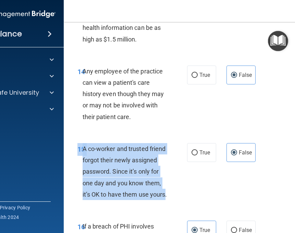
drag, startPoint x: 97, startPoint y: 219, endPoint x: 79, endPoint y: 161, distance: 61.1
click at [79, 161] on div "15 A co-worker and trusted friend forgot their newly assigned password. Since i…" at bounding box center [132, 173] width 130 height 60
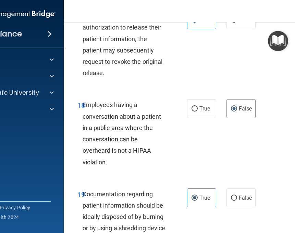
scroll to position [1292, 0]
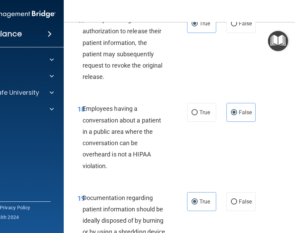
click at [106, 169] on span "Employees having a conversation about a patient in a public area where the conv…" at bounding box center [122, 137] width 79 height 64
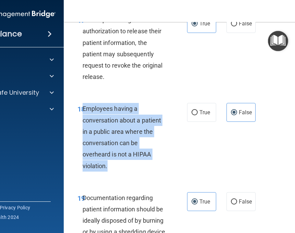
drag, startPoint x: 106, startPoint y: 188, endPoint x: 83, endPoint y: 133, distance: 59.7
click at [83, 133] on span "Employees having a conversation about a patient in a public area where the conv…" at bounding box center [122, 137] width 79 height 64
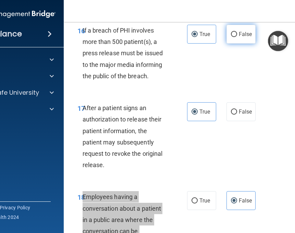
scroll to position [1207, 0]
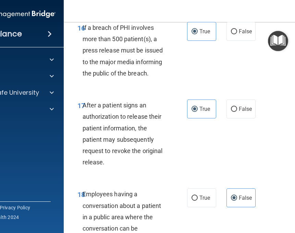
click at [103, 166] on span "After a patient signs an authorization to release their patient information, th…" at bounding box center [123, 134] width 80 height 64
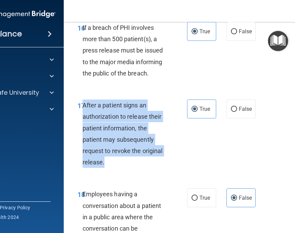
drag, startPoint x: 103, startPoint y: 186, endPoint x: 85, endPoint y: 129, distance: 59.8
click at [85, 129] on span "After a patient signs an authorization to release their patient information, th…" at bounding box center [123, 134] width 80 height 64
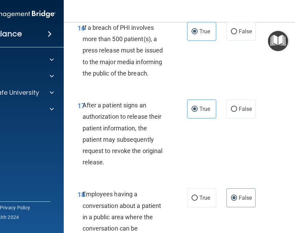
click at [146, 77] on span "If a breach of PHI involves more than 500 patient(s), a press release must be i…" at bounding box center [123, 50] width 81 height 53
click at [147, 77] on span "If a breach of PHI involves more than 500 patient(s), a press release must be i…" at bounding box center [123, 50] width 81 height 53
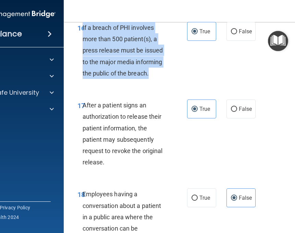
drag, startPoint x: 83, startPoint y: 49, endPoint x: 151, endPoint y: 100, distance: 85.3
click at [151, 79] on div "If a breach of PHI involves more than 500 patient(s), a press release must be i…" at bounding box center [128, 50] width 90 height 57
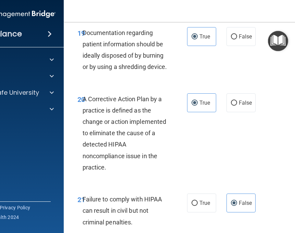
scroll to position [1450, 0]
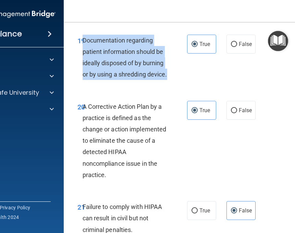
drag, startPoint x: 83, startPoint y: 61, endPoint x: 105, endPoint y: 109, distance: 53.1
click at [105, 80] on div "Documentation regarding patient information should be ideally disposed of by bu…" at bounding box center [128, 58] width 90 height 46
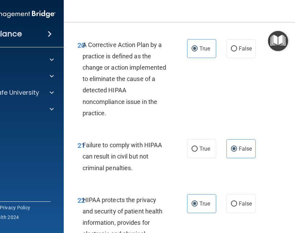
scroll to position [1512, 0]
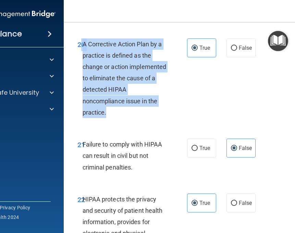
drag, startPoint x: 81, startPoint y: 78, endPoint x: 109, endPoint y: 146, distance: 73.8
click at [109, 122] on div "20 A Corrective Action Plan by a practice is defined as the change or action im…" at bounding box center [132, 79] width 130 height 83
click at [83, 79] on span "A Corrective Action Plan by a practice is defined as the change or action imple…" at bounding box center [125, 77] width 84 height 75
drag, startPoint x: 83, startPoint y: 79, endPoint x: 116, endPoint y: 147, distance: 75.6
click at [116, 118] on div "A Corrective Action Plan by a practice is defined as the change or action imple…" at bounding box center [128, 78] width 90 height 80
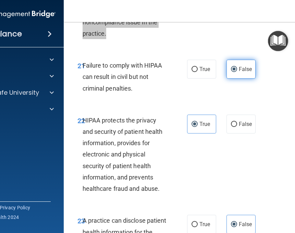
scroll to position [1605, 0]
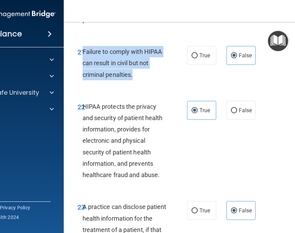
drag, startPoint x: 83, startPoint y: 86, endPoint x: 139, endPoint y: 113, distance: 62.0
click at [139, 80] on div "Failure to comply with HIPAA can result in civil but not criminal penalties." at bounding box center [128, 63] width 90 height 34
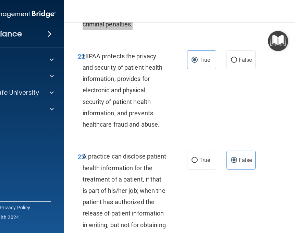
scroll to position [1656, 0]
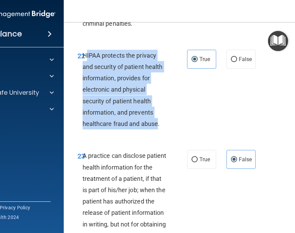
drag, startPoint x: 158, startPoint y: 159, endPoint x: 85, endPoint y: 91, distance: 99.5
click at [85, 91] on span "HIPAA protects the privacy and security of patient health information, provides…" at bounding box center [123, 89] width 80 height 75
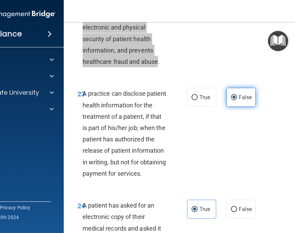
scroll to position [1734, 0]
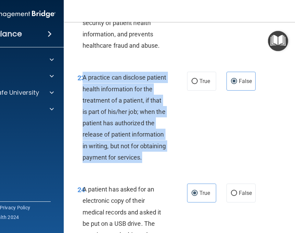
drag, startPoint x: 83, startPoint y: 114, endPoint x: 121, endPoint y: 208, distance: 102.0
click at [121, 163] on div "A practice can disclose patient health information for the treatment of a patie…" at bounding box center [128, 117] width 90 height 91
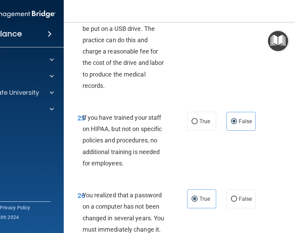
scroll to position [1922, 0]
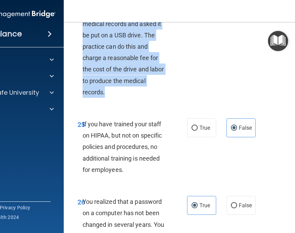
drag, startPoint x: 84, startPoint y: 45, endPoint x: 107, endPoint y: 136, distance: 93.9
click at [107, 98] on div "A patient has asked for an electronic copy of their medical records and asked i…" at bounding box center [128, 46] width 90 height 103
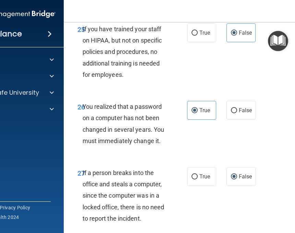
scroll to position [2020, 0]
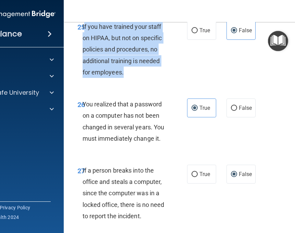
drag, startPoint x: 84, startPoint y: 73, endPoint x: 126, endPoint y: 122, distance: 64.7
click at [126, 78] on div "If you have trained your staff on HIPAA, but not on specific policies and proce…" at bounding box center [128, 49] width 90 height 57
click at [120, 76] on span "If you have trained your staff on HIPAA, but not on specific policies and proce…" at bounding box center [123, 49] width 80 height 53
drag, startPoint x: 125, startPoint y: 118, endPoint x: 85, endPoint y: 73, distance: 60.5
click at [85, 73] on div "If you have trained your staff on HIPAA, but not on specific policies and proce…" at bounding box center [128, 49] width 90 height 57
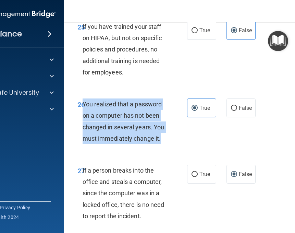
drag, startPoint x: 84, startPoint y: 150, endPoint x: 163, endPoint y: 188, distance: 87.9
click at [163, 144] on div "You realized that a password on a computer has not been changed in several year…" at bounding box center [128, 121] width 90 height 46
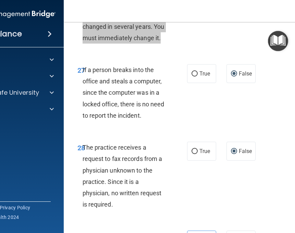
scroll to position [2146, 0]
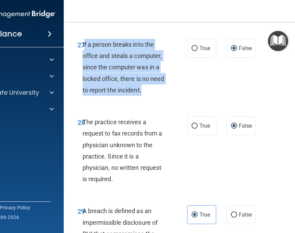
drag, startPoint x: 84, startPoint y: 90, endPoint x: 145, endPoint y: 139, distance: 79.1
click at [145, 96] on div "If a person breaks into the office and steals a computer, since the computer wa…" at bounding box center [128, 67] width 90 height 57
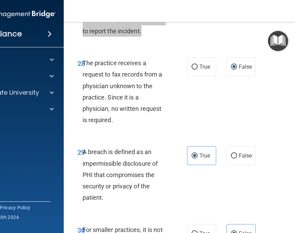
scroll to position [2231, 0]
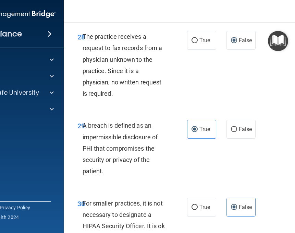
click at [83, 82] on span "The practice receives a request to fax records from a physician unknown to the …" at bounding box center [123, 65] width 80 height 64
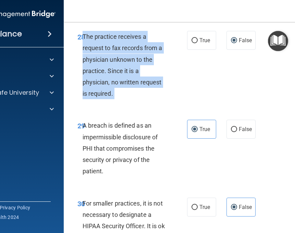
drag, startPoint x: 83, startPoint y: 82, endPoint x: 115, endPoint y: 142, distance: 67.7
click at [115, 99] on div "The practice receives a request to fax records from a physician unknown to the …" at bounding box center [128, 65] width 90 height 68
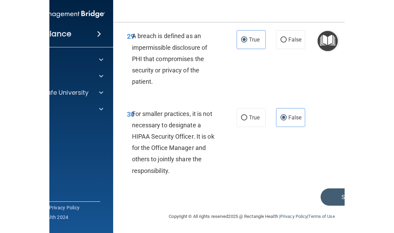
scroll to position [2328, 0]
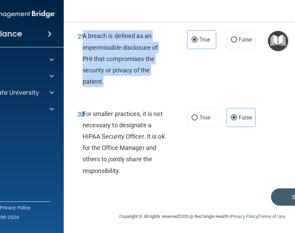
drag, startPoint x: 84, startPoint y: 76, endPoint x: 107, endPoint y: 128, distance: 56.8
click at [107, 91] on div "29 A breach is defined as an impermissible disclosure of PHI that compromises t…" at bounding box center [132, 60] width 130 height 60
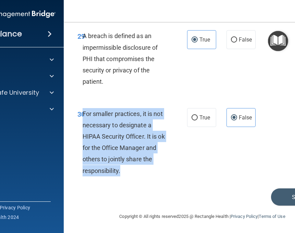
drag, startPoint x: 83, startPoint y: 152, endPoint x: 125, endPoint y: 214, distance: 75.0
click at [125, 176] on div "For smaller practices, it is not necessary to designate a HIPAA Security Office…" at bounding box center [128, 142] width 90 height 68
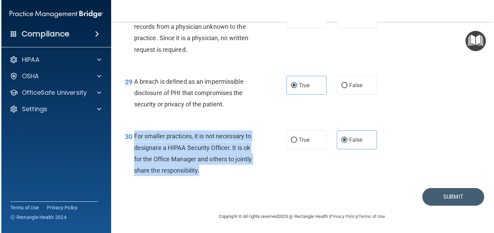
scroll to position [1774, 0]
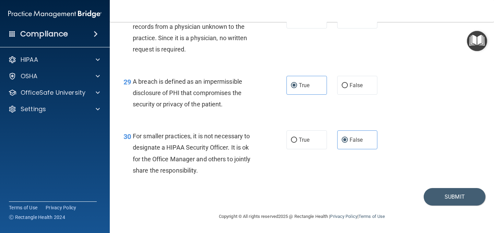
click at [362, 161] on div "30 For smaller practices, it is not necessary to designate a HIPAA Security Off…" at bounding box center [301, 155] width 367 height 66
click at [437, 196] on button "Submit" at bounding box center [455, 196] width 62 height 17
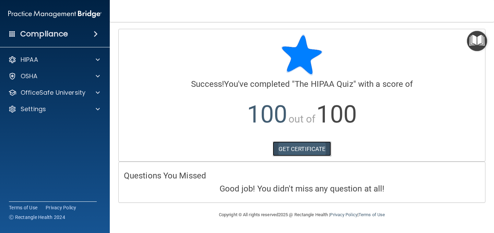
click at [313, 147] on link "GET CERTIFICATE" at bounding box center [302, 148] width 59 height 15
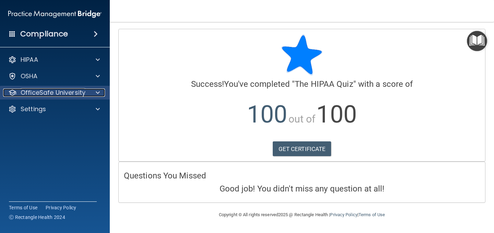
click at [92, 92] on div at bounding box center [96, 92] width 17 height 8
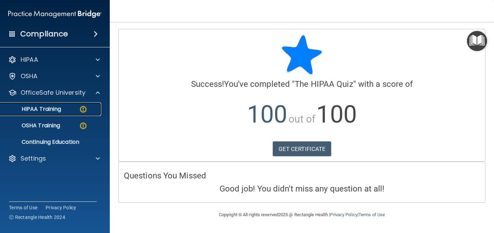
click at [78, 113] on link "HIPAA Training" at bounding box center [47, 109] width 108 height 14
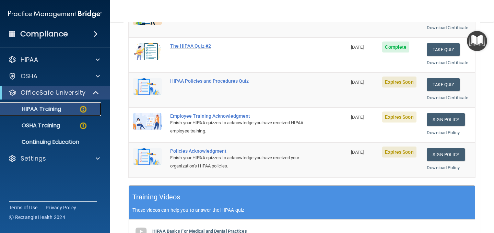
scroll to position [119, 0]
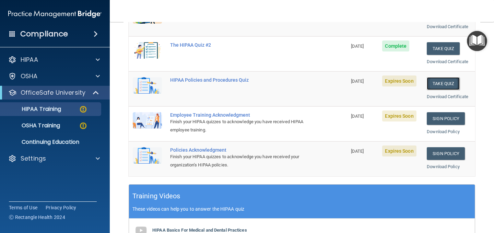
click at [435, 84] on button "Take Quiz" at bounding box center [443, 83] width 33 height 13
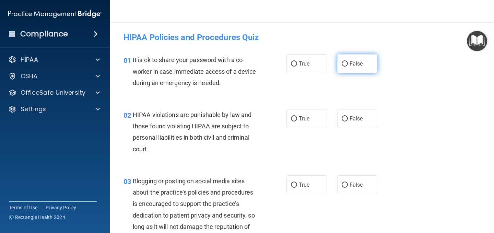
click at [339, 71] on label "False" at bounding box center [357, 63] width 40 height 19
click at [342, 67] on input "False" at bounding box center [345, 63] width 6 height 5
radio input "true"
click at [344, 133] on div "02 HIPAA violations are punishable by law and those found violating HIPAA are s…" at bounding box center [301, 133] width 367 height 66
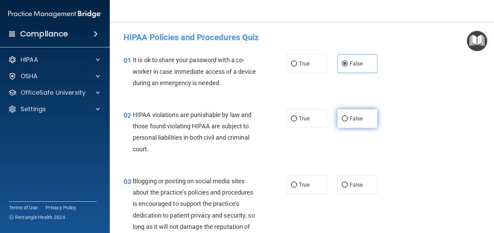
click at [346, 115] on label "False" at bounding box center [357, 118] width 40 height 19
click at [346, 116] on input "False" at bounding box center [345, 118] width 6 height 5
radio input "true"
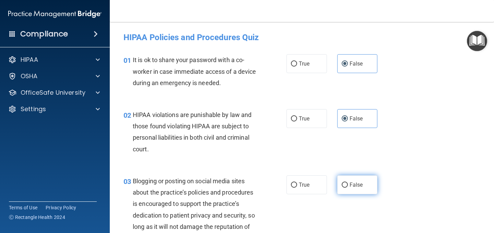
click at [359, 184] on span "False" at bounding box center [356, 184] width 13 height 7
click at [348, 184] on input "False" at bounding box center [345, 184] width 6 height 5
radio input "true"
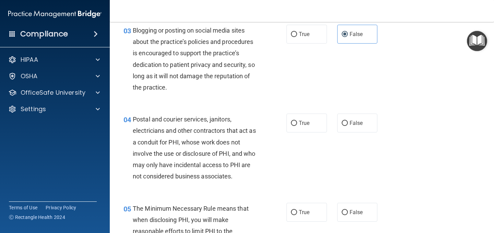
scroll to position [177, 0]
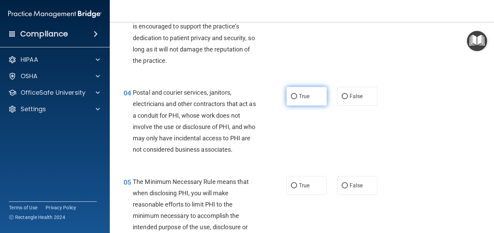
click at [300, 98] on span "True" at bounding box center [304, 96] width 11 height 7
click at [297, 98] on input "True" at bounding box center [294, 96] width 6 height 5
radio input "true"
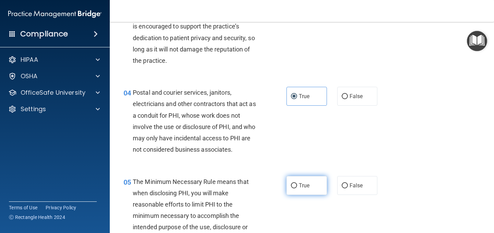
click at [299, 186] on span "True" at bounding box center [304, 185] width 11 height 7
click at [297, 186] on input "True" at bounding box center [294, 185] width 6 height 5
radio input "true"
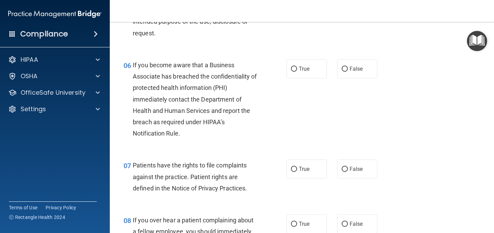
scroll to position [382, 0]
click at [306, 70] on span "True" at bounding box center [304, 69] width 11 height 7
click at [297, 70] on input "True" at bounding box center [294, 69] width 6 height 5
radio input "true"
click at [346, 71] on input "False" at bounding box center [345, 69] width 6 height 5
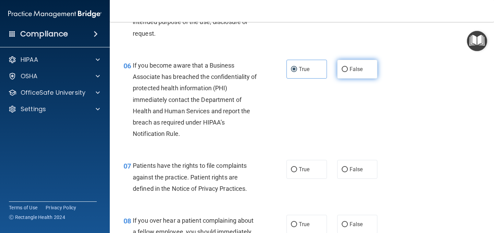
radio input "true"
radio input "false"
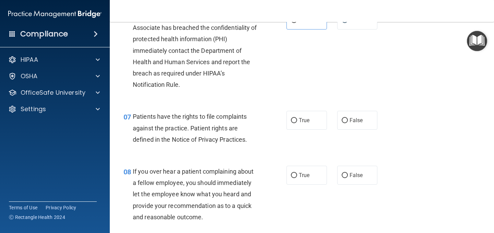
scroll to position [432, 0]
click at [294, 123] on input "True" at bounding box center [294, 120] width 6 height 5
radio input "true"
click at [348, 172] on label "False" at bounding box center [357, 174] width 40 height 19
click at [348, 173] on input "False" at bounding box center [345, 175] width 6 height 5
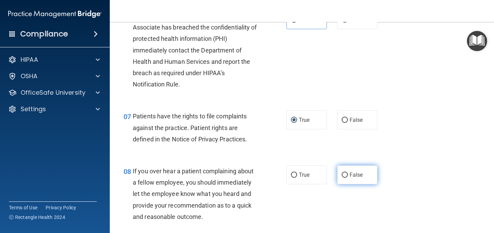
radio input "true"
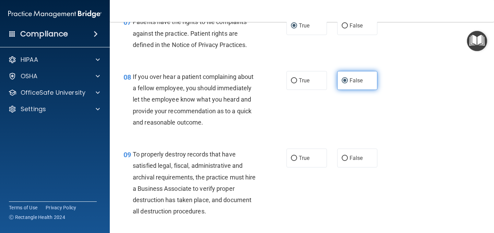
scroll to position [532, 0]
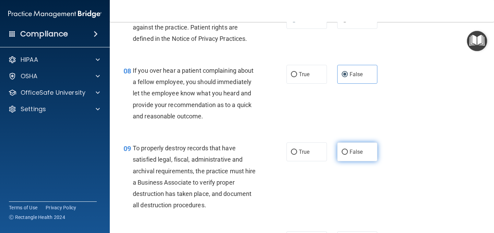
click at [352, 152] on span "False" at bounding box center [356, 152] width 13 height 7
click at [348, 152] on input "False" at bounding box center [345, 152] width 6 height 5
radio input "true"
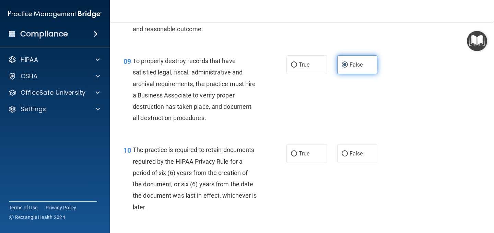
scroll to position [623, 0]
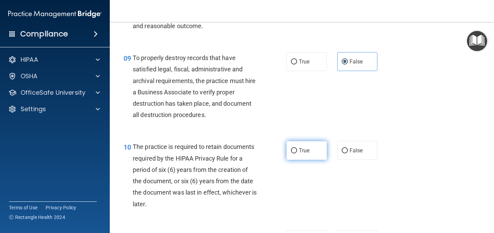
click at [312, 147] on label "True" at bounding box center [306, 150] width 40 height 19
click at [297, 148] on input "True" at bounding box center [294, 150] width 6 height 5
radio input "true"
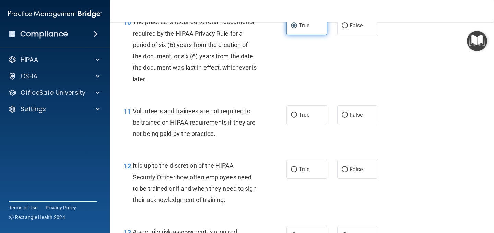
scroll to position [749, 0]
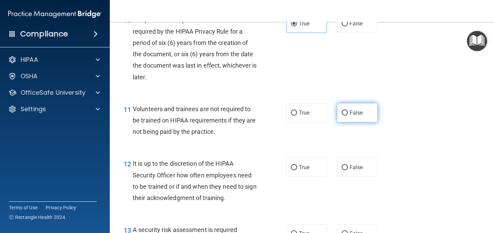
click at [352, 116] on label "False" at bounding box center [357, 112] width 40 height 19
click at [348, 116] on input "False" at bounding box center [345, 112] width 6 height 5
radio input "true"
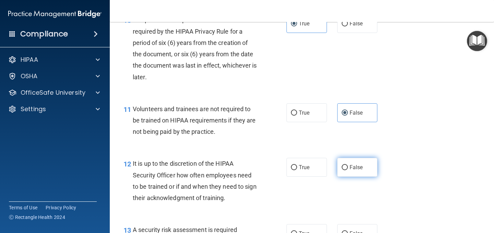
click at [350, 166] on span "False" at bounding box center [356, 167] width 13 height 7
click at [348, 166] on input "False" at bounding box center [345, 167] width 6 height 5
radio input "true"
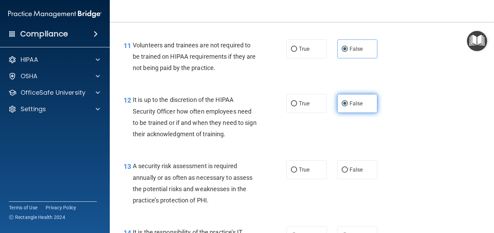
scroll to position [814, 0]
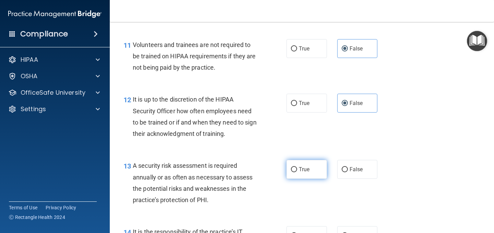
click at [310, 176] on label "True" at bounding box center [306, 169] width 40 height 19
click at [297, 172] on input "True" at bounding box center [294, 169] width 6 height 5
radio input "true"
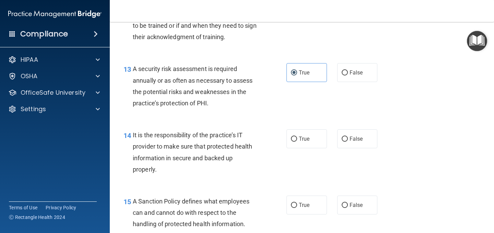
scroll to position [927, 0]
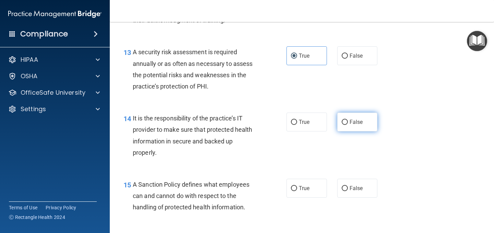
click at [361, 124] on span "False" at bounding box center [356, 122] width 13 height 7
click at [348, 124] on input "False" at bounding box center [345, 122] width 6 height 5
radio input "true"
click at [357, 191] on span "False" at bounding box center [356, 188] width 13 height 7
click at [348, 191] on input "False" at bounding box center [345, 188] width 6 height 5
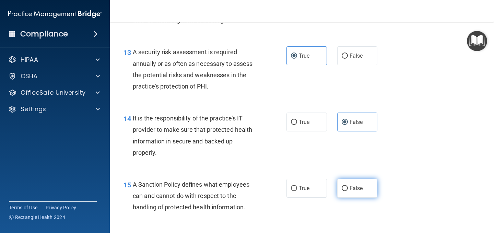
radio input "true"
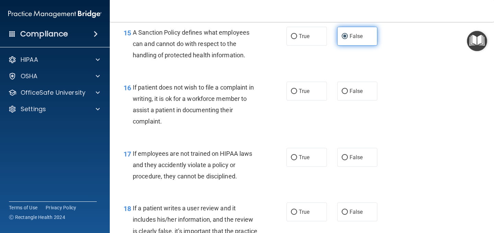
scroll to position [1088, 0]
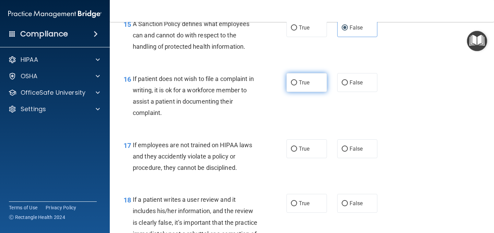
click at [319, 87] on label "True" at bounding box center [306, 82] width 40 height 19
click at [297, 85] on input "True" at bounding box center [294, 82] width 6 height 5
radio input "true"
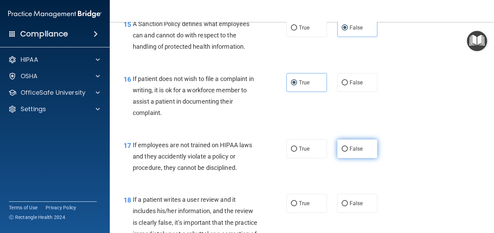
click at [354, 146] on span "False" at bounding box center [356, 148] width 13 height 7
click at [348, 146] on input "False" at bounding box center [345, 148] width 6 height 5
radio input "true"
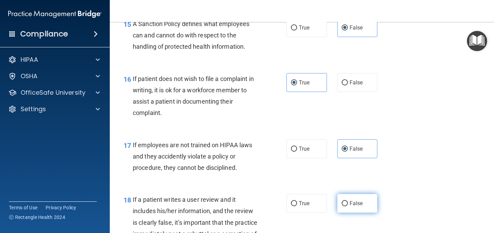
click at [362, 205] on span "False" at bounding box center [356, 203] width 13 height 7
click at [348, 205] on input "False" at bounding box center [345, 203] width 6 height 5
radio input "true"
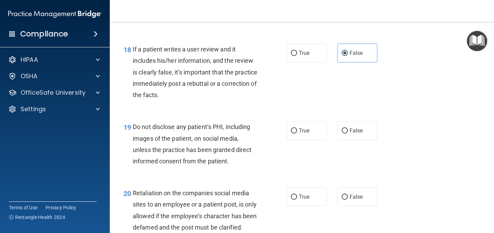
scroll to position [1243, 0]
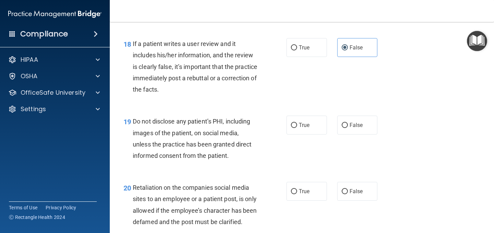
click at [296, 116] on div "19 Do not disclose any patient’s PHI, including images of the patient, on socia…" at bounding box center [301, 140] width 367 height 66
click at [298, 124] on label "True" at bounding box center [306, 125] width 40 height 19
click at [297, 124] on input "True" at bounding box center [294, 125] width 6 height 5
radio input "true"
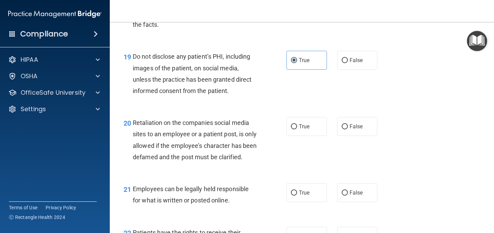
scroll to position [1318, 0]
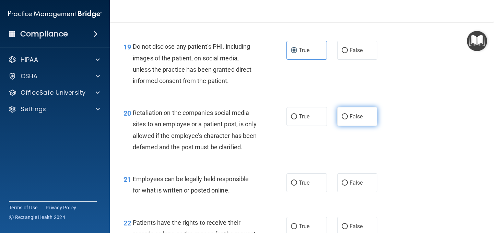
click at [356, 125] on label "False" at bounding box center [357, 116] width 40 height 19
click at [348, 119] on input "False" at bounding box center [345, 116] width 6 height 5
radio input "true"
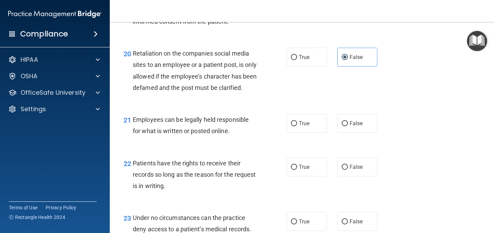
scroll to position [1394, 0]
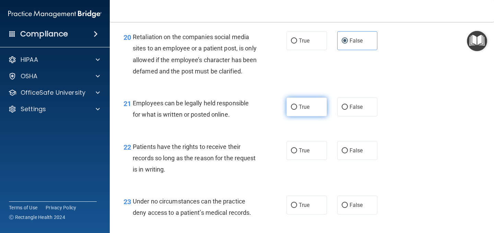
click at [303, 115] on label "True" at bounding box center [306, 106] width 40 height 19
click at [297, 110] on input "True" at bounding box center [294, 107] width 6 height 5
radio input "true"
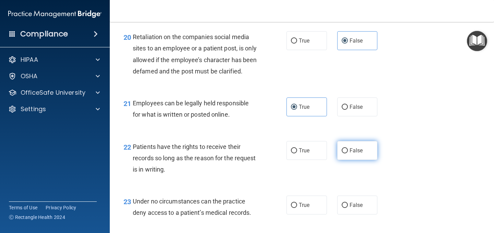
click at [354, 160] on label "False" at bounding box center [357, 150] width 40 height 19
click at [348, 153] on input "False" at bounding box center [345, 150] width 6 height 5
radio input "true"
click at [354, 212] on label "False" at bounding box center [357, 205] width 40 height 19
click at [348, 208] on input "False" at bounding box center [345, 205] width 6 height 5
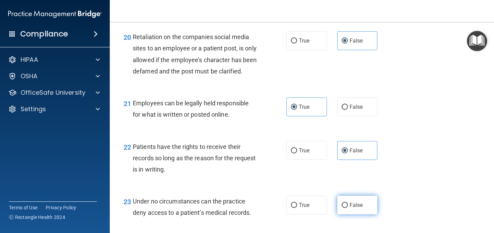
radio input "true"
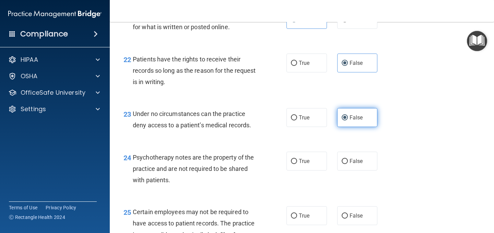
scroll to position [1483, 0]
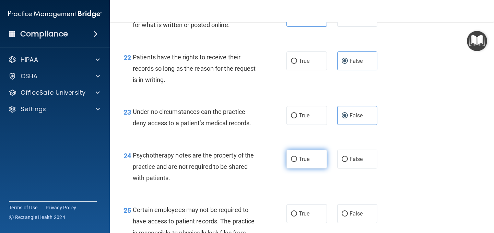
click at [295, 165] on label "True" at bounding box center [306, 159] width 40 height 19
click at [295, 162] on input "True" at bounding box center [294, 159] width 6 height 5
radio input "true"
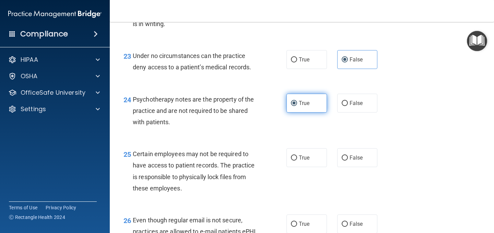
scroll to position [1549, 0]
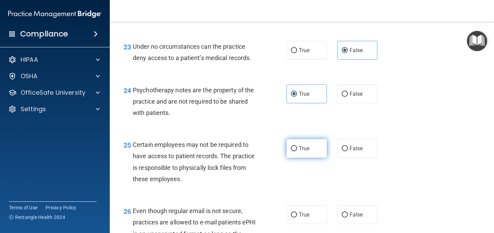
click at [303, 156] on label "True" at bounding box center [306, 148] width 40 height 19
click at [297, 151] on input "True" at bounding box center [294, 148] width 6 height 5
radio input "true"
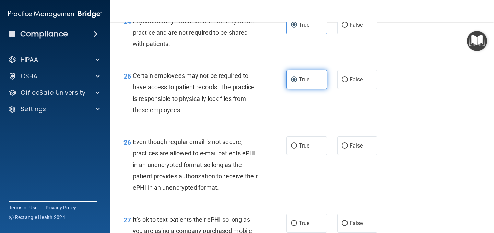
scroll to position [1619, 0]
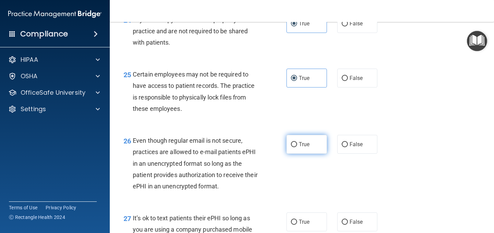
click at [301, 152] on label "True" at bounding box center [306, 144] width 40 height 19
click at [297, 147] on input "True" at bounding box center [294, 144] width 6 height 5
radio input "true"
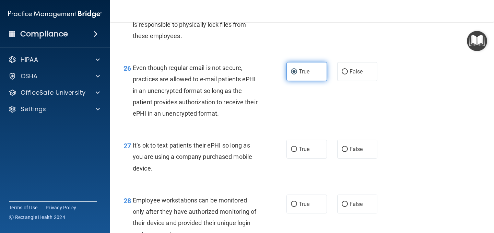
scroll to position [1695, 0]
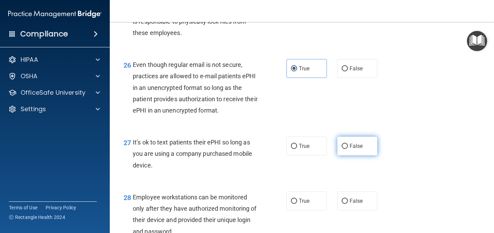
click at [342, 149] on input "False" at bounding box center [345, 146] width 6 height 5
radio input "true"
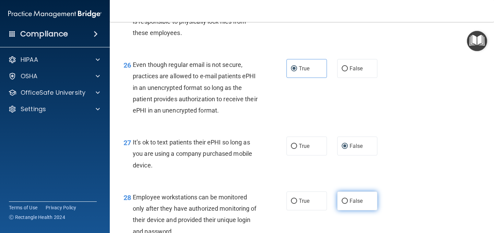
click at [351, 204] on span "False" at bounding box center [356, 201] width 13 height 7
click at [348, 204] on input "False" at bounding box center [345, 201] width 6 height 5
radio input "true"
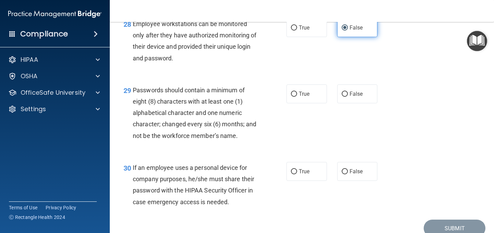
scroll to position [1873, 0]
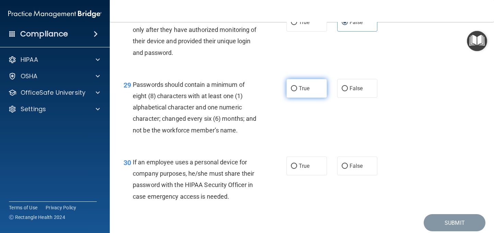
click at [310, 98] on label "True" at bounding box center [306, 88] width 40 height 19
click at [297, 91] on input "True" at bounding box center [294, 88] width 6 height 5
radio input "true"
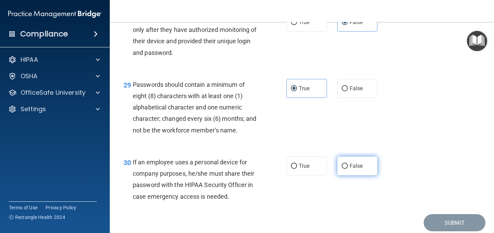
click at [360, 172] on label "False" at bounding box center [357, 165] width 40 height 19
click at [348, 169] on input "False" at bounding box center [345, 166] width 6 height 5
radio input "true"
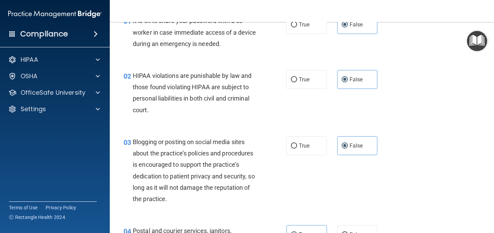
scroll to position [0, 0]
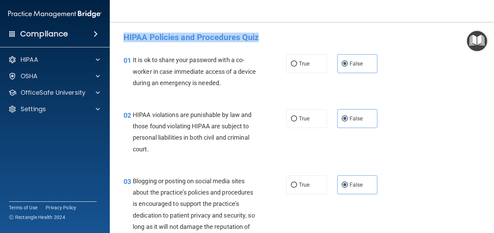
drag, startPoint x: 122, startPoint y: 37, endPoint x: 248, endPoint y: 44, distance: 126.4
click at [248, 44] on div "HIPAA Policies and Procedures Quiz" at bounding box center [301, 37] width 367 height 17
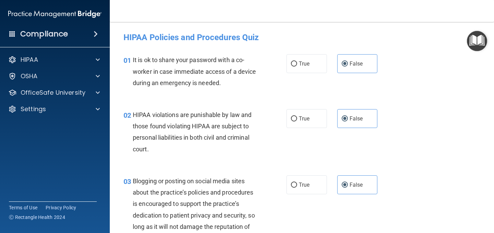
click at [212, 72] on span "It is ok to share your password with a co-worker in case immediate access of a …" at bounding box center [194, 71] width 123 height 30
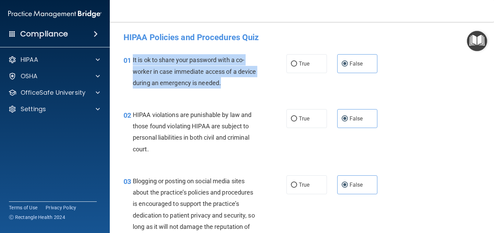
drag, startPoint x: 223, startPoint y: 82, endPoint x: 132, endPoint y: 61, distance: 92.9
click at [132, 61] on div "01 It is ok to share your password with a co-worker in case immediate access of…" at bounding box center [205, 73] width 184 height 38
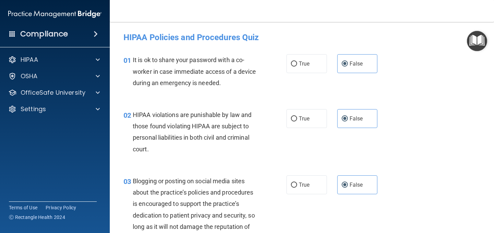
click at [145, 150] on span "HIPAA violations are punishable by law and those found violating HIPAA are subj…" at bounding box center [192, 132] width 119 height 42
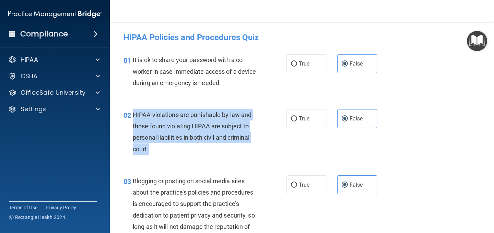
drag, startPoint x: 150, startPoint y: 150, endPoint x: 132, endPoint y: 113, distance: 41.7
click at [132, 113] on div "02 HIPAA violations are punishable by law and those found violating HIPAA are s…" at bounding box center [205, 133] width 184 height 49
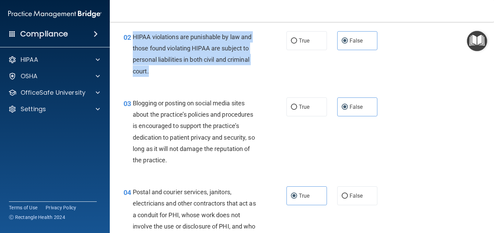
scroll to position [83, 0]
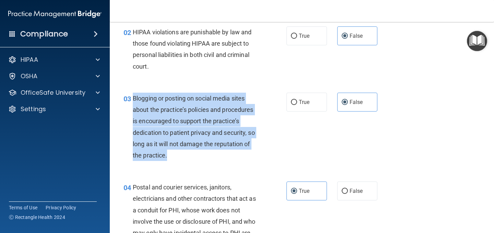
drag, startPoint x: 167, startPoint y: 157, endPoint x: 131, endPoint y: 100, distance: 67.4
click at [131, 100] on div "03 Blogging or posting on social media sites about the practice’s policies and …" at bounding box center [205, 129] width 184 height 72
click at [146, 105] on div "Blogging or posting on social media sites about the practice’s policies and pro…" at bounding box center [198, 127] width 130 height 68
drag, startPoint x: 133, startPoint y: 97, endPoint x: 173, endPoint y: 155, distance: 70.8
click at [173, 155] on div "Blogging or posting on social media sites about the practice’s policies and pro…" at bounding box center [198, 127] width 130 height 68
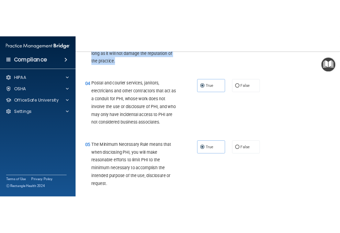
scroll to position [206, 0]
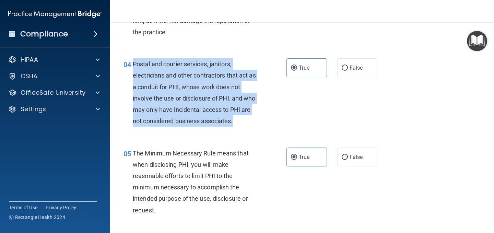
drag, startPoint x: 234, startPoint y: 122, endPoint x: 134, endPoint y: 65, distance: 115.5
click at [134, 65] on div "Postal and courier services, janitors, electricians and other contractors that …" at bounding box center [198, 92] width 130 height 68
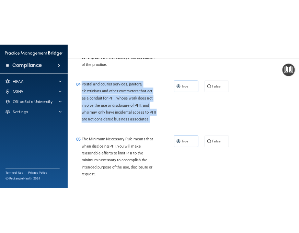
scroll to position [251, 0]
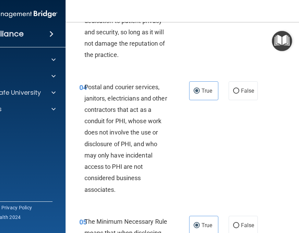
click at [221, 130] on div "04 Postal and courier services, janitors, electricians and other contractors th…" at bounding box center [204, 140] width 261 height 134
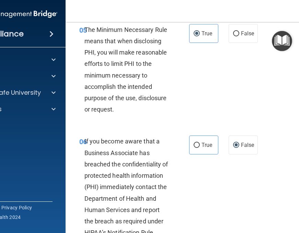
scroll to position [435, 0]
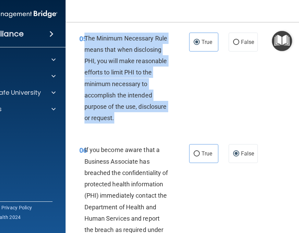
drag, startPoint x: 116, startPoint y: 129, endPoint x: 86, endPoint y: 51, distance: 83.7
click at [86, 51] on div "The Minimum Necessary Rule means that when disclosing PHI, you will make reason…" at bounding box center [129, 78] width 90 height 91
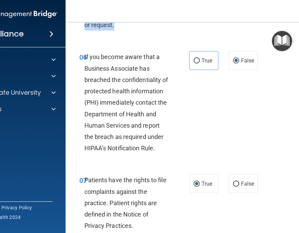
scroll to position [529, 0]
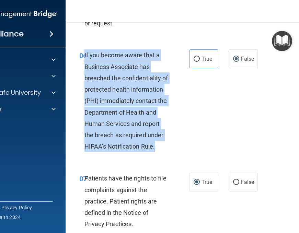
drag, startPoint x: 156, startPoint y: 157, endPoint x: 84, endPoint y: 69, distance: 114.2
click at [84, 69] on div "If you become aware that a Business Associate has breached the confidentiality …" at bounding box center [129, 100] width 90 height 103
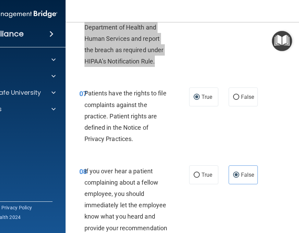
scroll to position [633, 0]
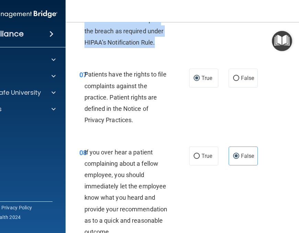
click at [132, 123] on span "Patients have the rights to file complaints against the practice. Patient right…" at bounding box center [125, 97] width 82 height 53
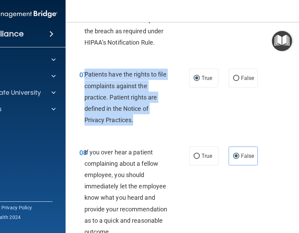
drag, startPoint x: 132, startPoint y: 132, endPoint x: 86, endPoint y: 86, distance: 64.5
click at [86, 86] on span "Patients have the rights to file complaints against the practice. Patient right…" at bounding box center [125, 97] width 82 height 53
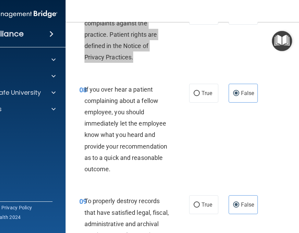
scroll to position [697, 0]
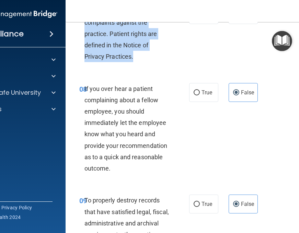
click at [109, 172] on span "If you over hear a patient complaining about a fellow employee, you should imme…" at bounding box center [125, 128] width 83 height 87
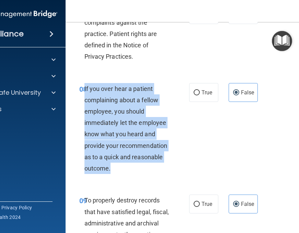
drag, startPoint x: 109, startPoint y: 180, endPoint x: 85, endPoint y: 99, distance: 84.0
click at [85, 99] on span "If you over hear a patient complaining about a fellow employee, you should imme…" at bounding box center [125, 128] width 83 height 87
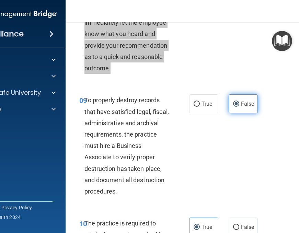
scroll to position [805, 0]
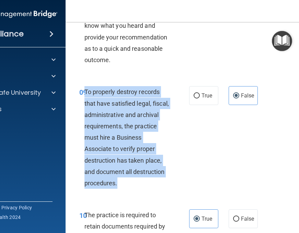
drag, startPoint x: 118, startPoint y: 193, endPoint x: 85, endPoint y: 105, distance: 93.7
click at [85, 105] on div "To properly destroy records that have satisfied legal, fiscal, administrative a…" at bounding box center [129, 137] width 90 height 103
click at [113, 121] on div "To properly destroy records that have satisfied legal, fiscal, administrative a…" at bounding box center [129, 137] width 90 height 103
drag, startPoint x: 85, startPoint y: 102, endPoint x: 120, endPoint y: 191, distance: 95.4
click at [120, 189] on div "To properly destroy records that have satisfied legal, fiscal, administrative a…" at bounding box center [129, 137] width 90 height 103
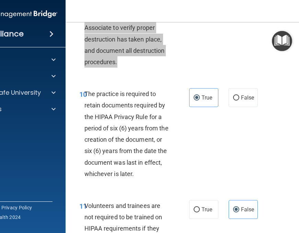
scroll to position [944, 0]
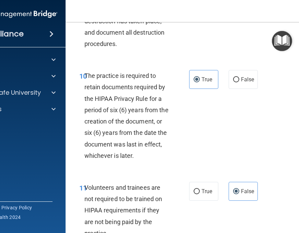
click at [87, 87] on span "The practice is required to retain documents required by the HIPAA Privacy Rule…" at bounding box center [126, 115] width 84 height 87
drag, startPoint x: 87, startPoint y: 87, endPoint x: 100, endPoint y: 94, distance: 15.3
click at [100, 94] on div "The practice is required to retain documents required by the HIPAA Privacy Rule…" at bounding box center [129, 115] width 90 height 91
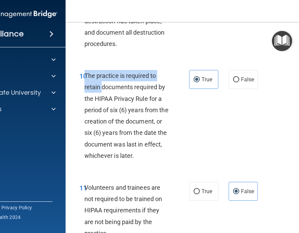
click at [123, 132] on span "The practice is required to retain documents required by the HIPAA Privacy Rule…" at bounding box center [126, 115] width 84 height 87
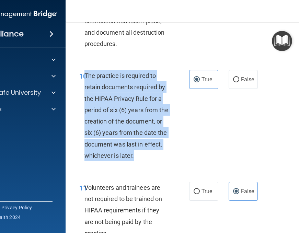
drag, startPoint x: 85, startPoint y: 85, endPoint x: 162, endPoint y: 165, distance: 110.4
click at [162, 161] on div "The practice is required to retain documents required by the HIPAA Privacy Rule…" at bounding box center [129, 115] width 90 height 91
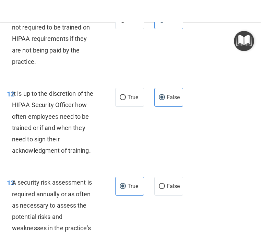
scroll to position [1111, 0]
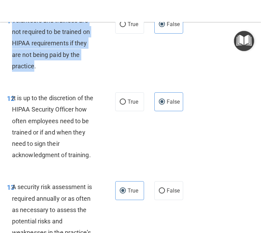
drag, startPoint x: 13, startPoint y: 43, endPoint x: 34, endPoint y: 91, distance: 52.8
click at [34, 70] on span "Volunteers and trainees are not required to be trained on HIPAA requirements if…" at bounding box center [51, 43] width 78 height 53
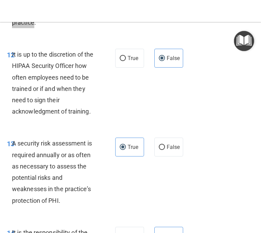
scroll to position [1167, 0]
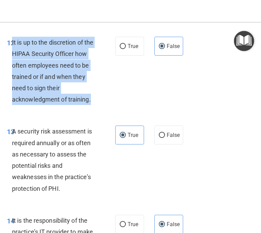
drag, startPoint x: 13, startPoint y: 65, endPoint x: 91, endPoint y: 127, distance: 99.7
click at [91, 105] on div "It is up to the discretion of the HIPAA Security Officer how often employees ne…" at bounding box center [56, 71] width 89 height 68
click at [43, 92] on span "It is up to the discretion of the HIPAA Security Officer how often employees ne…" at bounding box center [52, 71] width 81 height 64
drag, startPoint x: 90, startPoint y: 122, endPoint x: 12, endPoint y: 63, distance: 97.1
click at [12, 63] on span "It is up to the discretion of the HIPAA Security Officer how often employees ne…" at bounding box center [52, 71] width 81 height 64
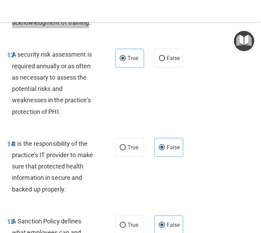
scroll to position [1248, 0]
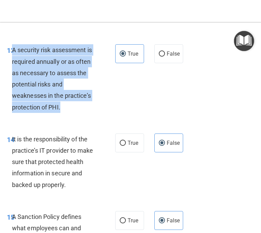
drag, startPoint x: 13, startPoint y: 74, endPoint x: 72, endPoint y: 132, distance: 83.2
click at [72, 113] on div "A security risk assessment is required annually or as often as necessary to ass…" at bounding box center [56, 78] width 89 height 68
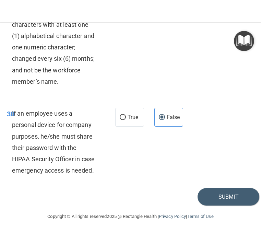
scroll to position [2590, 0]
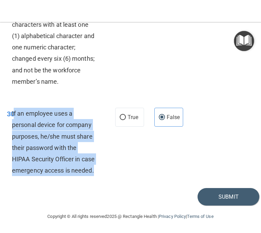
drag, startPoint x: 13, startPoint y: 117, endPoint x: 97, endPoint y: 180, distance: 105.4
click at [97, 176] on div "If an employee uses a personal device for company purposes, he/she must share t…" at bounding box center [56, 142] width 89 height 68
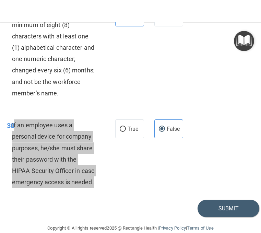
scroll to position [2548, 0]
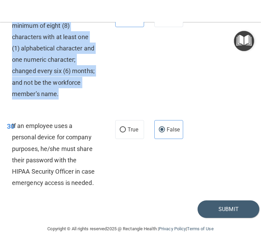
drag, startPoint x: 13, startPoint y: 50, endPoint x: 58, endPoint y: 131, distance: 92.6
click at [58, 97] on span "Passwords should contain a minimum of eight (8) characters with at least one (1…" at bounding box center [53, 53] width 83 height 87
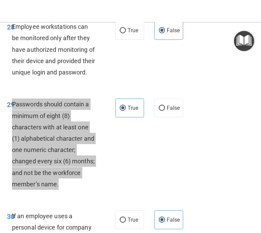
scroll to position [2446, 0]
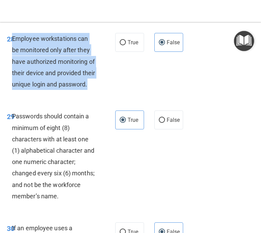
drag, startPoint x: 87, startPoint y: 121, endPoint x: 12, endPoint y: 73, distance: 89.0
click at [12, 73] on span "Employee workstations can be monitored only after they have authorized monitori…" at bounding box center [53, 61] width 83 height 53
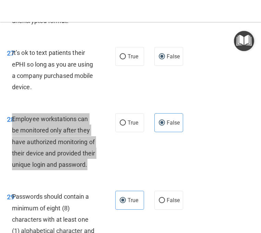
scroll to position [2360, 0]
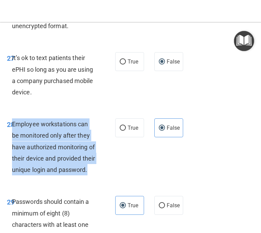
drag, startPoint x: 13, startPoint y: 92, endPoint x: 37, endPoint y: 131, distance: 45.9
click at [37, 98] on div "It’s ok to text patients their ePHI so long as you are using a company purchase…" at bounding box center [56, 75] width 89 height 46
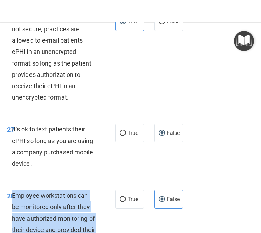
scroll to position [2286, 0]
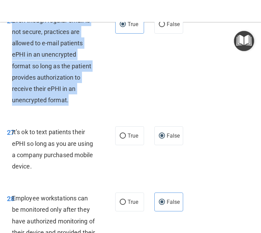
drag, startPoint x: 13, startPoint y: 54, endPoint x: 70, endPoint y: 136, distance: 99.4
click at [70, 106] on div "Even though regular email is not secure, practices are allowed to e-mail patien…" at bounding box center [56, 60] width 89 height 91
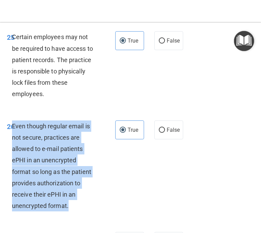
scroll to position [2173, 0]
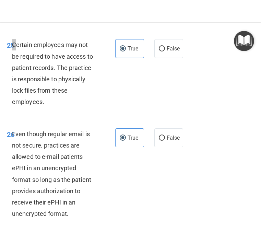
drag, startPoint x: 13, startPoint y: 81, endPoint x: 17, endPoint y: 85, distance: 5.8
click at [17, 85] on div "Certain employees may not be required to have access to patient records. The pr…" at bounding box center [56, 73] width 89 height 68
click at [24, 70] on div "25 Certain employees may not be required to have access to patient records. The…" at bounding box center [131, 75] width 258 height 89
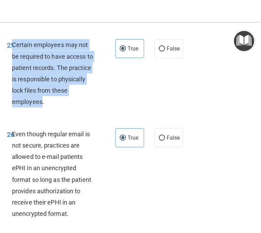
drag, startPoint x: 13, startPoint y: 79, endPoint x: 43, endPoint y: 138, distance: 66.0
click at [43, 105] on span "Certain employees may not be required to have access to patient records. The pr…" at bounding box center [52, 73] width 81 height 64
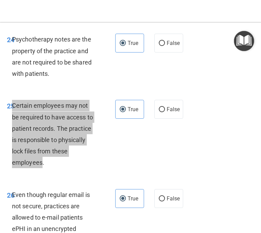
scroll to position [2096, 0]
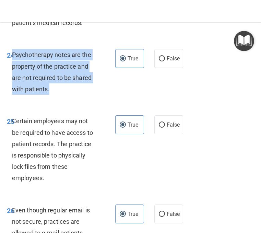
drag, startPoint x: 13, startPoint y: 89, endPoint x: 50, endPoint y: 129, distance: 54.4
click at [50, 95] on div "Psychotherapy notes are the property of the practice and are not required to be…" at bounding box center [56, 72] width 89 height 46
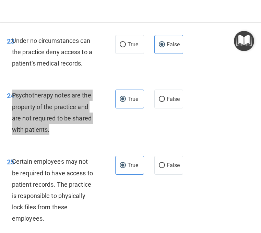
scroll to position [2041, 0]
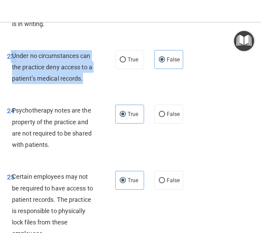
drag, startPoint x: 12, startPoint y: 90, endPoint x: 91, endPoint y: 117, distance: 83.4
click at [91, 88] on div "23 Under no circumstances can the practice deny access to a patient’s medical r…" at bounding box center [61, 69] width 129 height 38
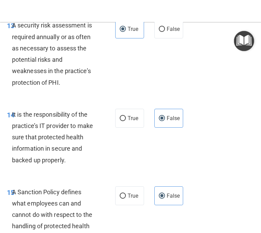
scroll to position [1269, 0]
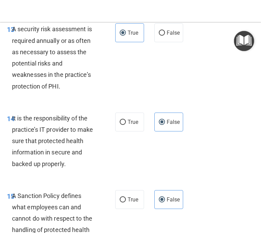
drag, startPoint x: 12, startPoint y: 141, endPoint x: 60, endPoint y: 183, distance: 64.2
click at [60, 167] on span "It is the responsibility of the practice’s IT provider to make sure that protec…" at bounding box center [52, 141] width 81 height 53
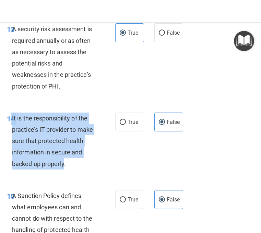
drag, startPoint x: 65, startPoint y: 187, endPoint x: 12, endPoint y: 140, distance: 71.0
click at [12, 140] on span "It is the responsibility of the practice’s IT provider to make sure that protec…" at bounding box center [52, 141] width 81 height 53
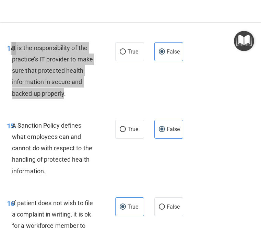
scroll to position [1344, 0]
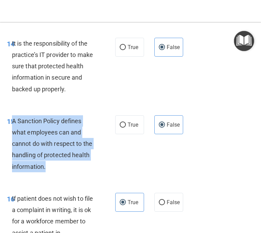
drag, startPoint x: 13, startPoint y: 143, endPoint x: 51, endPoint y: 188, distance: 59.2
click at [51, 172] on div "A Sanction Policy defines what employees can and cannot do with respect to the …" at bounding box center [56, 143] width 89 height 57
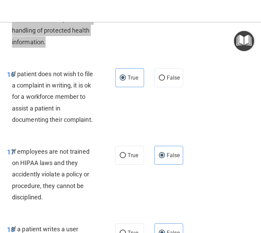
scroll to position [1470, 0]
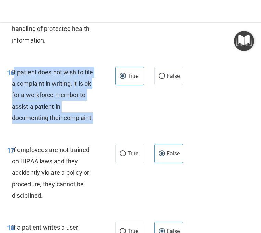
drag, startPoint x: 13, startPoint y: 95, endPoint x: 99, endPoint y: 138, distance: 96.0
click at [99, 123] on div "If patient does not wish to file a complaint in writing, it is ok for a workfor…" at bounding box center [56, 95] width 89 height 57
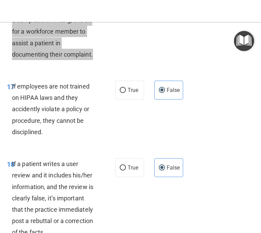
scroll to position [1550, 0]
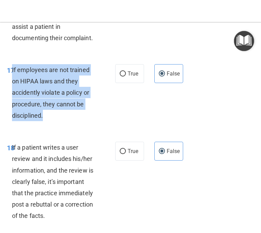
drag, startPoint x: 12, startPoint y: 93, endPoint x: 49, endPoint y: 140, distance: 59.6
click at [49, 121] on div "If employees are not trained on HIPAA laws and they accidently violate a policy…" at bounding box center [56, 92] width 89 height 57
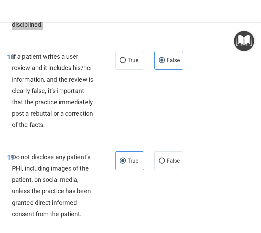
scroll to position [1641, 0]
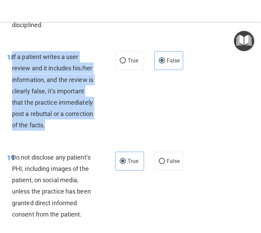
drag, startPoint x: 12, startPoint y: 81, endPoint x: 52, endPoint y: 157, distance: 85.8
click at [52, 134] on div "18 If a patient writes a user review and it includes his/her information, and t…" at bounding box center [61, 92] width 129 height 83
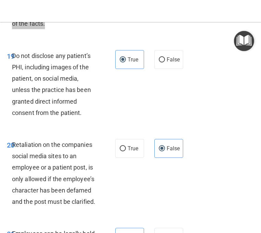
scroll to position [1744, 0]
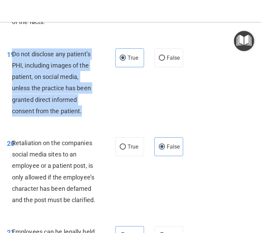
drag, startPoint x: 13, startPoint y: 77, endPoint x: 84, endPoint y: 138, distance: 92.9
click at [84, 117] on div "Do not disclose any patient’s PHI, including images of the patient, on social m…" at bounding box center [56, 82] width 89 height 68
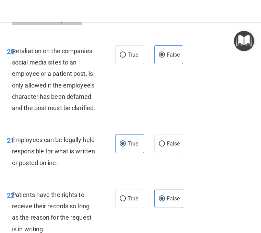
scroll to position [1841, 0]
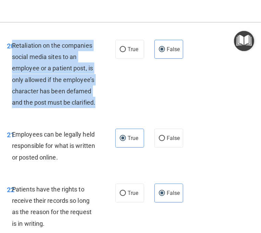
drag, startPoint x: 13, startPoint y: 71, endPoint x: 39, endPoint y: 138, distance: 71.6
click at [39, 108] on div "Retaliation on the companies social media sites to an employee or a patient pos…" at bounding box center [56, 74] width 89 height 68
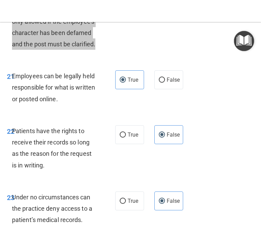
scroll to position [1904, 0]
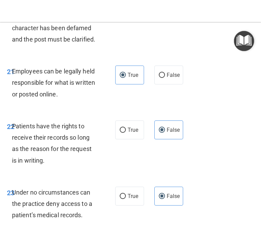
drag, startPoint x: 12, startPoint y: 105, endPoint x: 80, endPoint y: 125, distance: 71.4
click at [81, 100] on div "Employees can be legally held responsible for what is written or posted online." at bounding box center [56, 83] width 89 height 34
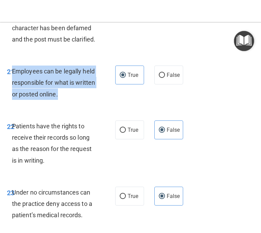
drag, startPoint x: 13, startPoint y: 105, endPoint x: 83, endPoint y: 130, distance: 74.6
click at [83, 100] on div "Employees can be legally held responsible for what is written or posted online." at bounding box center [56, 83] width 89 height 34
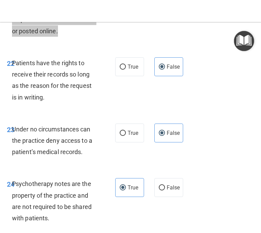
scroll to position [1968, 0]
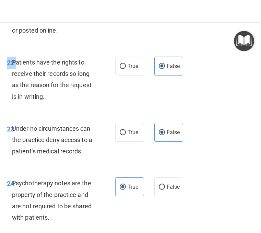
drag, startPoint x: 12, startPoint y: 96, endPoint x: 55, endPoint y: 144, distance: 64.1
click at [55, 114] on div "22 Patients have the rights to receive their records so long as the reason for …" at bounding box center [131, 81] width 258 height 66
click at [13, 96] on span "Patients have the rights to receive their records so long as the reason for the…" at bounding box center [52, 80] width 80 height 42
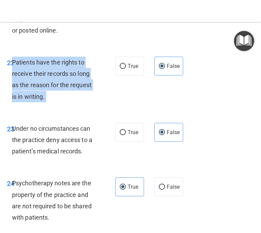
drag, startPoint x: 13, startPoint y: 96, endPoint x: 47, endPoint y: 136, distance: 52.8
click at [47, 102] on div "Patients have the rights to receive their records so long as the reason for the…" at bounding box center [56, 80] width 89 height 46
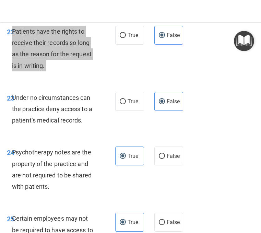
scroll to position [1999, 0]
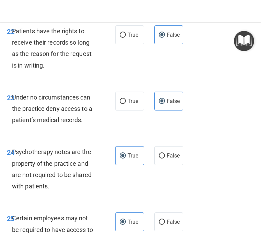
drag, startPoint x: 12, startPoint y: 131, endPoint x: 61, endPoint y: 145, distance: 51.2
click at [61, 123] on span "Under no circumstances can the practice deny access to a patient’s medical reco…" at bounding box center [52, 109] width 80 height 30
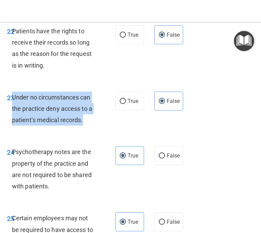
drag, startPoint x: 83, startPoint y: 154, endPoint x: 13, endPoint y: 132, distance: 73.3
click at [13, 123] on span "Under no circumstances can the practice deny access to a patient’s medical reco…" at bounding box center [52, 109] width 80 height 30
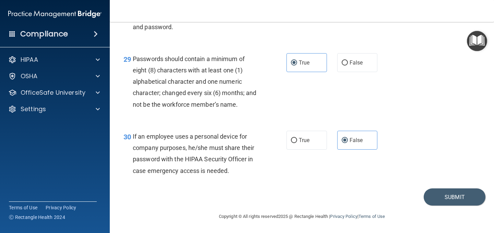
scroll to position [1911, 0]
click at [442, 199] on button "Submit" at bounding box center [455, 196] width 62 height 17
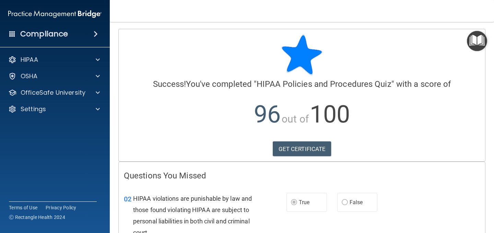
scroll to position [76, 0]
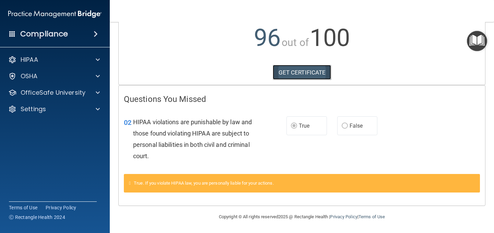
click at [295, 72] on link "GET CERTIFICATE" at bounding box center [302, 72] width 59 height 15
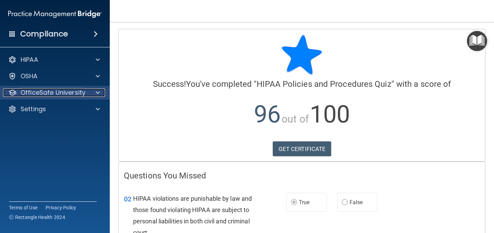
click at [95, 93] on div at bounding box center [96, 92] width 17 height 8
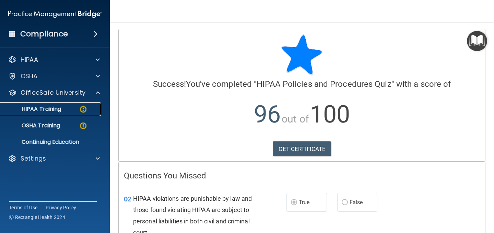
click at [78, 109] on div "HIPAA Training" at bounding box center [51, 109] width 94 height 7
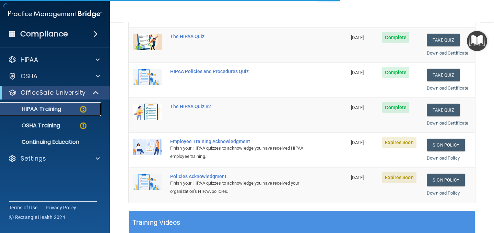
scroll to position [97, 0]
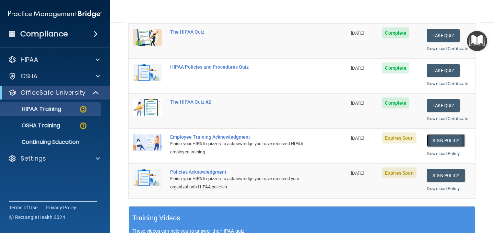
click at [436, 138] on link "Sign Policy" at bounding box center [446, 140] width 38 height 13
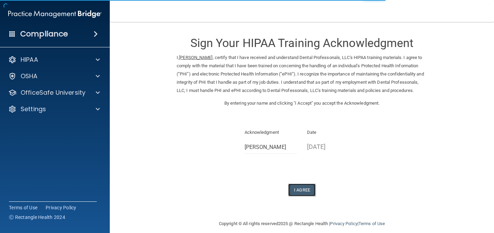
click at [303, 196] on button "I Agree" at bounding box center [301, 190] width 27 height 13
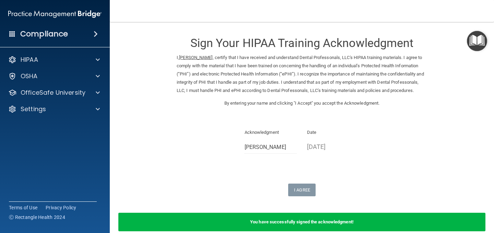
scroll to position [42, 0]
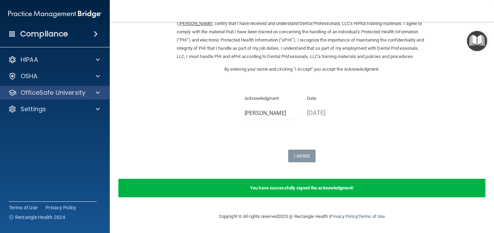
click at [95, 98] on div "OfficeSafe University" at bounding box center [55, 93] width 110 height 14
click at [98, 94] on span at bounding box center [98, 92] width 4 height 8
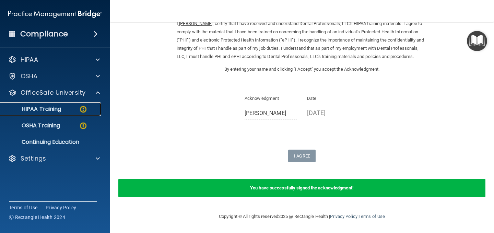
click at [80, 112] on img at bounding box center [83, 109] width 9 height 9
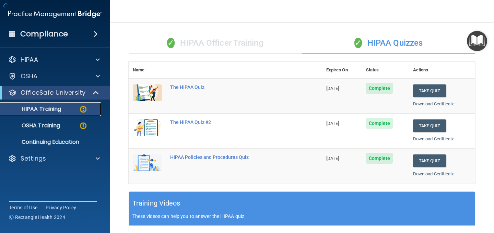
scroll to position [283, 0]
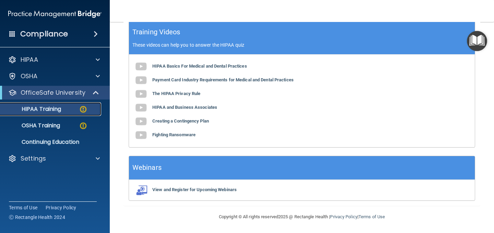
click at [81, 107] on img at bounding box center [83, 109] width 9 height 9
click at [83, 123] on img at bounding box center [83, 125] width 9 height 9
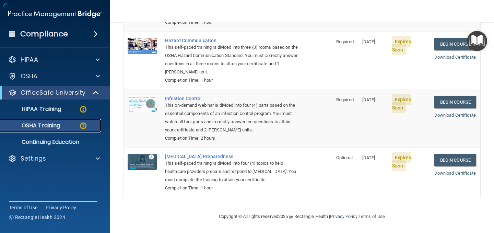
scroll to position [123, 0]
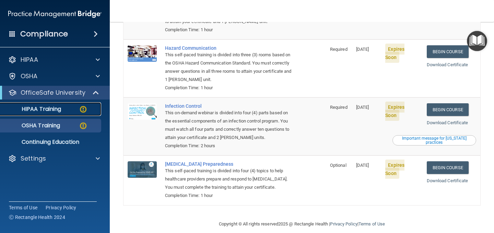
click at [82, 107] on img at bounding box center [83, 109] width 9 height 9
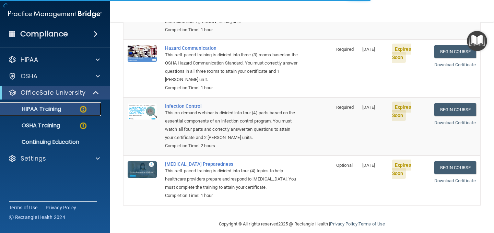
scroll to position [283, 0]
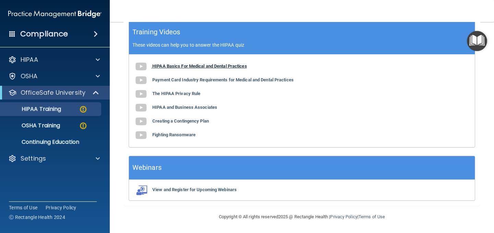
click at [214, 66] on b "HIPAA Basics For Medical and Dental Practices" at bounding box center [199, 65] width 95 height 5
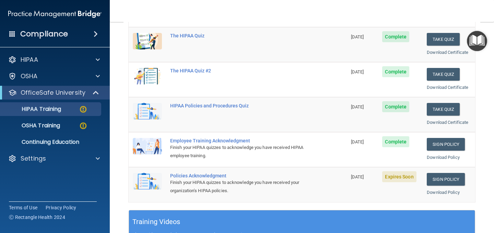
scroll to position [100, 0]
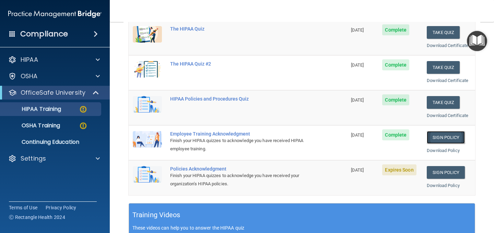
click at [443, 137] on link "Sign Policy" at bounding box center [446, 137] width 38 height 13
click at [441, 174] on link "Sign Policy" at bounding box center [446, 172] width 38 height 13
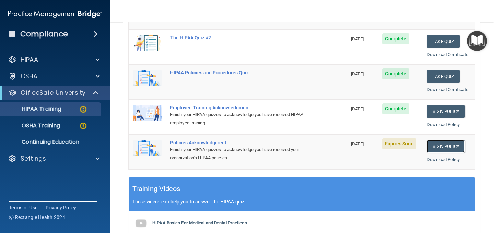
scroll to position [133, 0]
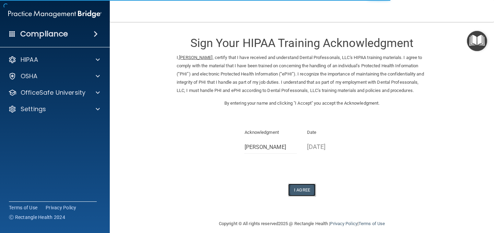
click at [306, 196] on button "I Agree" at bounding box center [301, 190] width 27 height 13
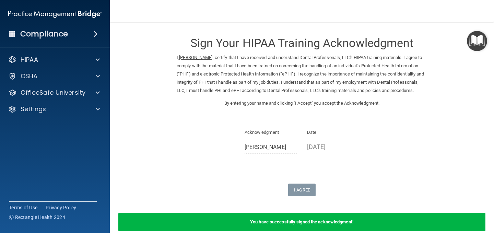
scroll to position [42, 0]
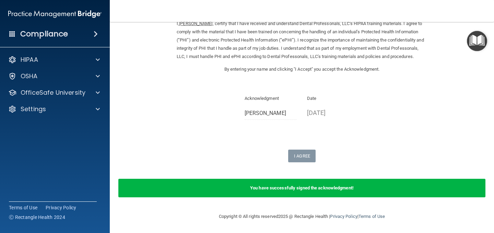
click at [291, 193] on div "You have successfully signed the acknowledgment!" at bounding box center [301, 188] width 367 height 19
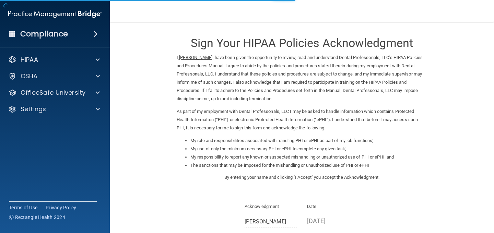
scroll to position [81, 0]
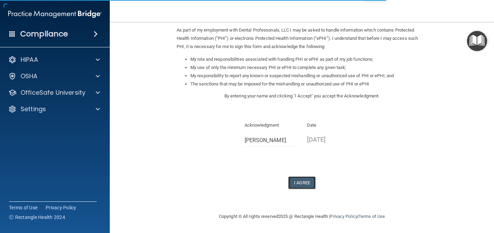
click at [306, 180] on button "I Agree" at bounding box center [301, 182] width 27 height 13
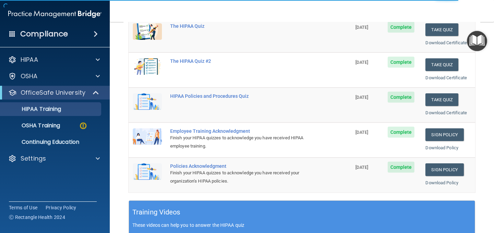
scroll to position [102, 0]
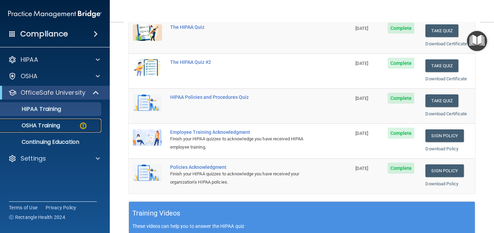
click at [74, 125] on div "OSHA Training" at bounding box center [51, 125] width 94 height 7
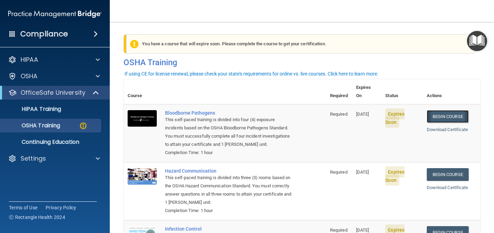
click at [454, 110] on link "Begin Course" at bounding box center [448, 116] width 42 height 13
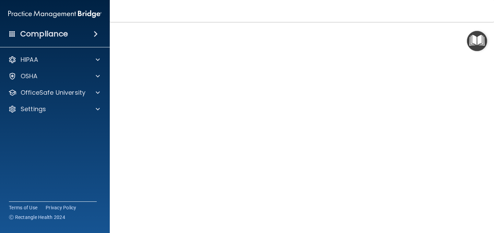
scroll to position [27, 0]
